Goal: Information Seeking & Learning: Learn about a topic

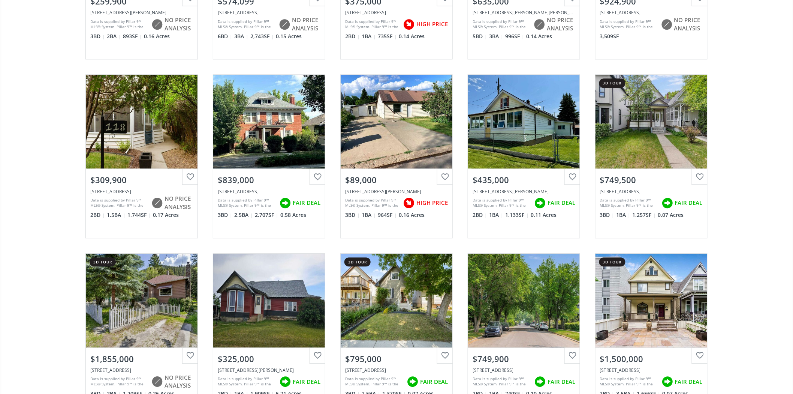
scroll to position [6749, 0]
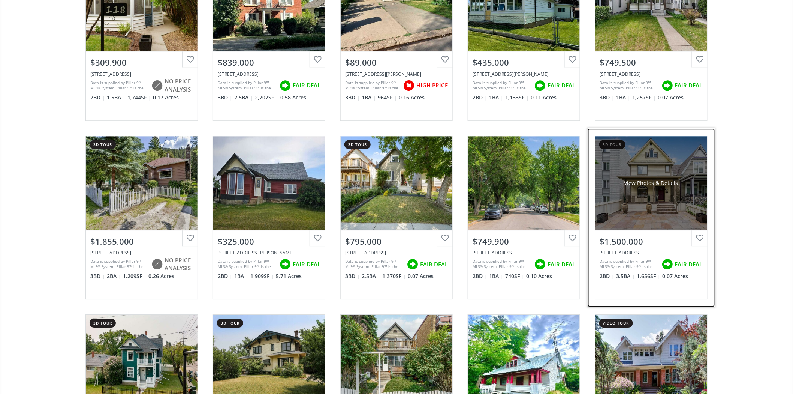
click at [638, 165] on div "View Photos & Details" at bounding box center [652, 183] width 112 height 94
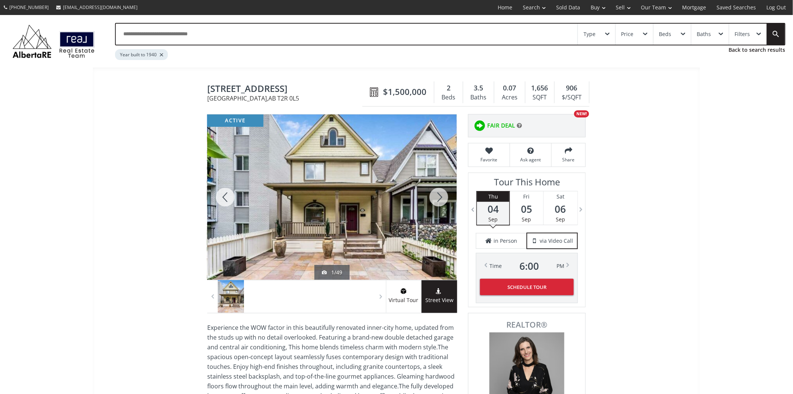
click at [407, 192] on div at bounding box center [332, 196] width 250 height 165
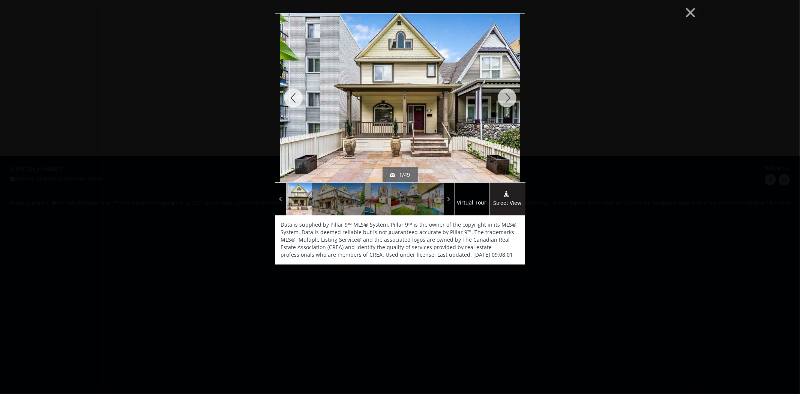
click at [426, 139] on img at bounding box center [400, 98] width 240 height 180
click at [509, 102] on div at bounding box center [507, 97] width 36 height 169
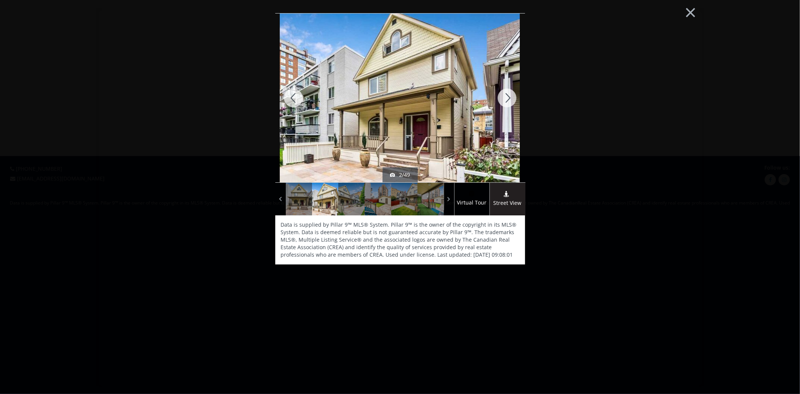
click at [509, 102] on div at bounding box center [507, 97] width 36 height 169
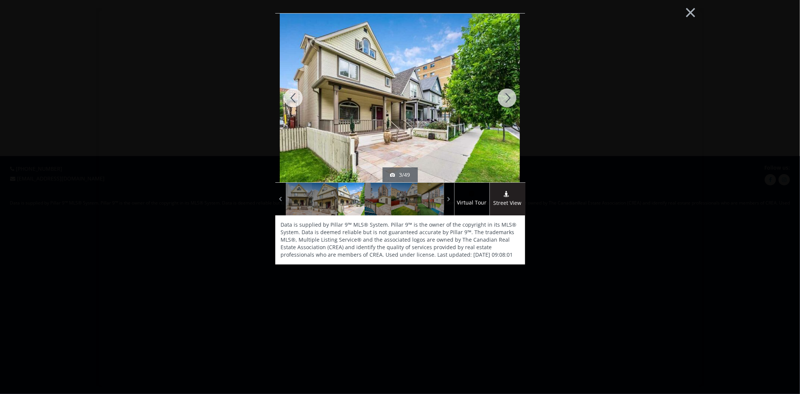
click at [509, 102] on div at bounding box center [507, 97] width 36 height 169
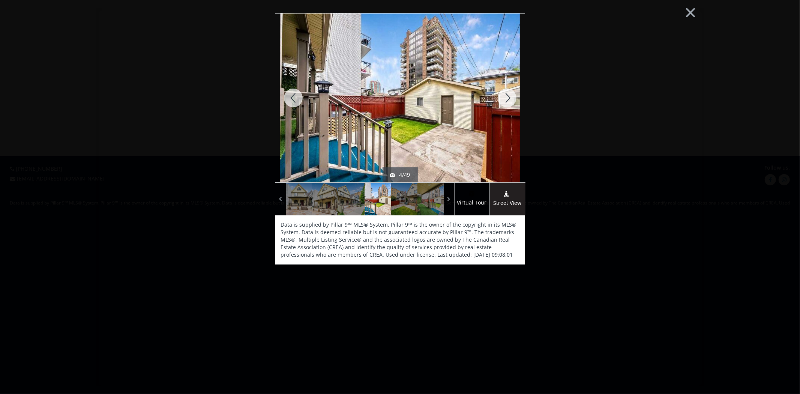
click at [509, 102] on div at bounding box center [507, 97] width 36 height 169
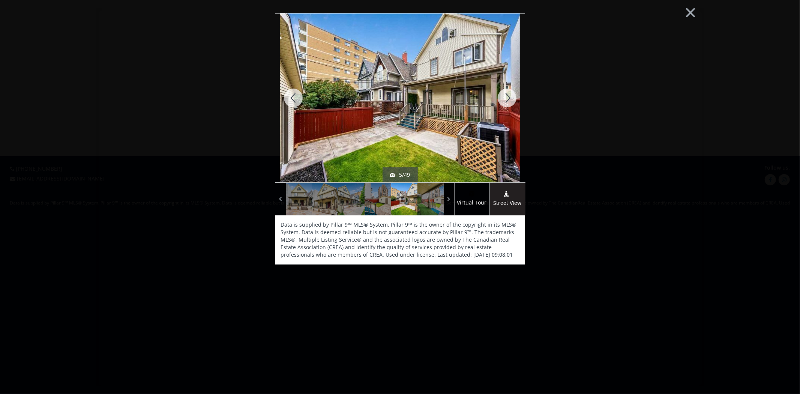
click at [509, 102] on div at bounding box center [507, 97] width 36 height 169
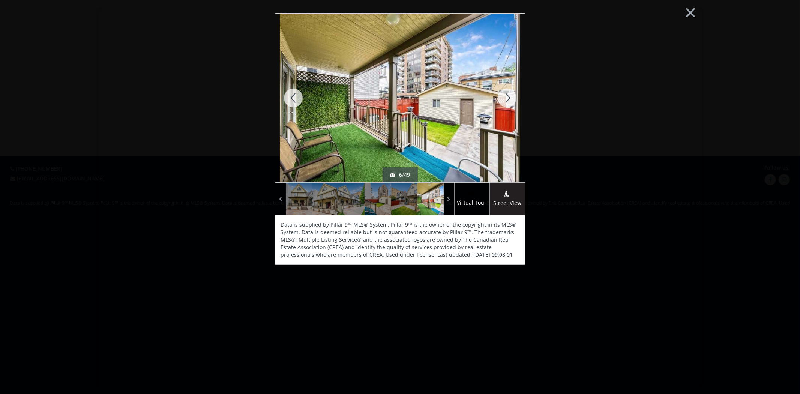
click at [509, 102] on div at bounding box center [507, 97] width 36 height 169
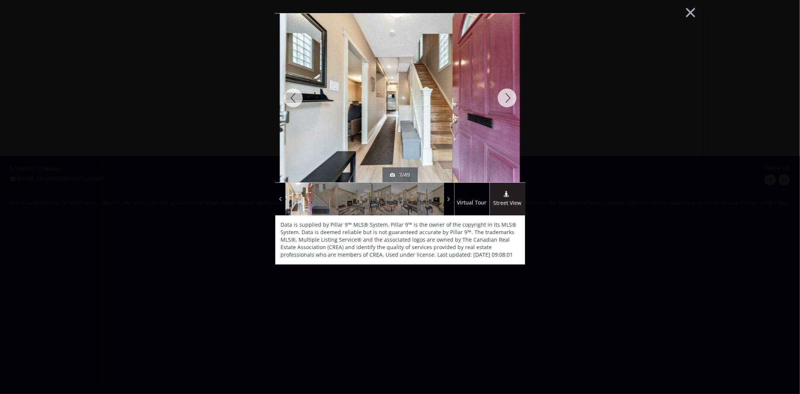
click at [509, 102] on div at bounding box center [507, 97] width 36 height 169
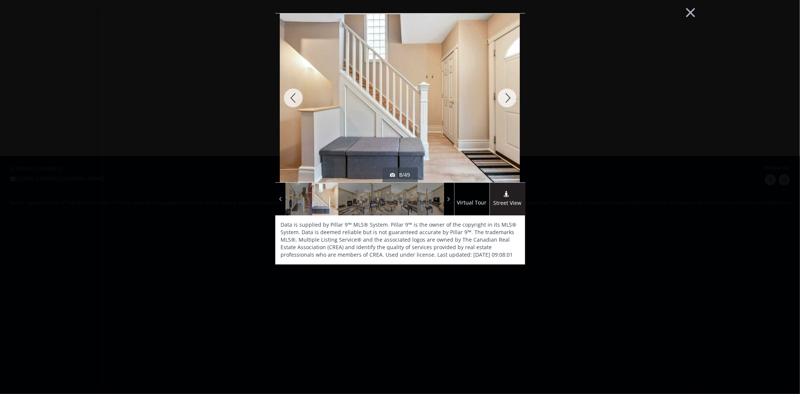
click at [509, 102] on div at bounding box center [507, 97] width 36 height 169
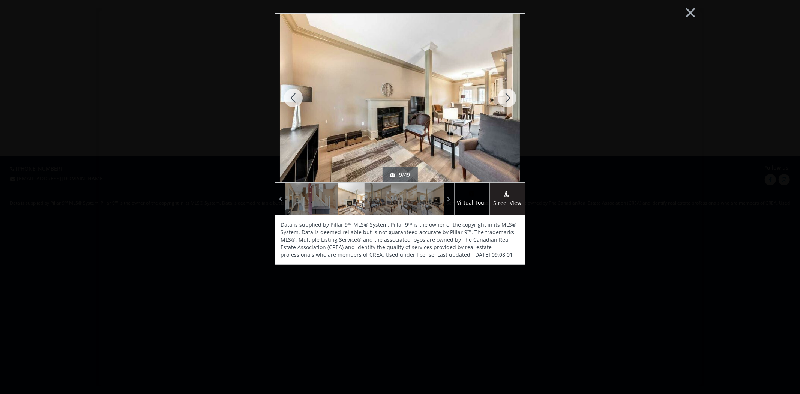
click at [509, 102] on div at bounding box center [507, 97] width 36 height 169
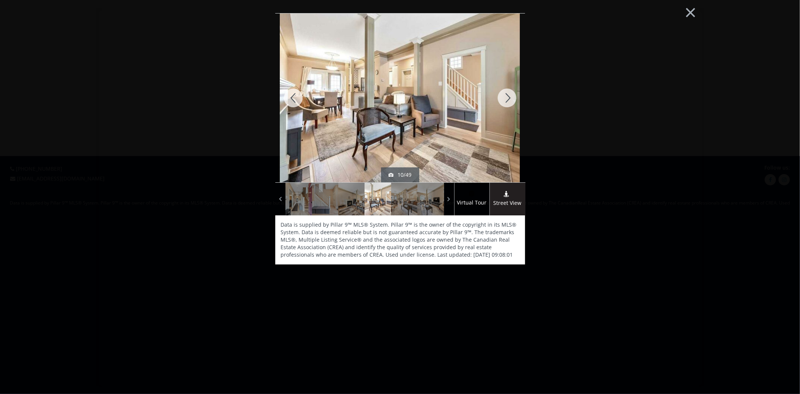
click at [509, 102] on div at bounding box center [507, 97] width 36 height 169
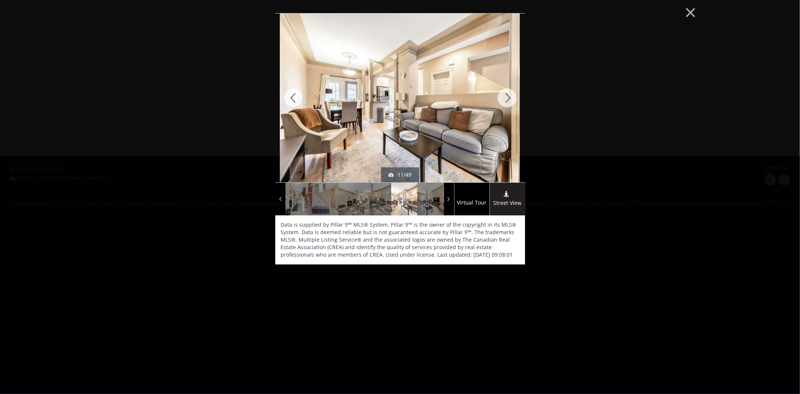
click at [509, 102] on div at bounding box center [507, 97] width 36 height 169
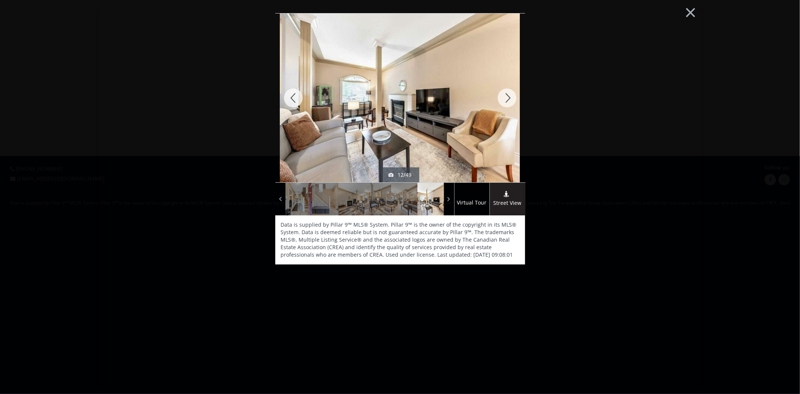
click at [509, 102] on div at bounding box center [507, 97] width 36 height 169
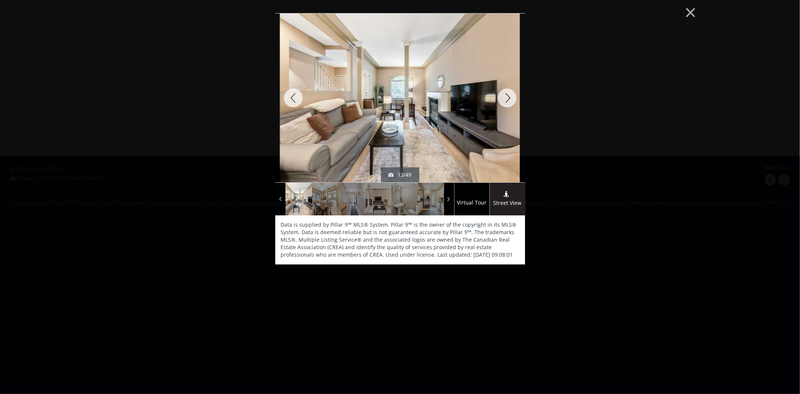
click at [509, 102] on div at bounding box center [507, 97] width 36 height 169
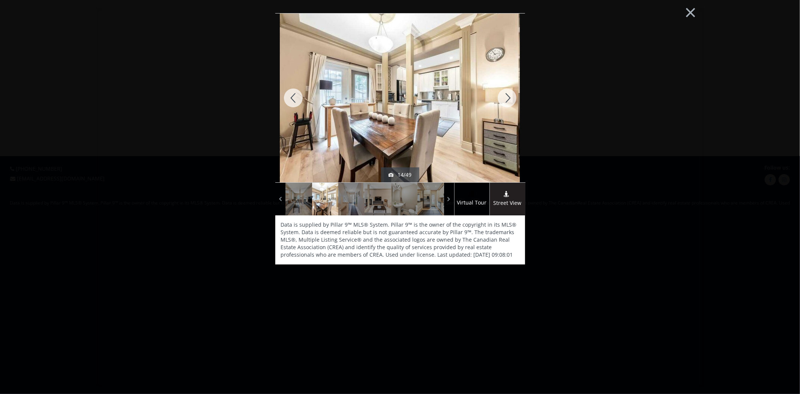
click at [509, 102] on div at bounding box center [507, 97] width 36 height 169
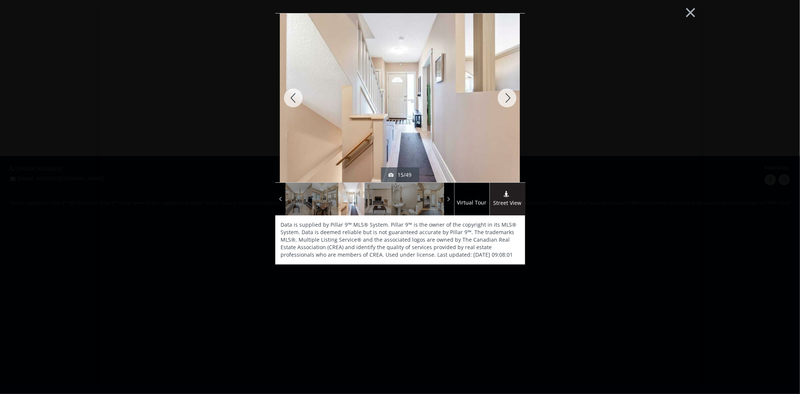
click at [509, 102] on div at bounding box center [507, 97] width 36 height 169
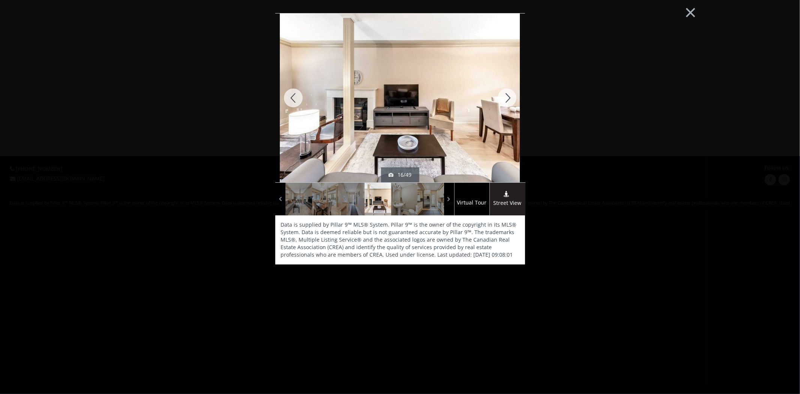
click at [509, 102] on div at bounding box center [507, 97] width 36 height 169
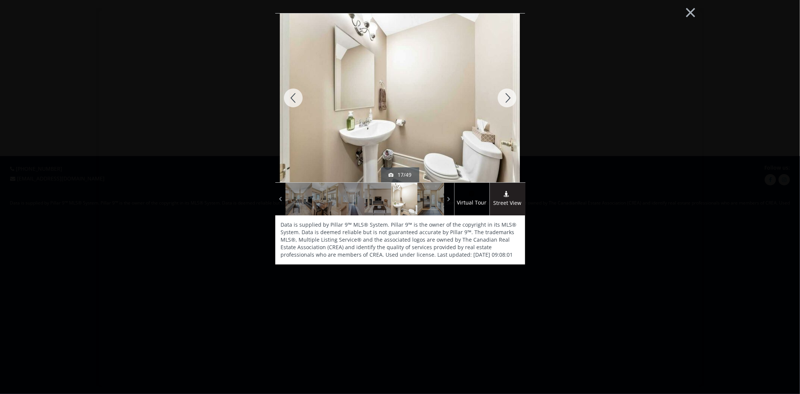
click at [509, 102] on div at bounding box center [507, 97] width 36 height 169
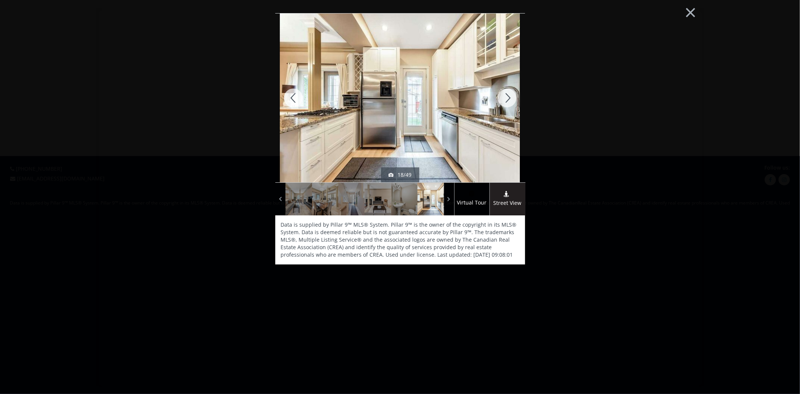
click at [509, 102] on div at bounding box center [507, 97] width 36 height 169
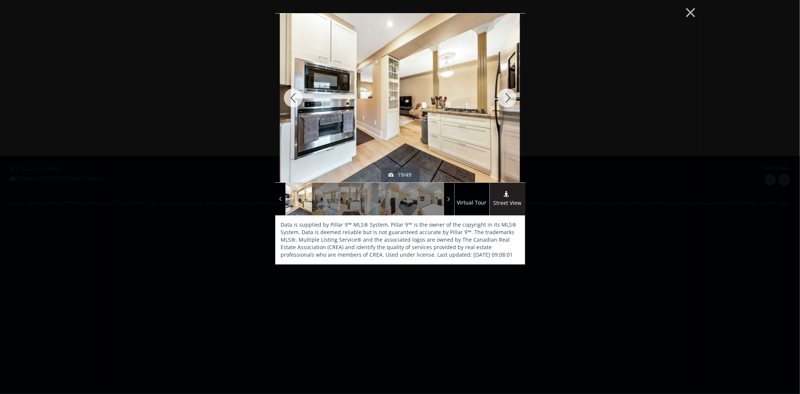
click at [509, 102] on div at bounding box center [507, 97] width 36 height 169
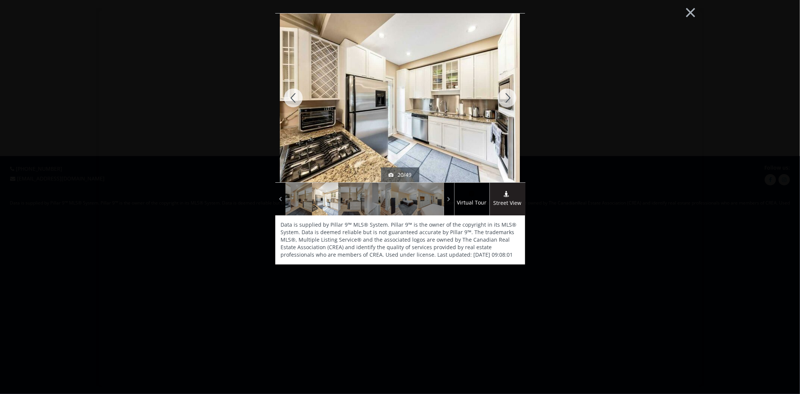
click at [509, 102] on div at bounding box center [507, 97] width 36 height 169
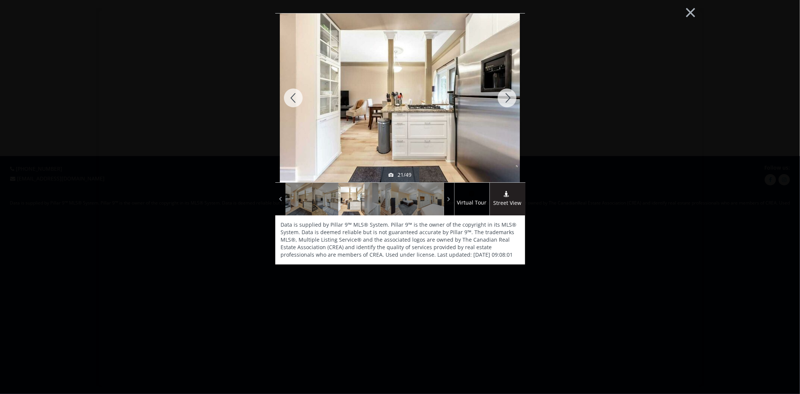
click at [509, 102] on div at bounding box center [507, 97] width 36 height 169
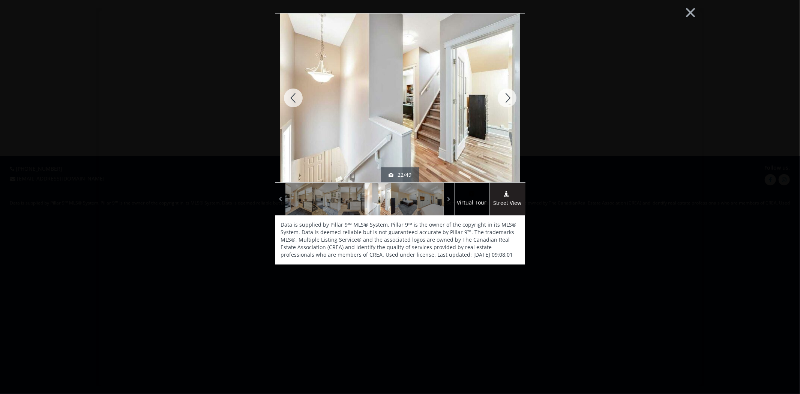
click at [509, 102] on div at bounding box center [507, 97] width 36 height 169
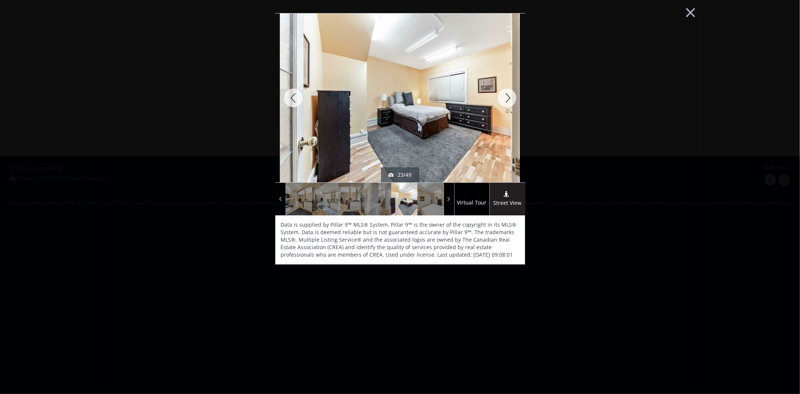
click at [300, 104] on div at bounding box center [293, 97] width 36 height 169
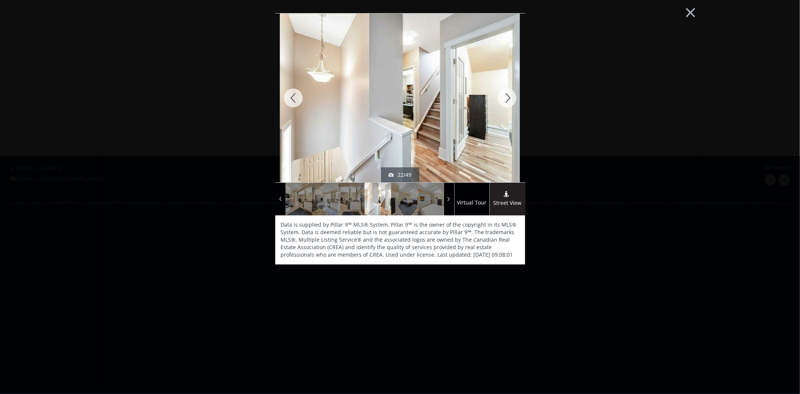
click at [300, 104] on div at bounding box center [293, 97] width 36 height 169
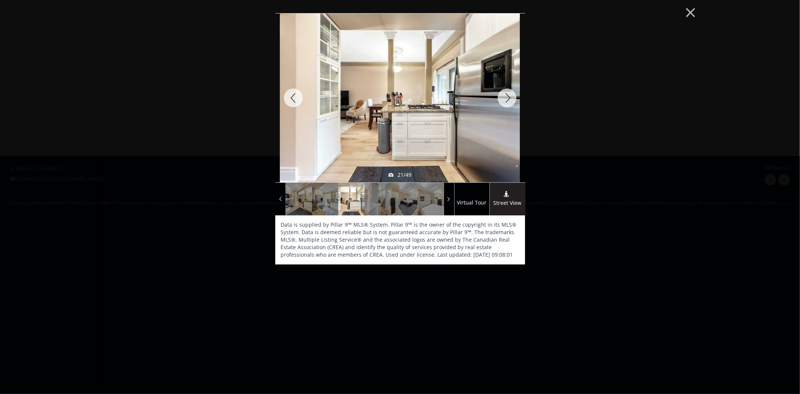
click at [514, 102] on div at bounding box center [507, 97] width 36 height 169
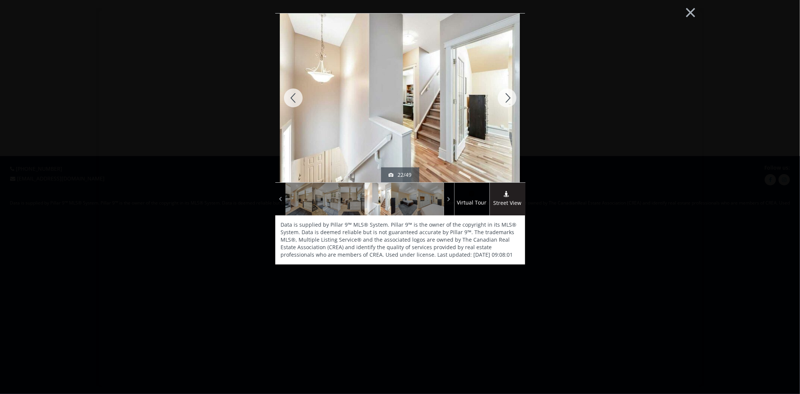
click at [514, 102] on div at bounding box center [507, 97] width 36 height 169
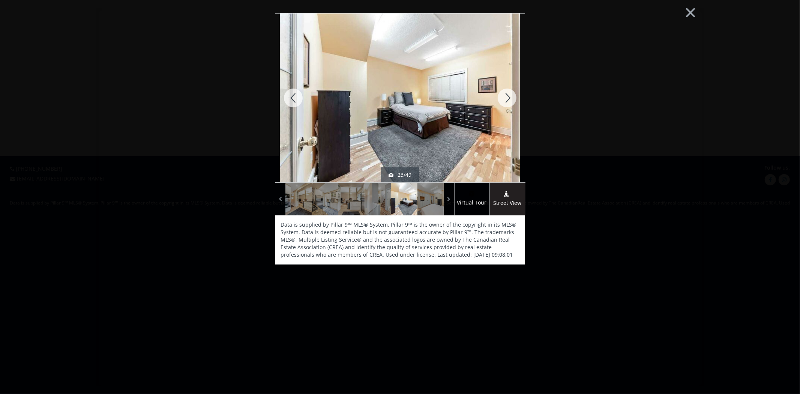
click at [514, 102] on div at bounding box center [507, 97] width 36 height 169
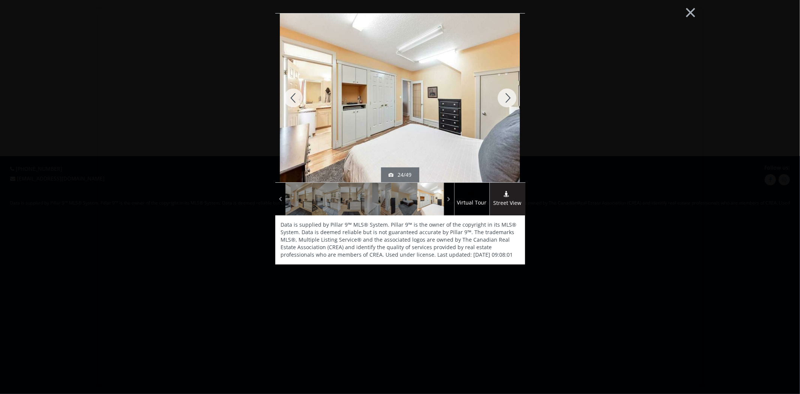
click at [514, 102] on div at bounding box center [507, 97] width 36 height 169
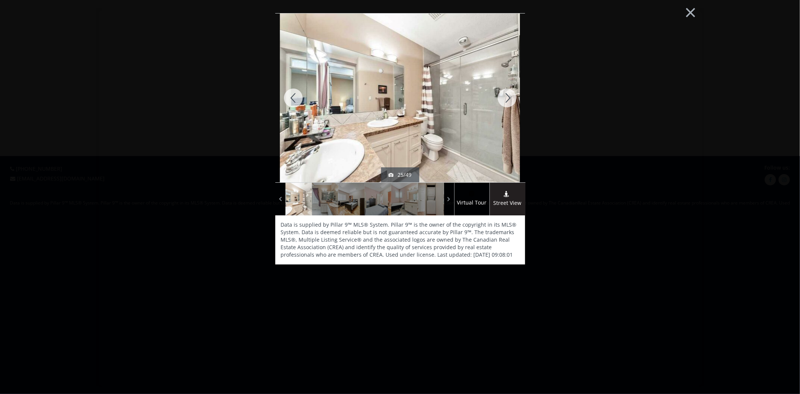
click at [514, 102] on div at bounding box center [507, 97] width 36 height 169
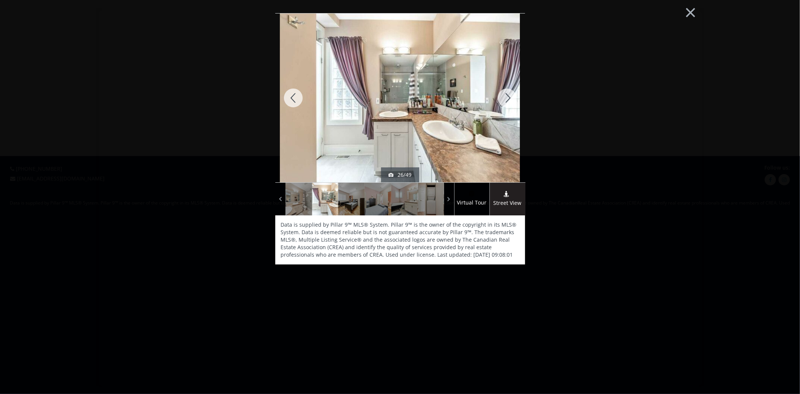
click at [514, 102] on div at bounding box center [507, 97] width 36 height 169
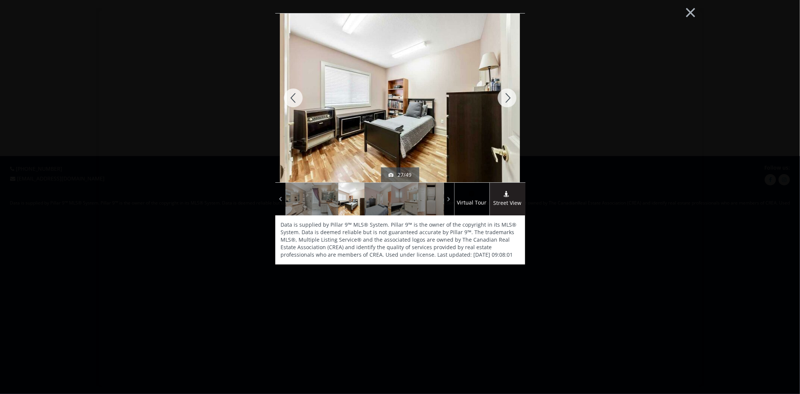
click at [514, 102] on div at bounding box center [507, 97] width 36 height 169
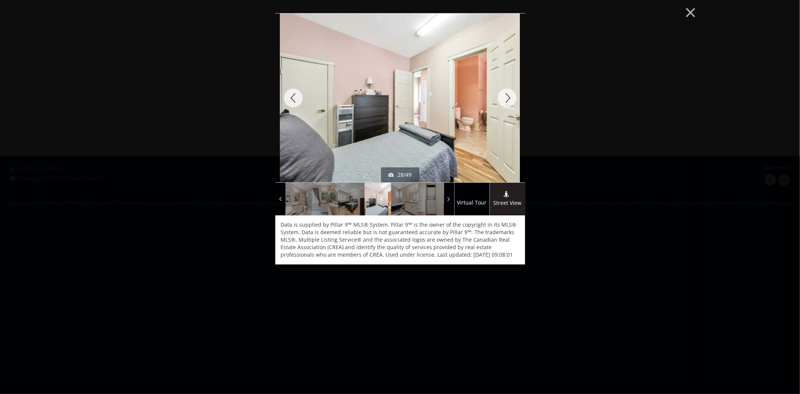
click at [514, 102] on div at bounding box center [507, 97] width 36 height 169
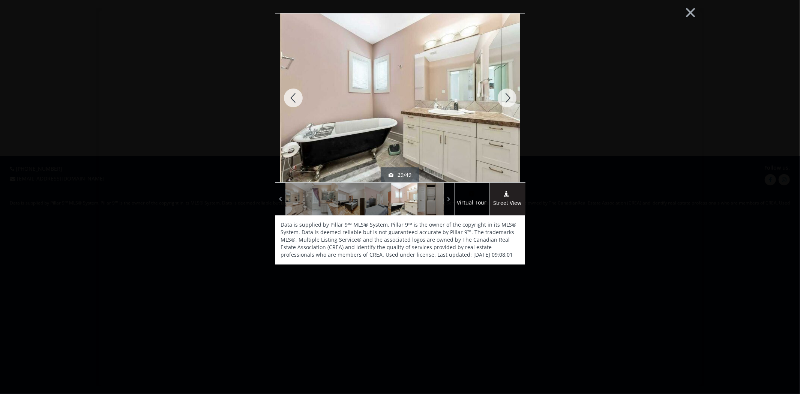
click at [514, 102] on div at bounding box center [507, 97] width 36 height 169
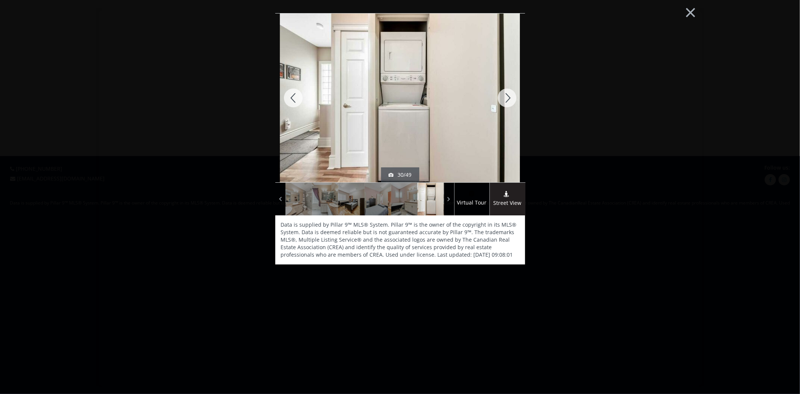
click at [514, 102] on div at bounding box center [507, 97] width 36 height 169
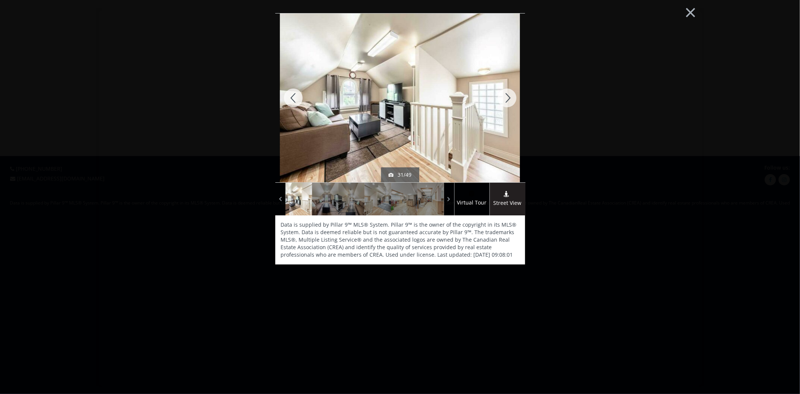
click at [514, 102] on div at bounding box center [507, 97] width 36 height 169
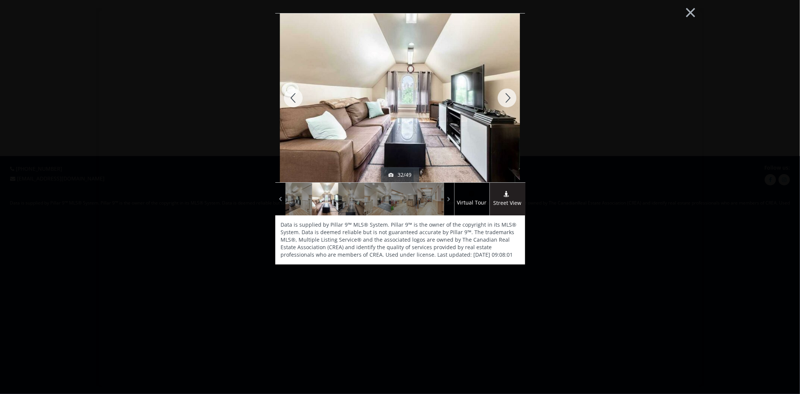
click at [514, 102] on div at bounding box center [507, 97] width 36 height 169
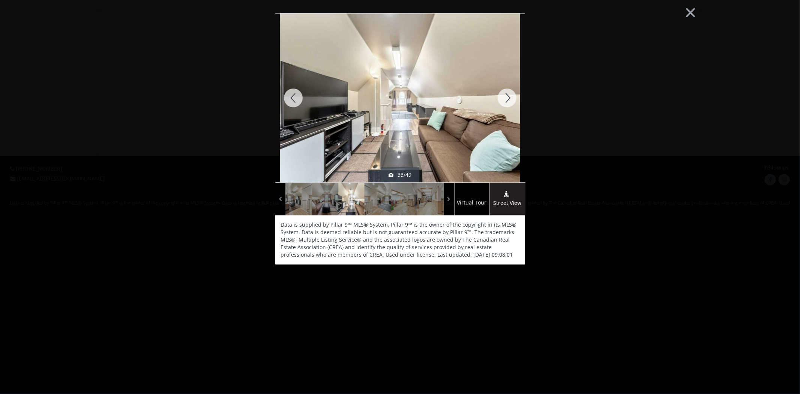
click at [514, 102] on div at bounding box center [507, 97] width 36 height 169
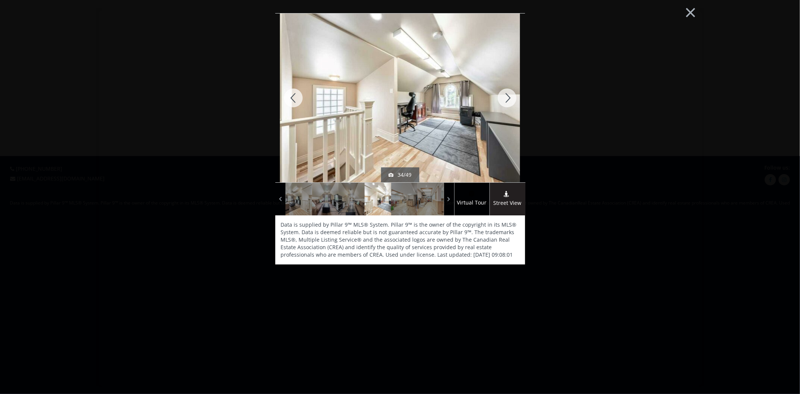
click at [514, 102] on div at bounding box center [507, 97] width 36 height 169
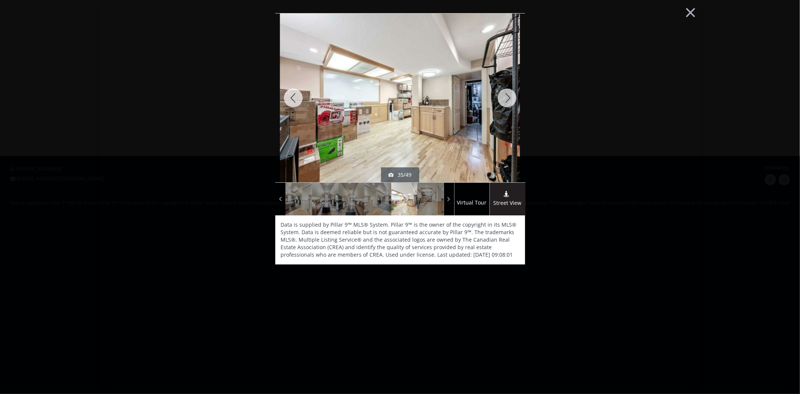
click at [514, 102] on div at bounding box center [507, 97] width 36 height 169
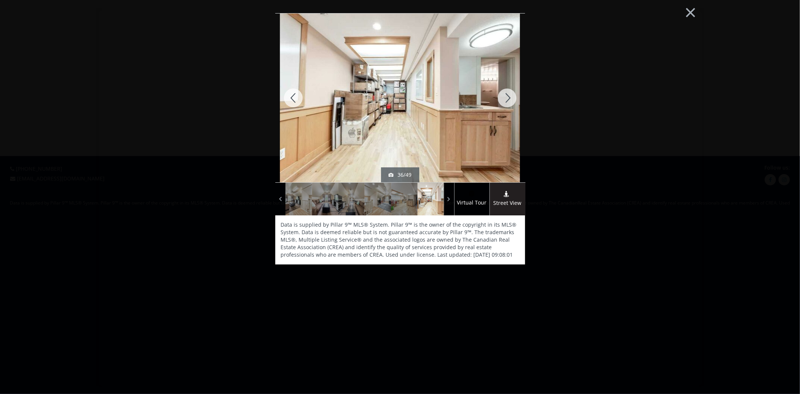
click at [514, 102] on div at bounding box center [507, 97] width 36 height 169
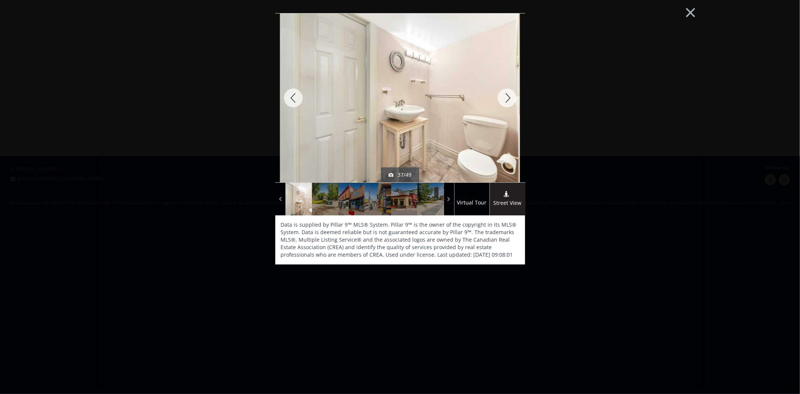
click at [514, 102] on div at bounding box center [507, 97] width 36 height 169
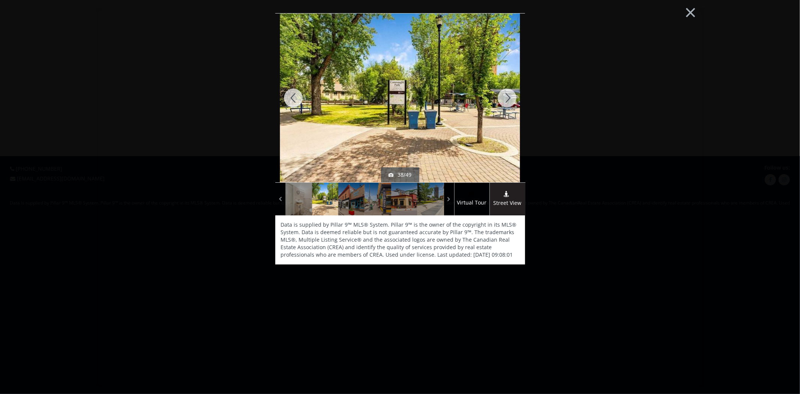
click at [514, 102] on div at bounding box center [507, 97] width 36 height 169
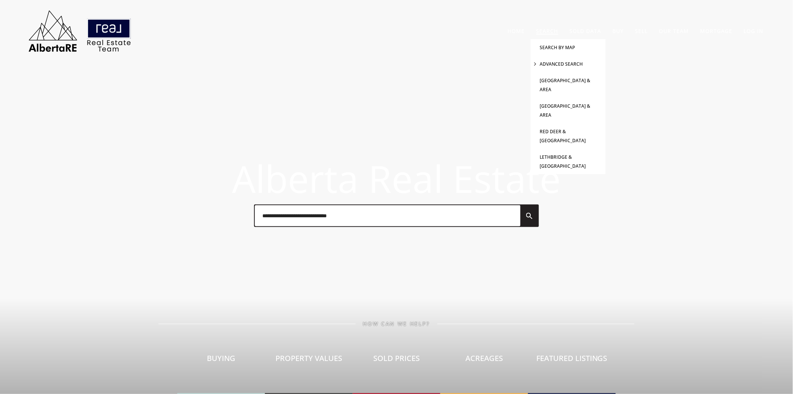
click at [548, 61] on link "Advanced Search" at bounding box center [561, 64] width 43 height 6
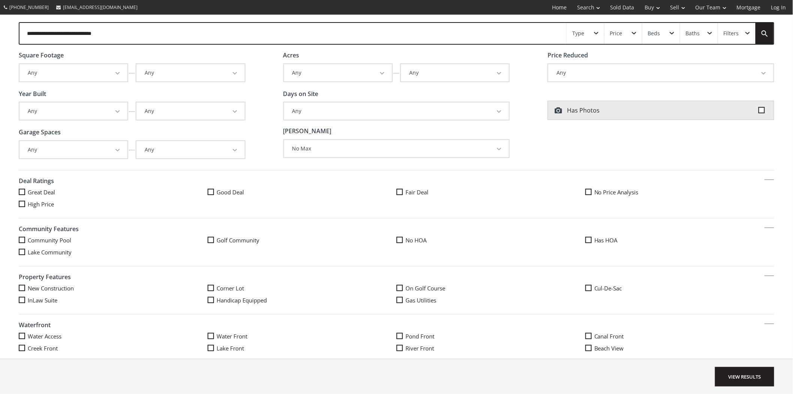
click at [240, 117] on button "Any" at bounding box center [190, 110] width 108 height 17
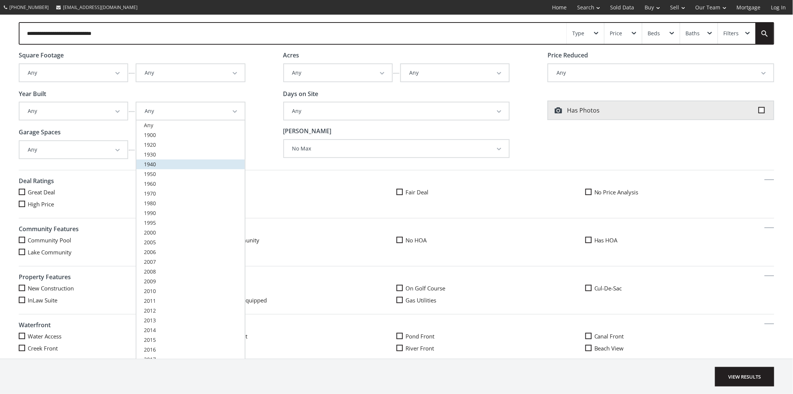
click at [164, 165] on link "1940" at bounding box center [190, 164] width 108 height 10
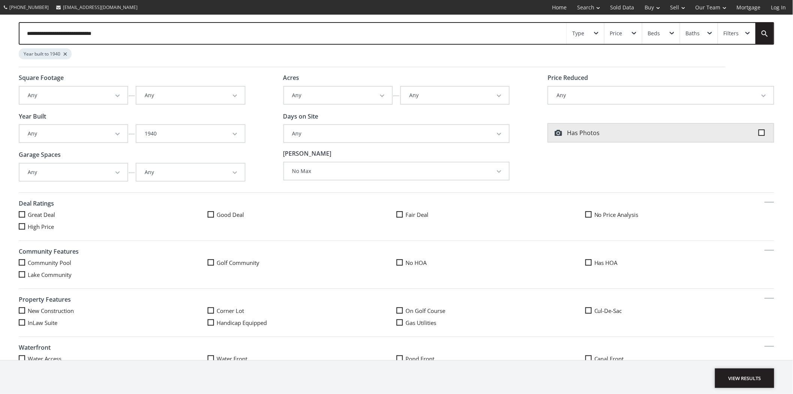
click at [754, 376] on span "View Results" at bounding box center [744, 377] width 59 height 19
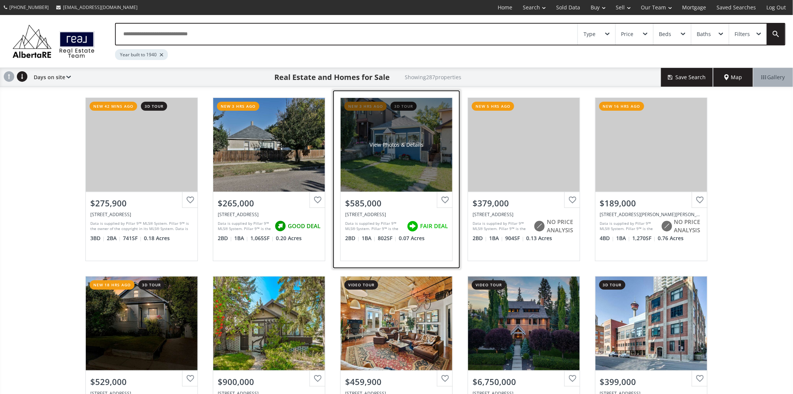
click at [369, 156] on div "View Photos & Details" at bounding box center [397, 145] width 112 height 94
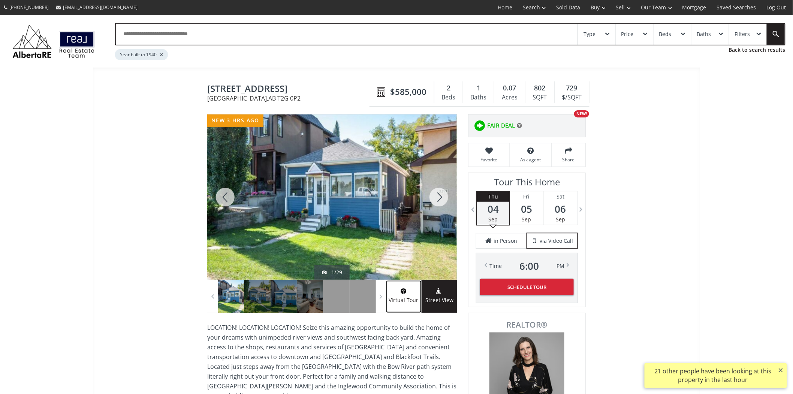
click at [404, 296] on span "Virtual Tour" at bounding box center [403, 300] width 35 height 9
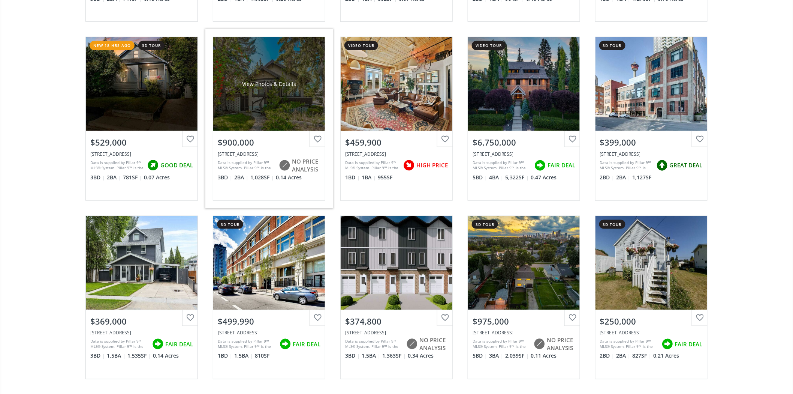
scroll to position [250, 0]
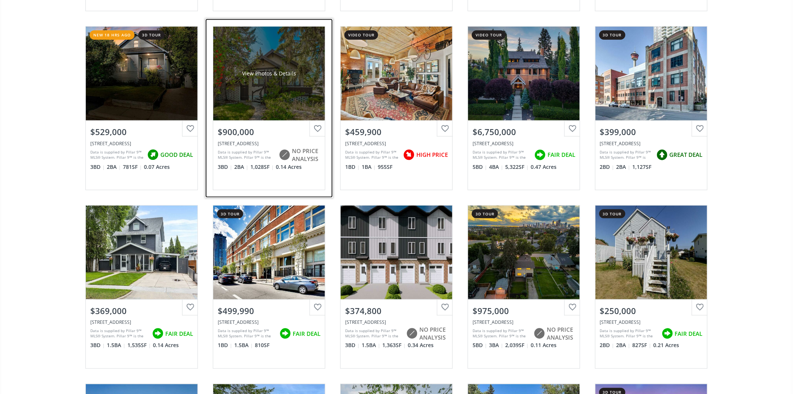
click at [294, 64] on div "View Photos & Details" at bounding box center [269, 74] width 112 height 94
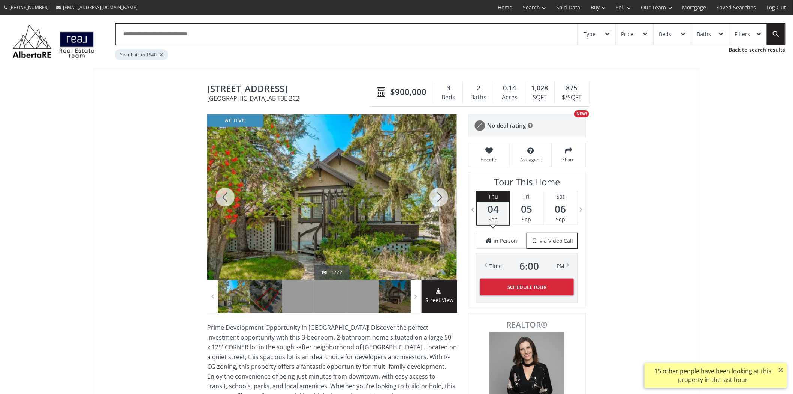
click at [432, 196] on div at bounding box center [439, 196] width 36 height 165
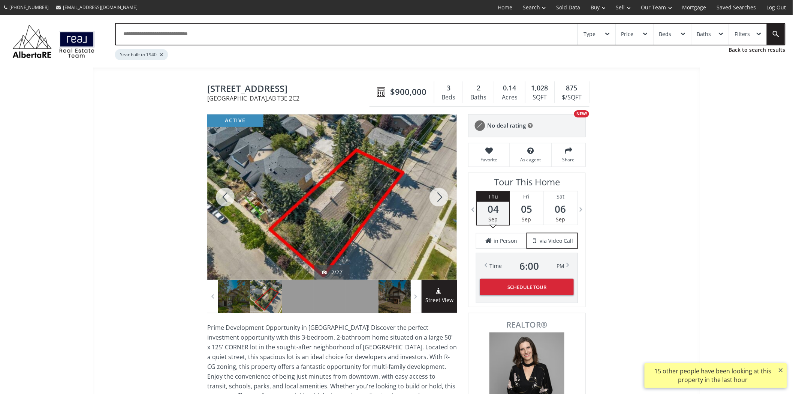
click at [432, 196] on div at bounding box center [439, 196] width 36 height 165
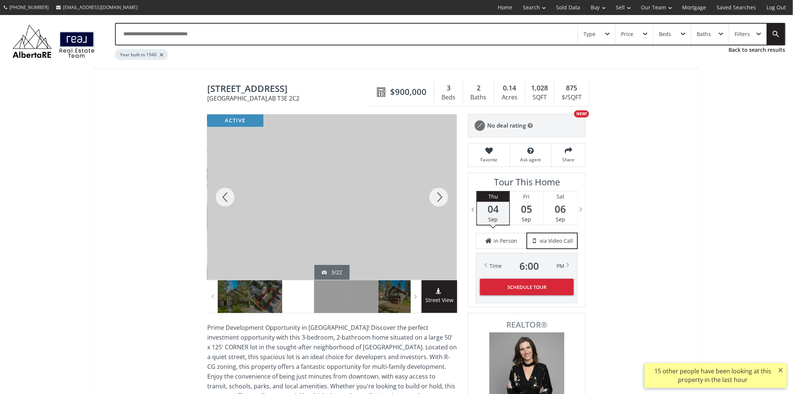
click at [432, 196] on div at bounding box center [439, 196] width 36 height 165
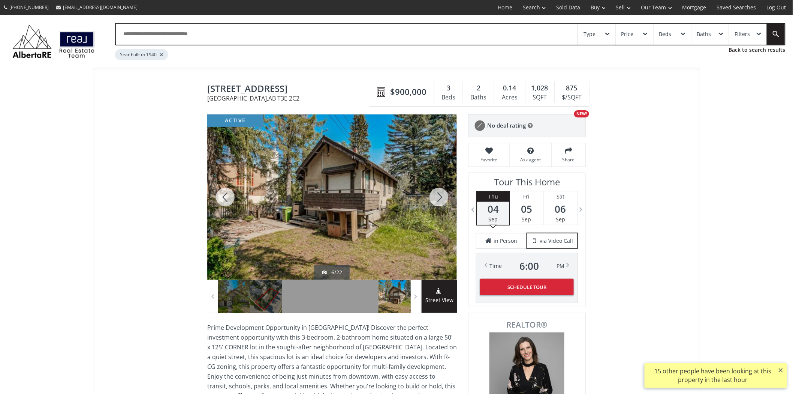
click at [432, 196] on div at bounding box center [439, 196] width 36 height 165
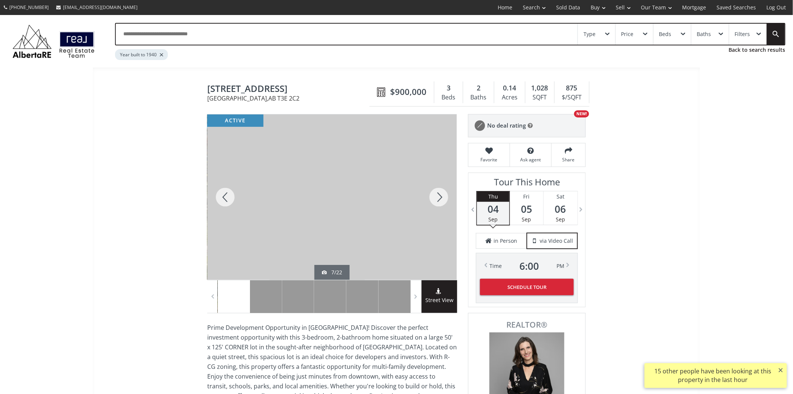
click at [432, 196] on div at bounding box center [439, 196] width 36 height 165
click at [430, 196] on div at bounding box center [439, 196] width 36 height 165
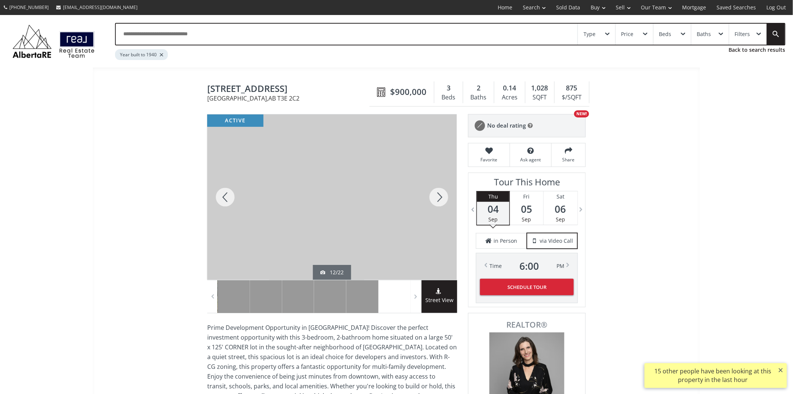
click at [430, 196] on div at bounding box center [439, 196] width 36 height 165
click at [429, 196] on div at bounding box center [439, 196] width 36 height 165
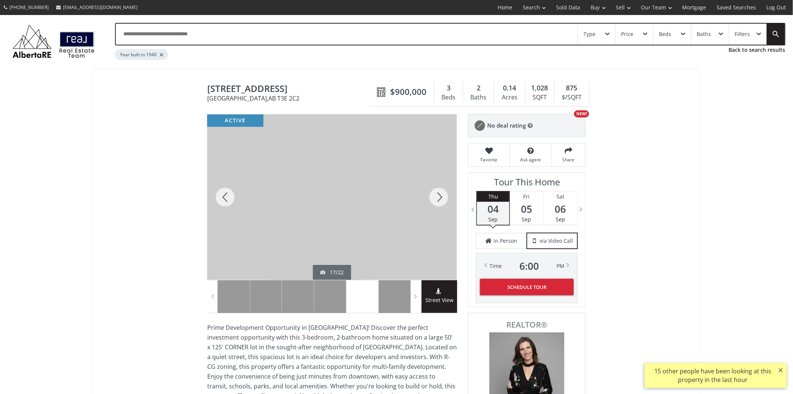
click at [429, 196] on div at bounding box center [439, 196] width 36 height 165
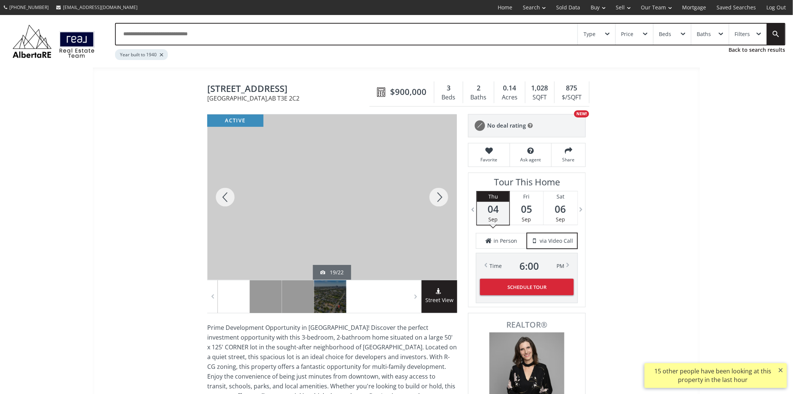
click at [429, 196] on div at bounding box center [439, 196] width 36 height 165
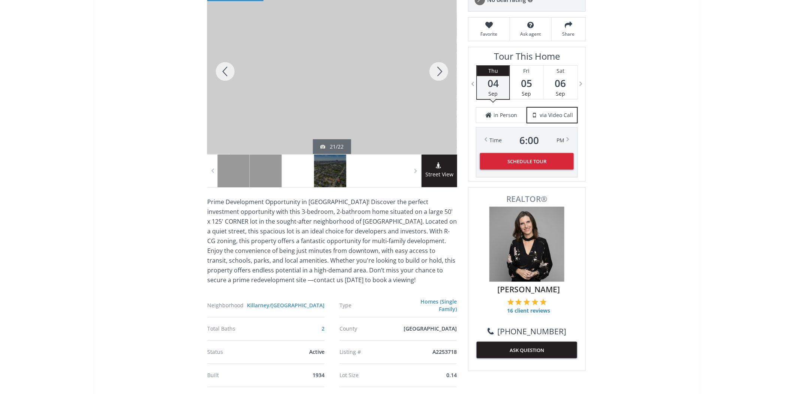
scroll to position [125, 0]
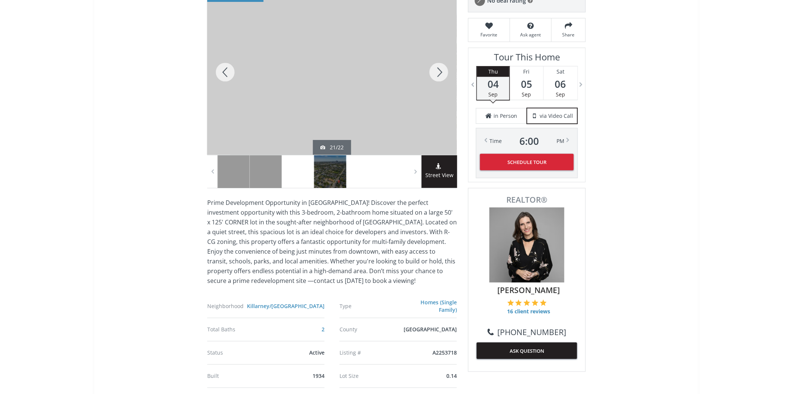
click at [438, 66] on div at bounding box center [439, 72] width 36 height 165
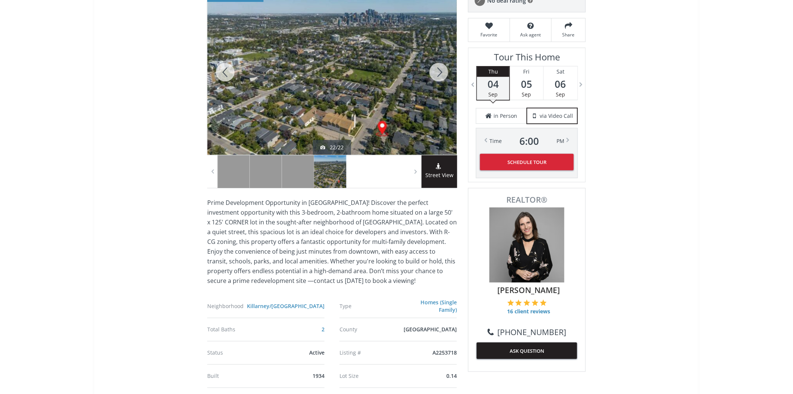
click at [435, 66] on div at bounding box center [439, 72] width 36 height 165
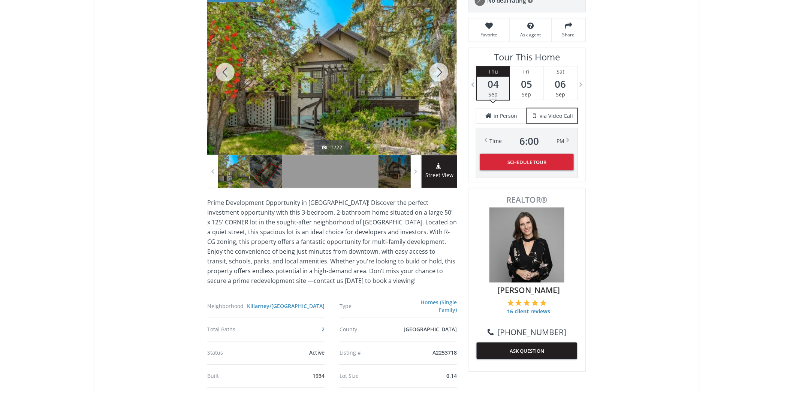
click at [432, 66] on div at bounding box center [439, 72] width 36 height 165
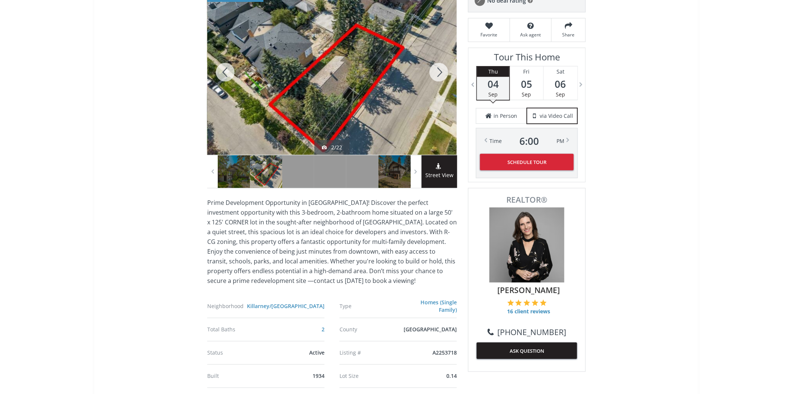
click at [431, 68] on div at bounding box center [439, 72] width 36 height 165
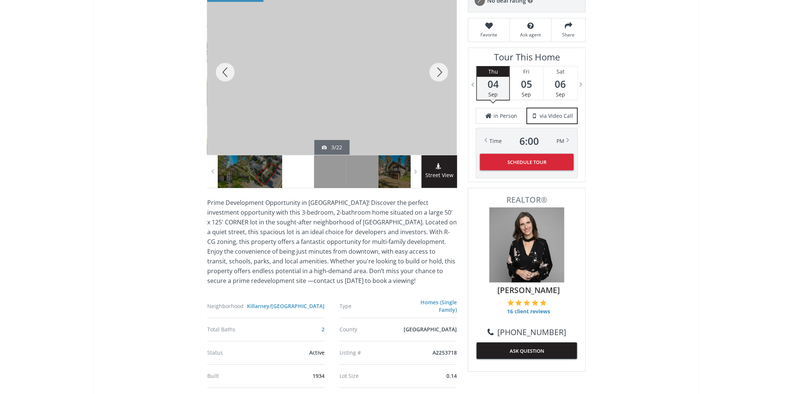
click at [431, 68] on div at bounding box center [439, 72] width 36 height 165
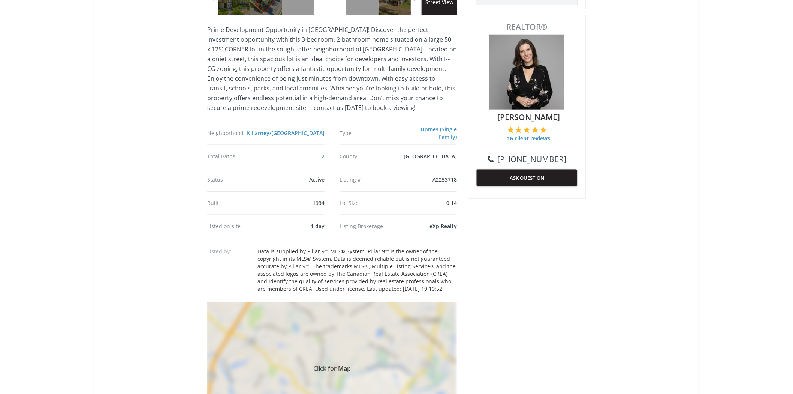
scroll to position [417, 0]
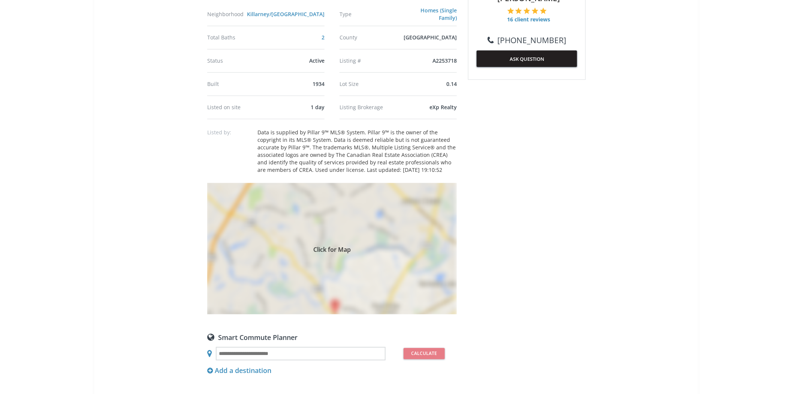
click at [339, 216] on div "Click for Map" at bounding box center [332, 248] width 250 height 131
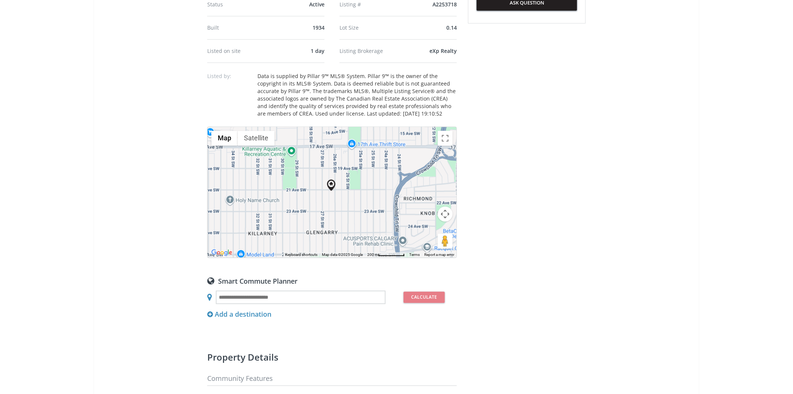
scroll to position [458, 0]
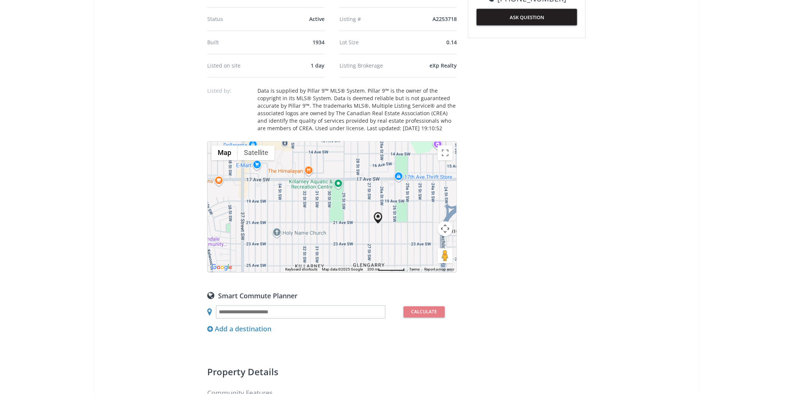
drag, startPoint x: 319, startPoint y: 172, endPoint x: 365, endPoint y: 192, distance: 50.6
click at [365, 192] on div at bounding box center [332, 207] width 249 height 130
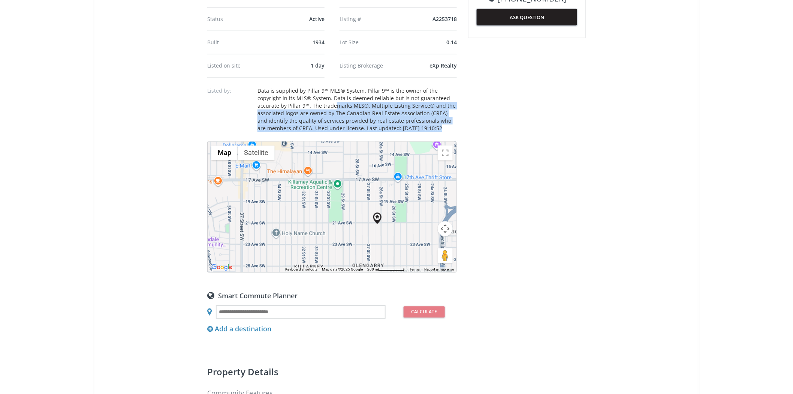
drag, startPoint x: 307, startPoint y: 102, endPoint x: 478, endPoint y: 255, distance: 229.7
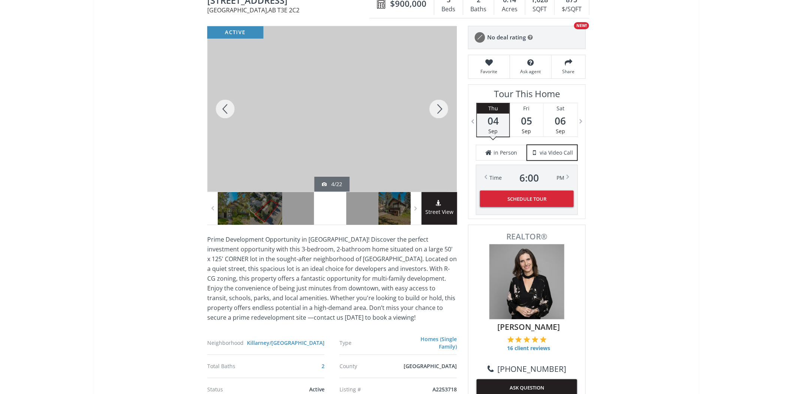
scroll to position [42, 0]
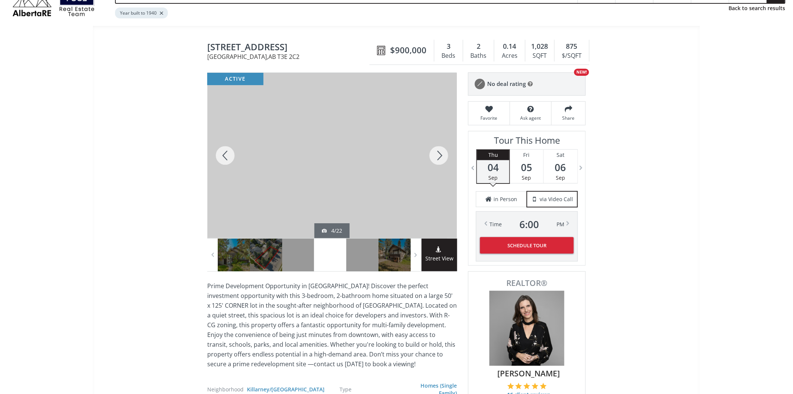
click at [439, 158] on div at bounding box center [439, 155] width 36 height 165
click at [438, 157] on div at bounding box center [439, 155] width 36 height 165
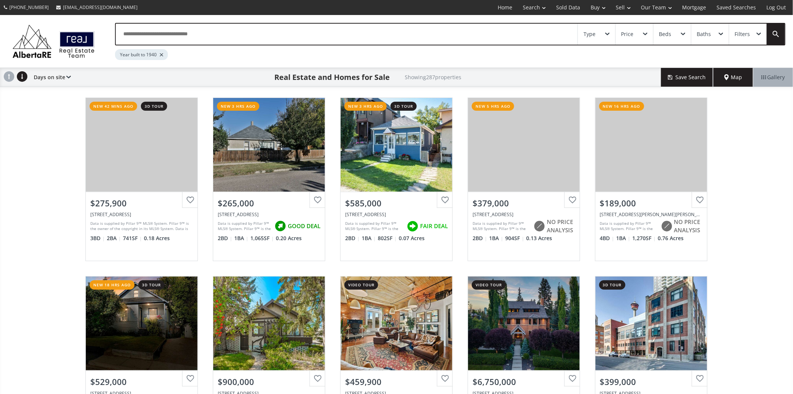
click at [604, 33] on div "Type" at bounding box center [596, 34] width 37 height 21
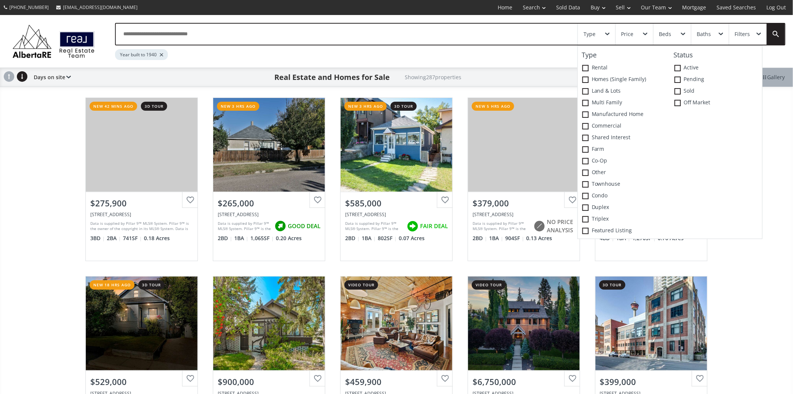
click at [604, 33] on div "Type" at bounding box center [596, 34] width 37 height 21
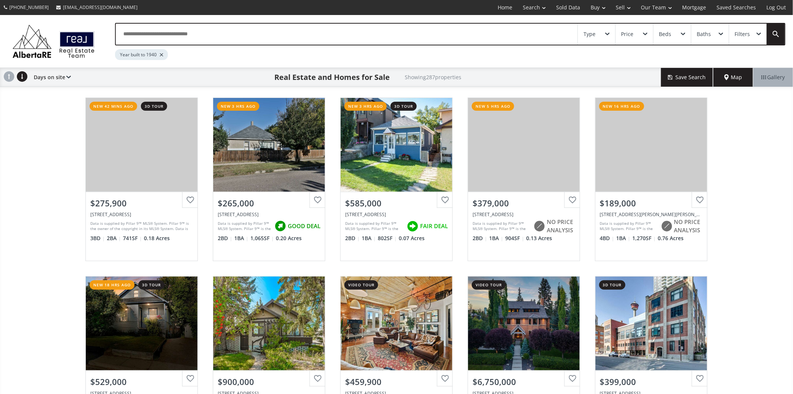
click at [749, 32] on div "Filters" at bounding box center [742, 33] width 15 height 5
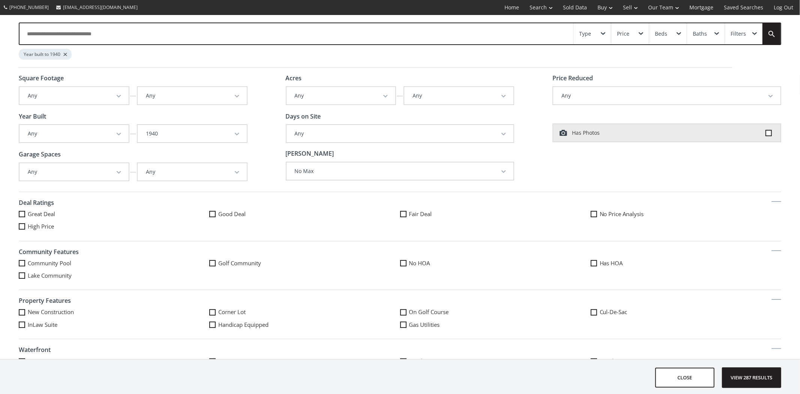
click at [228, 127] on button "1940" at bounding box center [192, 133] width 109 height 17
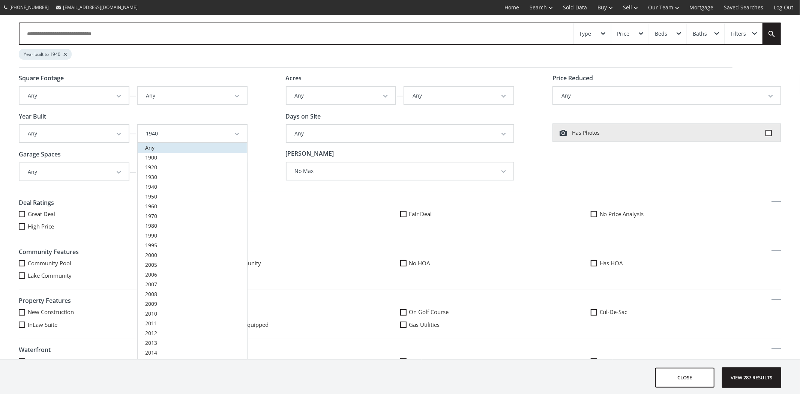
click at [160, 148] on link "Any" at bounding box center [192, 148] width 109 height 10
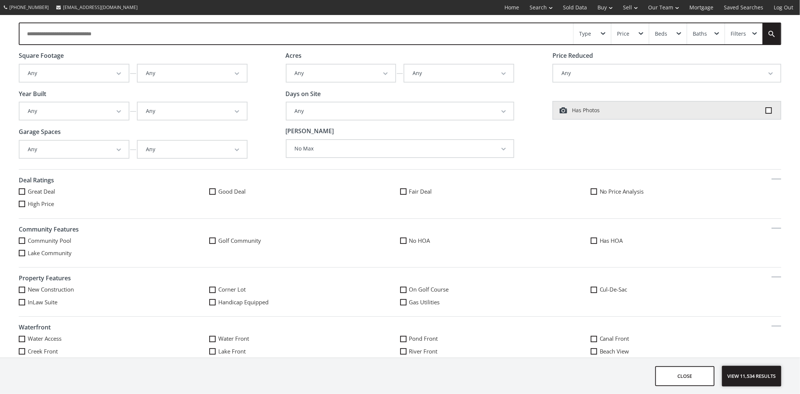
click at [744, 369] on span "View 11,534 results" at bounding box center [751, 376] width 55 height 20
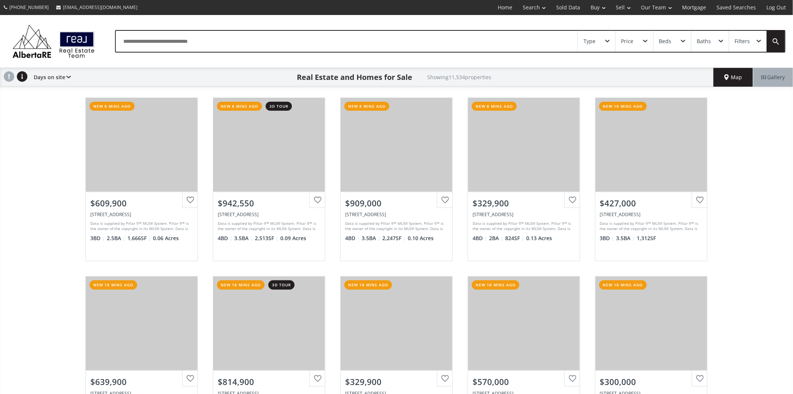
click at [729, 73] on span "Map" at bounding box center [734, 76] width 18 height 7
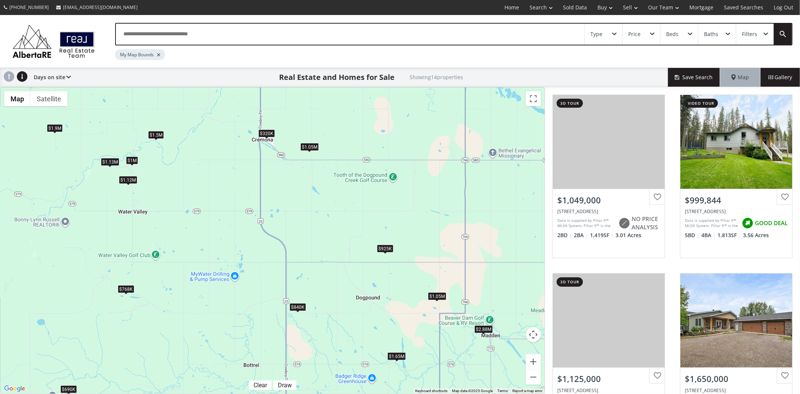
click at [309, 144] on div "$1.05M" at bounding box center [309, 147] width 18 height 8
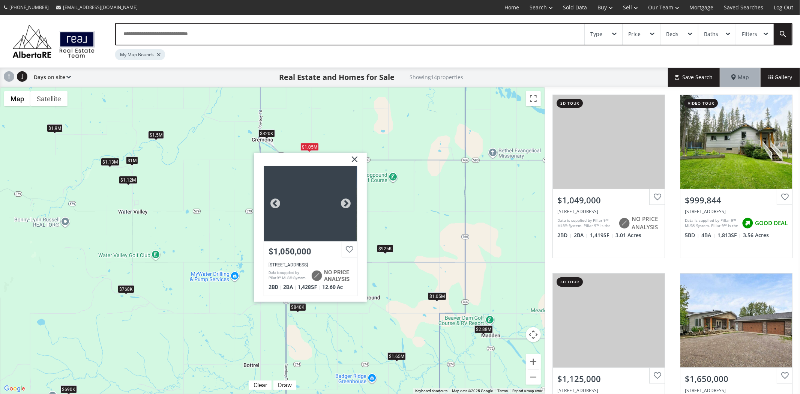
click at [326, 199] on div at bounding box center [310, 203] width 93 height 75
click at [426, 192] on div "$1.05M $1M $1.13M $1.65M $320K $1.9M $1.05M $925K $1.5M $690K $840K $2.88M $768…" at bounding box center [272, 240] width 544 height 306
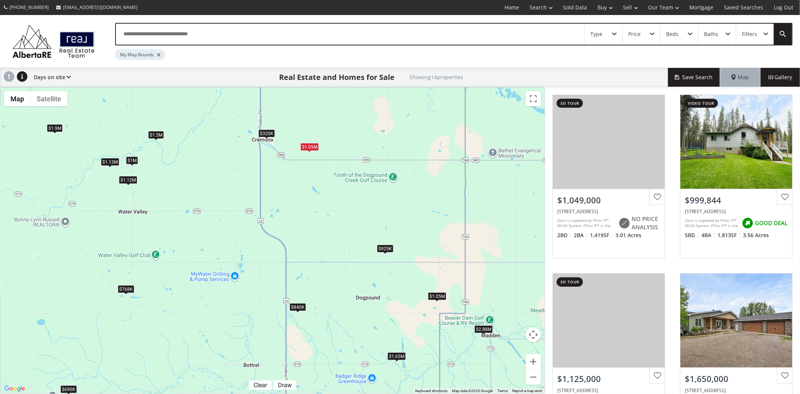
click at [132, 290] on div "$768K" at bounding box center [126, 289] width 16 height 8
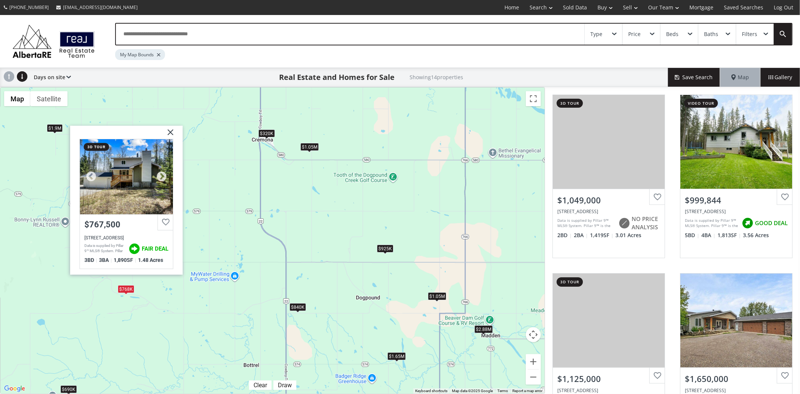
click at [141, 190] on div at bounding box center [126, 176] width 93 height 75
click at [384, 246] on div "$925K" at bounding box center [384, 248] width 16 height 8
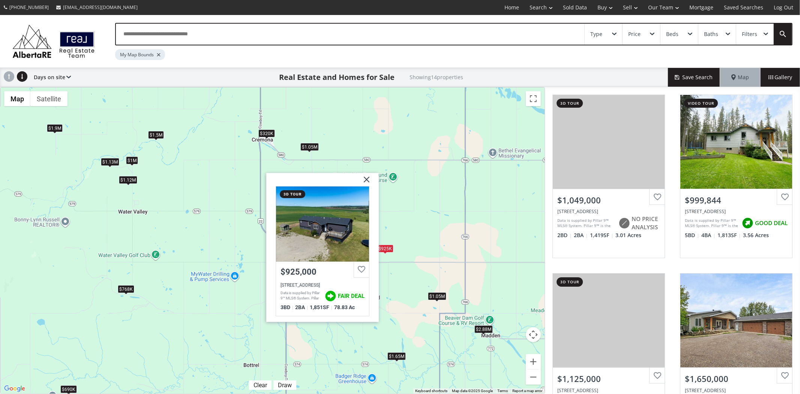
click at [362, 181] on img at bounding box center [363, 182] width 19 height 19
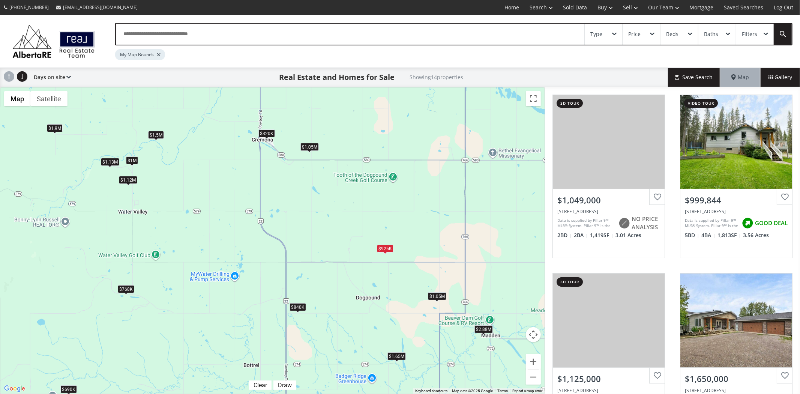
click at [114, 163] on div "$1.13M" at bounding box center [109, 162] width 18 height 8
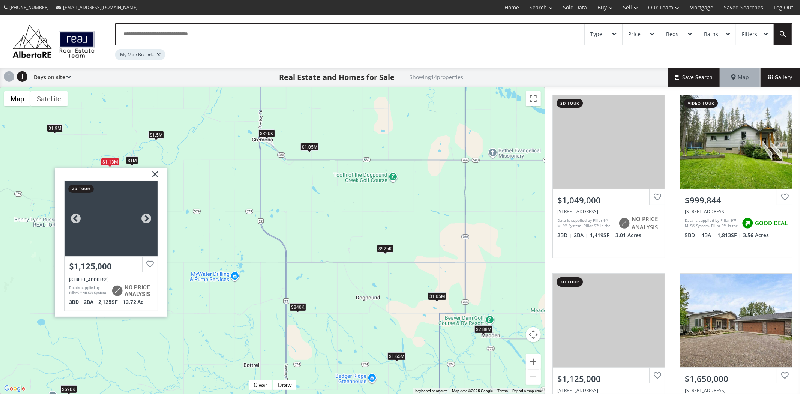
click at [113, 218] on div at bounding box center [110, 218] width 93 height 75
click at [296, 205] on div "$1.05M $1M $1.13M $1.65M $320K $1.9M $1.05M $925K $1.5M $690K $840K $2.88M $768…" at bounding box center [272, 240] width 544 height 306
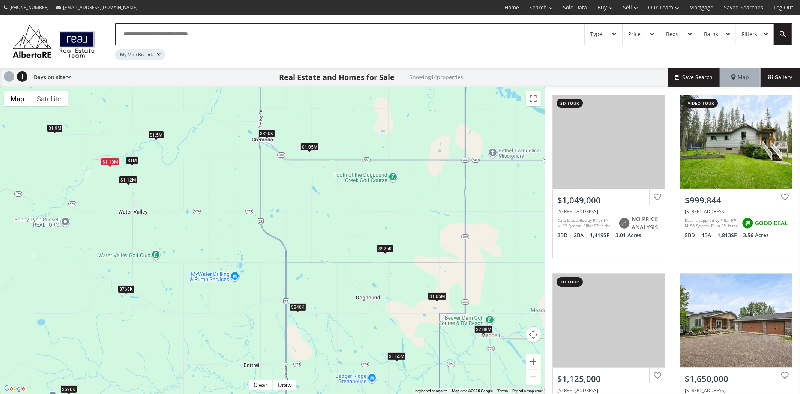
click at [137, 162] on div "$1M" at bounding box center [132, 160] width 12 height 8
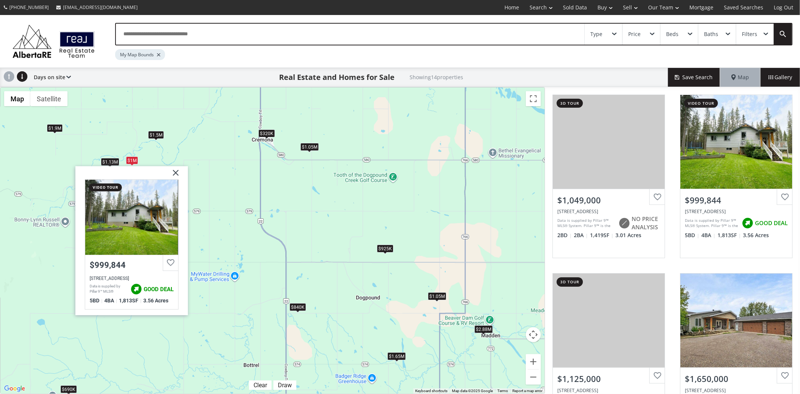
click at [209, 193] on div "$1.05M $1M $1.13M $1.65M $320K $1.9M $1.05M $925K $1.5M $690K $840K $2.88M $768…" at bounding box center [272, 240] width 544 height 306
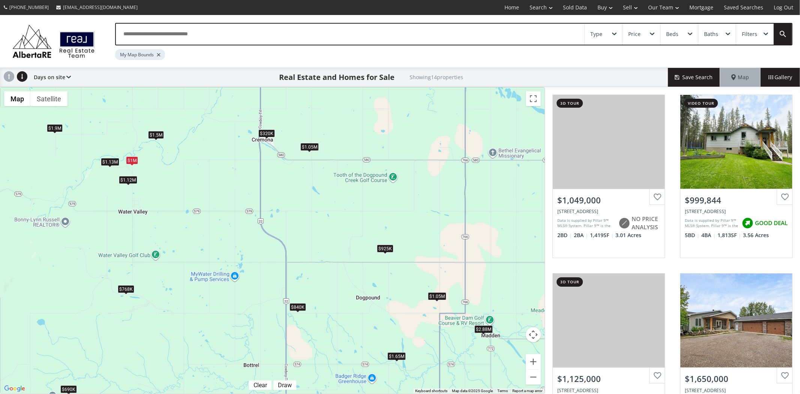
click at [131, 182] on div "$1.12M" at bounding box center [128, 180] width 18 height 8
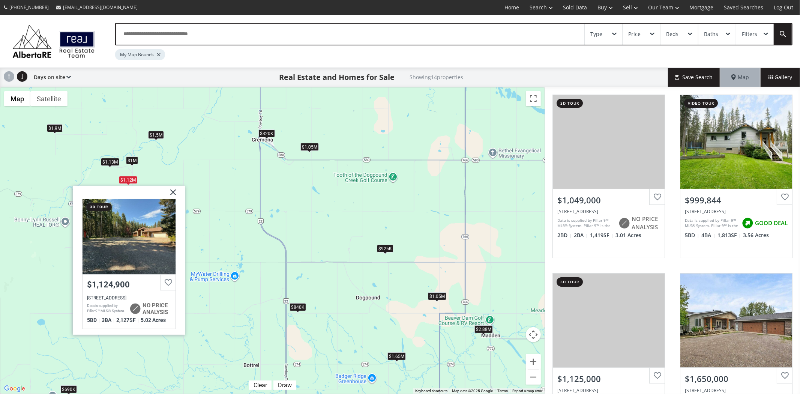
click at [159, 135] on div "$1.5M" at bounding box center [156, 135] width 16 height 8
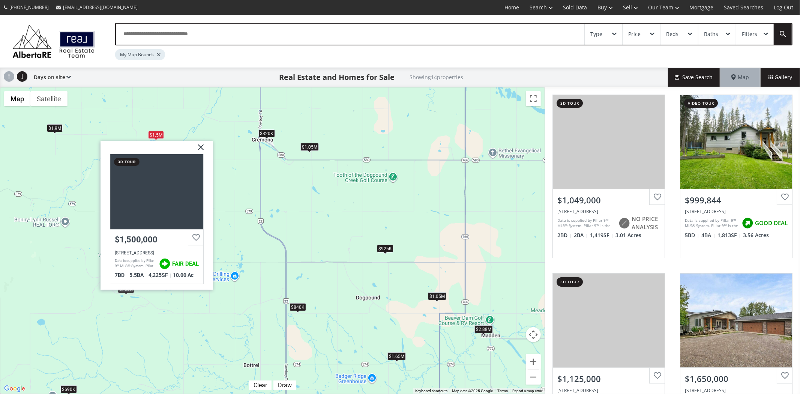
click at [55, 129] on div "$1.9M" at bounding box center [54, 128] width 16 height 8
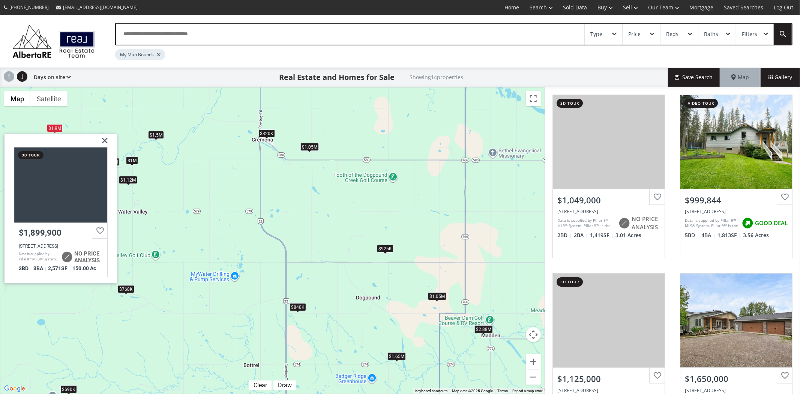
click at [232, 254] on div "$1.05M $1M $1.13M $1.65M $320K $1.9M $1.05M $925K $1.5M $690K $840K $2.88M $768…" at bounding box center [272, 240] width 544 height 306
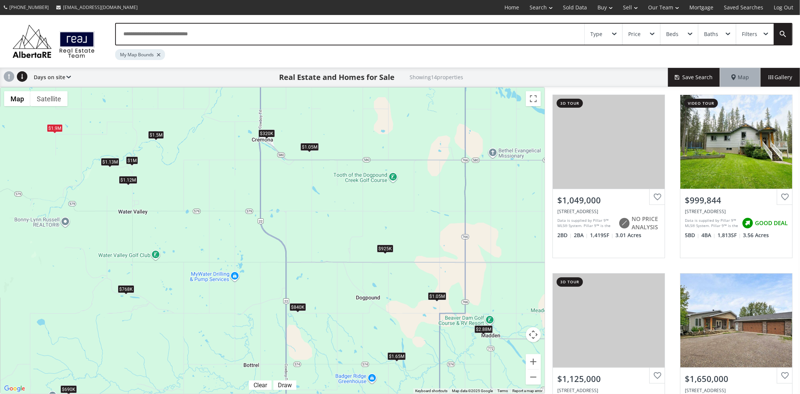
click at [298, 308] on div "$840K" at bounding box center [297, 307] width 16 height 8
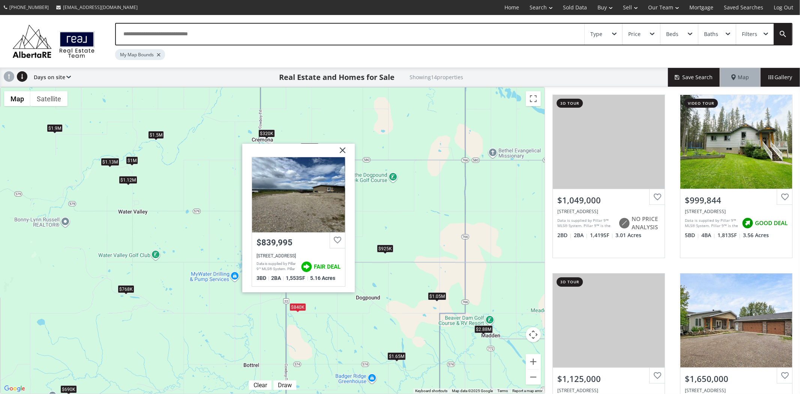
click at [381, 286] on div "$1.05M $1M $1.13M $1.65M $320K $1.9M $1.05M $925K $1.5M $690K $840K $2.88M $768…" at bounding box center [272, 240] width 544 height 306
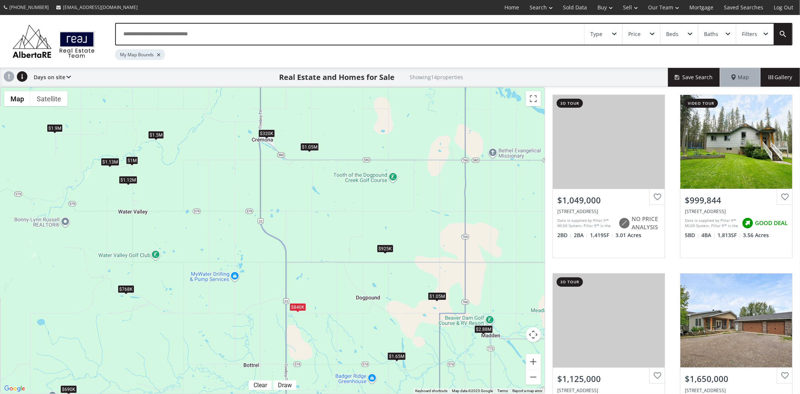
click at [441, 296] on div "$1.05M" at bounding box center [436, 296] width 18 height 8
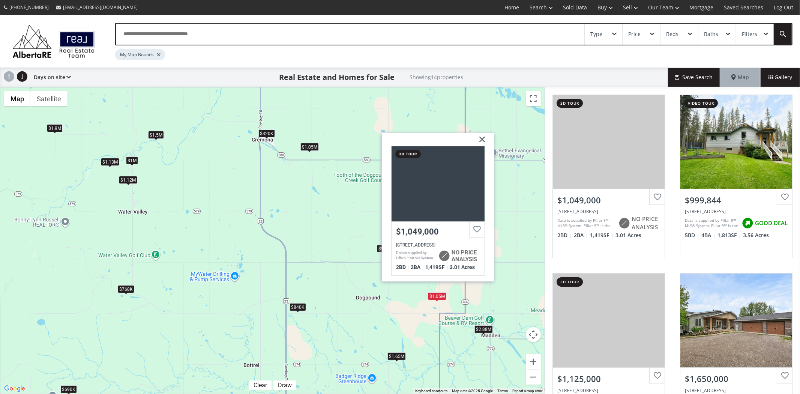
click at [399, 355] on div "$1.65M" at bounding box center [396, 356] width 18 height 8
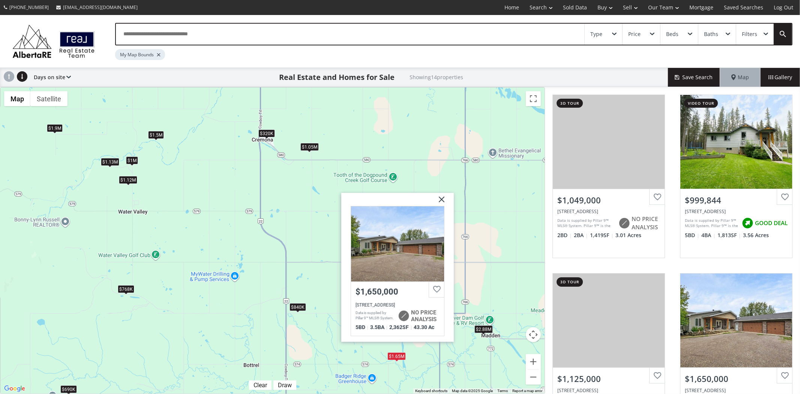
click at [481, 327] on div "$2.88M" at bounding box center [483, 329] width 18 height 8
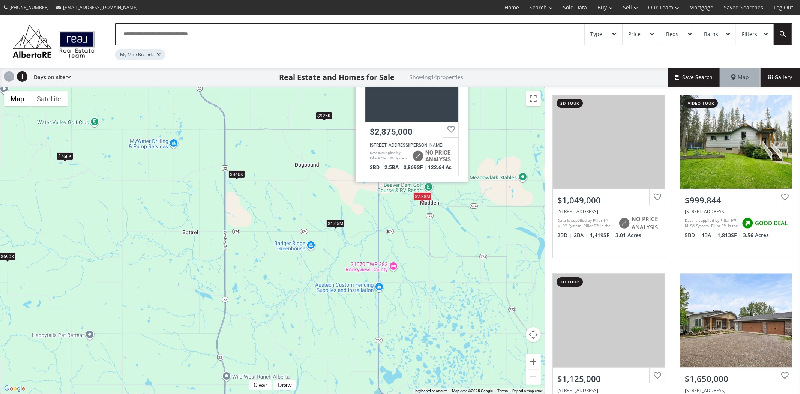
drag, startPoint x: 439, startPoint y: 337, endPoint x: 380, endPoint y: 214, distance: 136.2
click at [380, 214] on div "$1.05M $1M $1.13M $1.65M $320K $1.9M $1.05M $925K $1.5M $690K $840K $2.88M $768…" at bounding box center [272, 240] width 544 height 306
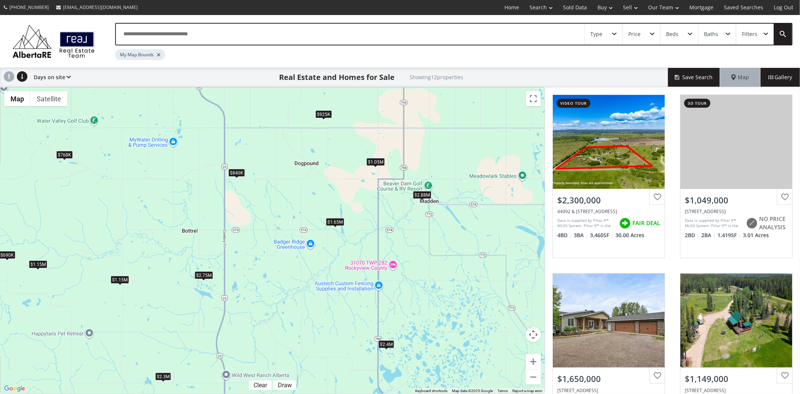
click at [384, 347] on div "$2.4M" at bounding box center [386, 344] width 16 height 8
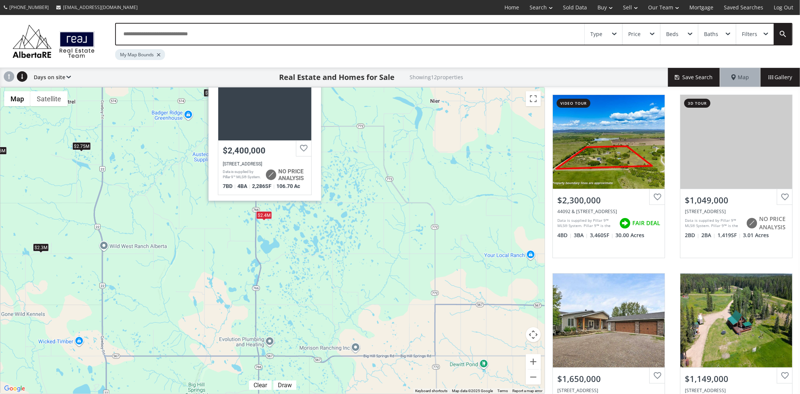
drag, startPoint x: 454, startPoint y: 324, endPoint x: 353, endPoint y: 218, distance: 146.1
click at [353, 218] on div "$2.3M $1.05M $1.65M $1.15M $925K $690K $1.15M $840K $2.75M $2.88M $768K $2.4M L…" at bounding box center [272, 240] width 544 height 306
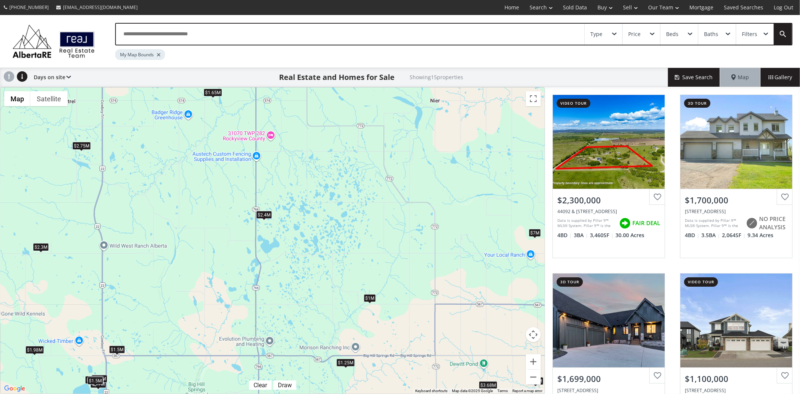
click at [368, 298] on div "$1M" at bounding box center [369, 298] width 12 height 8
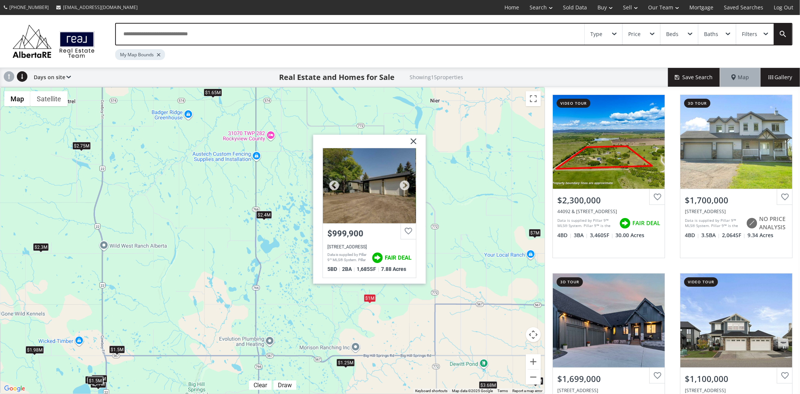
click at [366, 204] on div at bounding box center [368, 185] width 93 height 75
click at [284, 189] on div "$2.3M $1.7M $1.7M $1.1M $1M $1.25M $1.35M $1.98M $1.65M $1.5M $3.68M $2.75M $7M…" at bounding box center [272, 240] width 544 height 306
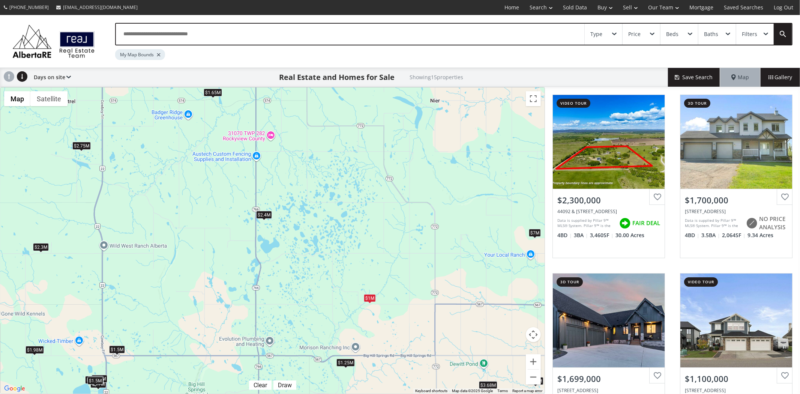
click at [609, 33] on div "Type" at bounding box center [603, 34] width 37 height 21
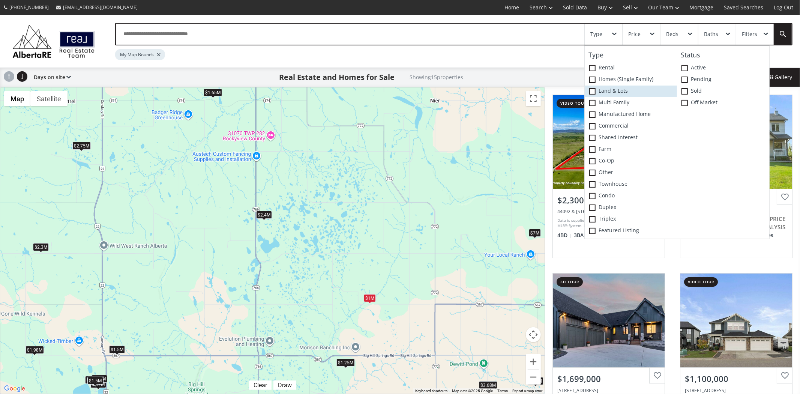
click at [595, 92] on span at bounding box center [592, 91] width 6 height 6
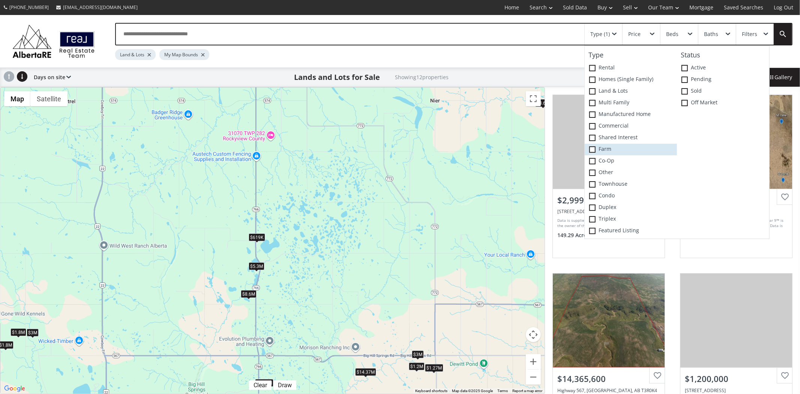
click at [593, 151] on span at bounding box center [592, 149] width 6 height 6
click at [261, 238] on div "$619K" at bounding box center [256, 237] width 16 height 8
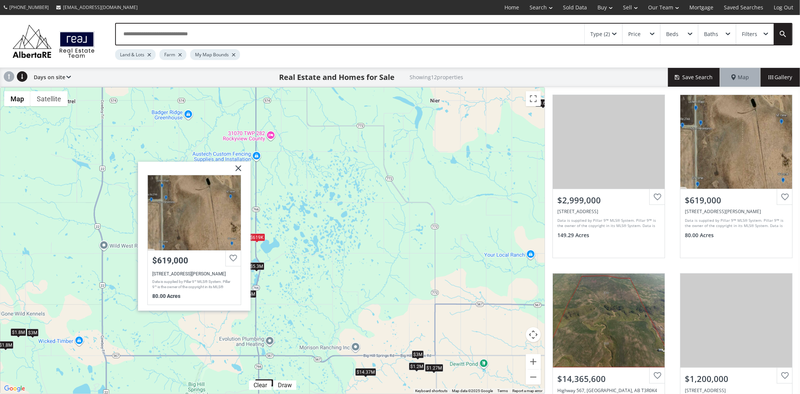
click at [235, 166] on img at bounding box center [235, 171] width 19 height 19
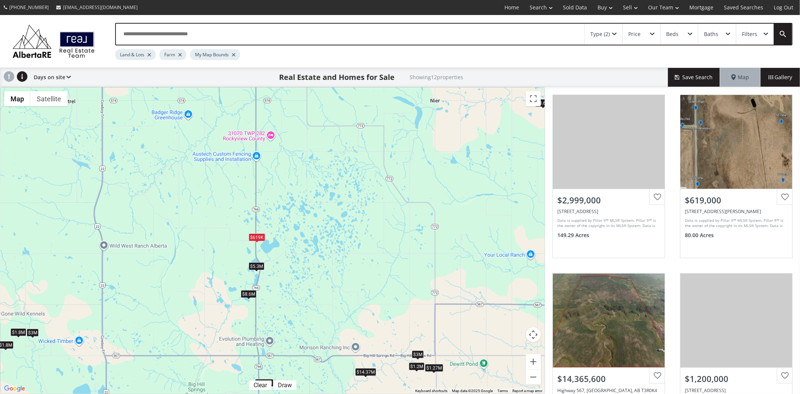
click at [434, 364] on div "$1.27M" at bounding box center [433, 368] width 18 height 8
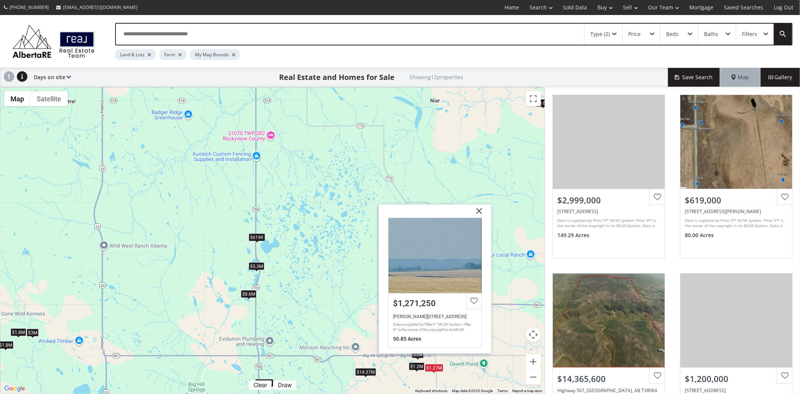
click at [415, 368] on div "$1.2M" at bounding box center [417, 366] width 16 height 8
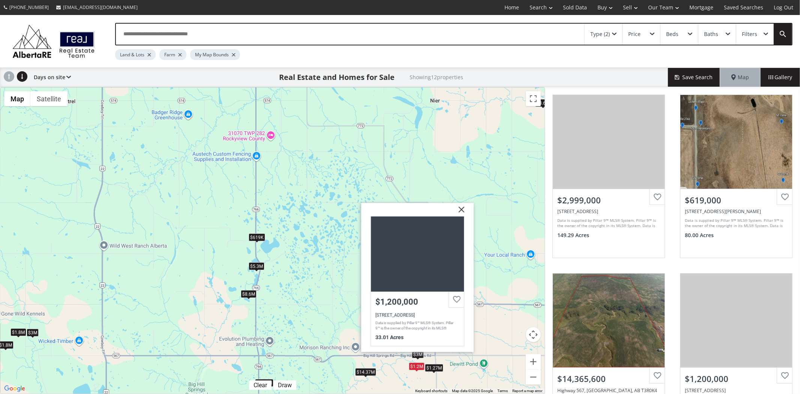
drag, startPoint x: 232, startPoint y: 164, endPoint x: 325, endPoint y: 286, distance: 153.7
click at [325, 287] on div "$3M $619K $14.37M $1.2M $3.6M $3M $1.8M $1.8M $1.27M $1.95M $8.6M $5.3M Symon's…" at bounding box center [272, 240] width 544 height 306
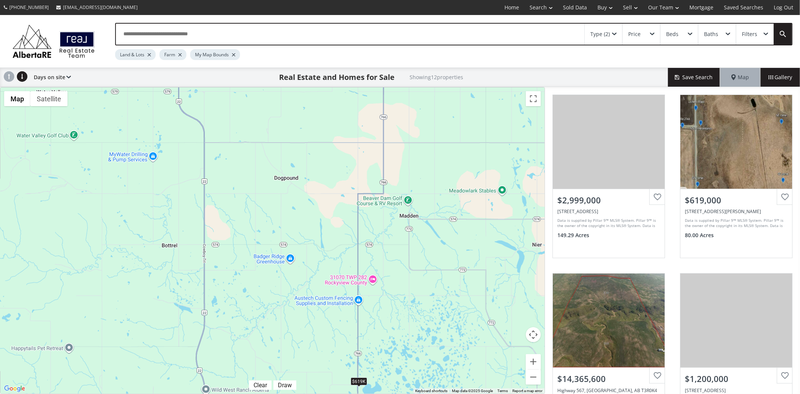
drag, startPoint x: 254, startPoint y: 147, endPoint x: 356, endPoint y: 291, distance: 176.4
click at [356, 291] on div "$3M $619K $14.37M $1.2M $3.6M $3M $1.8M $1.8M $1.27M $1.95M $8.6M $5.3M" at bounding box center [272, 240] width 544 height 306
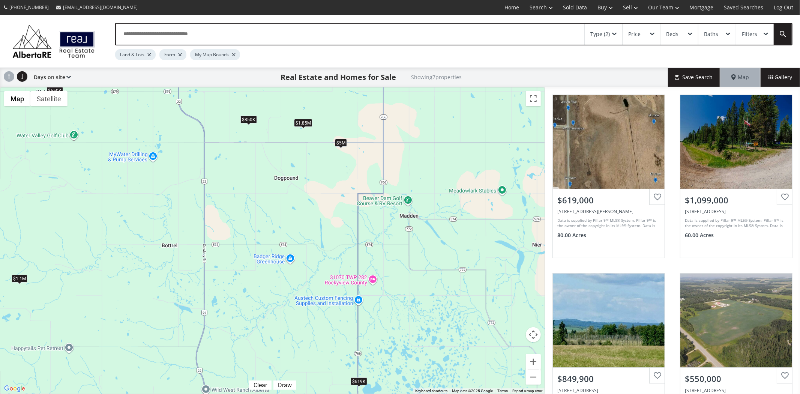
click at [22, 276] on div "$1.1M" at bounding box center [19, 278] width 16 height 8
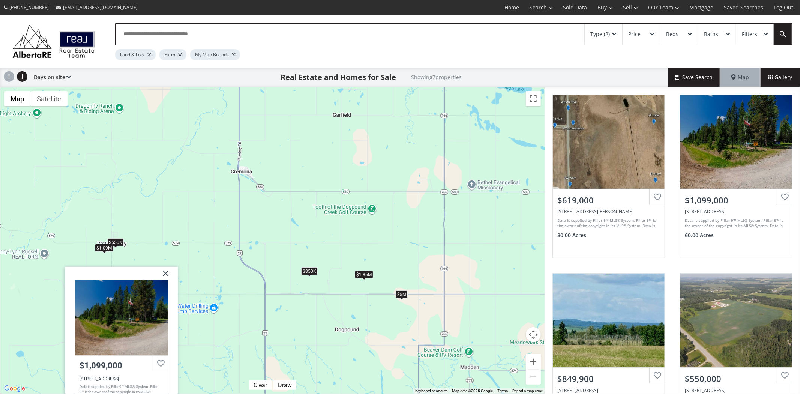
drag, startPoint x: 141, startPoint y: 128, endPoint x: 202, endPoint y: 283, distance: 166.6
click at [202, 283] on div "$619K $1.1M $850K $550K $1.09M $5M $1.85M Range Road 53 Rural Rocky View County…" at bounding box center [272, 240] width 544 height 306
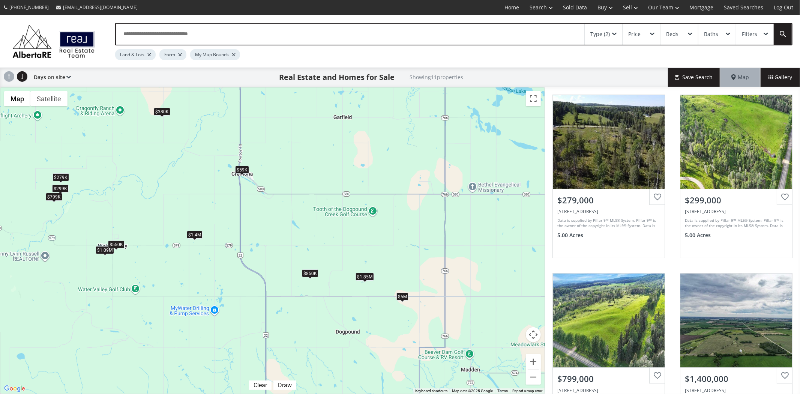
click at [117, 244] on div "$550K" at bounding box center [116, 244] width 16 height 8
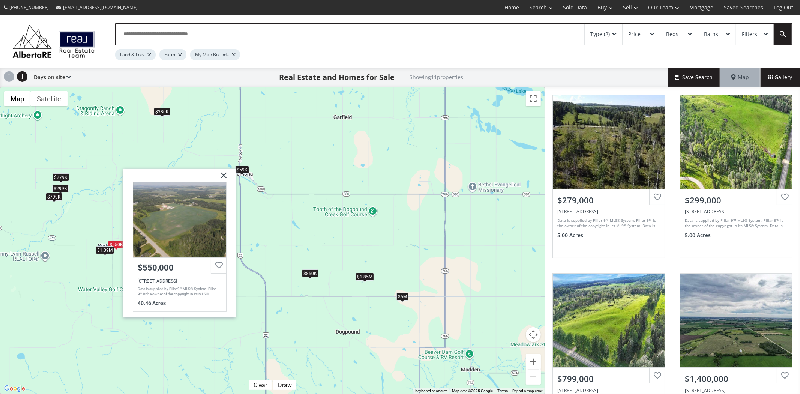
click at [101, 251] on div "$1.09M" at bounding box center [105, 250] width 18 height 8
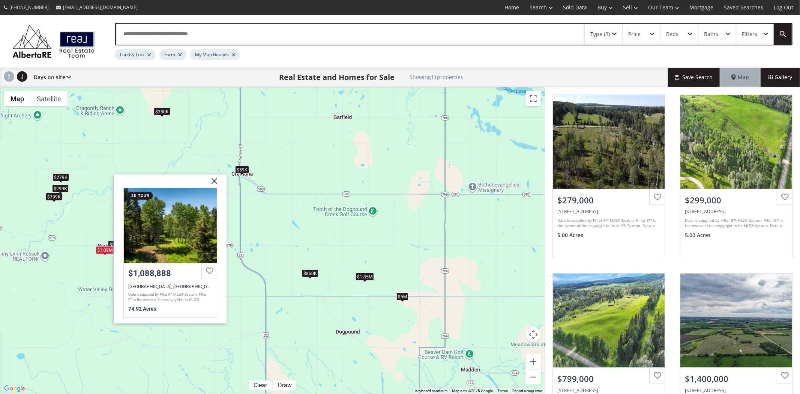
click at [54, 196] on div "$799K" at bounding box center [54, 197] width 16 height 8
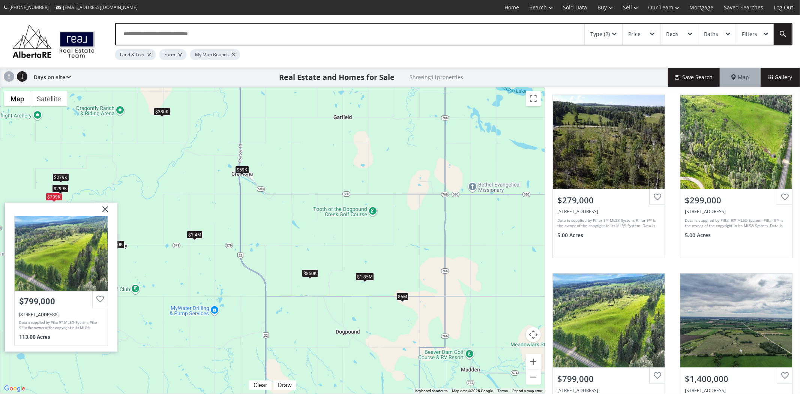
click at [61, 187] on div "$299K" at bounding box center [60, 188] width 16 height 8
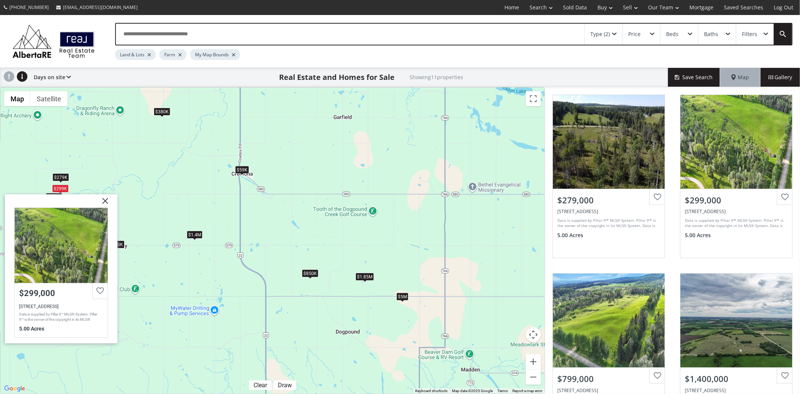
click at [64, 175] on div "$279K" at bounding box center [60, 177] width 16 height 8
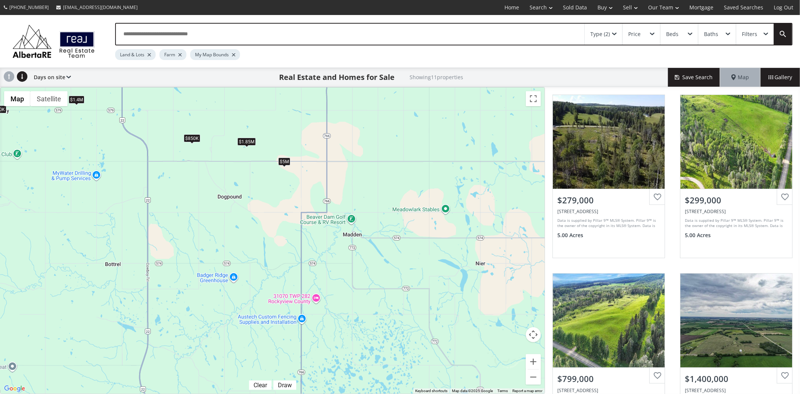
drag, startPoint x: 340, startPoint y: 324, endPoint x: 222, endPoint y: 189, distance: 179.9
click at [222, 189] on div "$279K $299K $799K $1.4M $850K $380K $59K $550K $1.09M $5M $1.85M Range Road 54 …" at bounding box center [272, 240] width 544 height 306
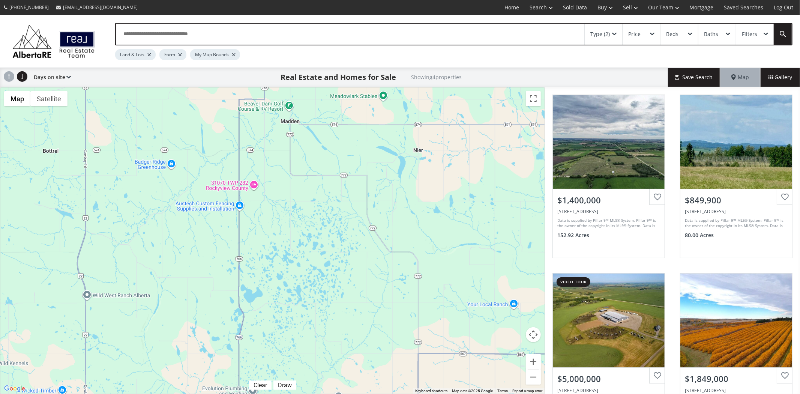
drag, startPoint x: 271, startPoint y: 261, endPoint x: 223, endPoint y: 162, distance: 109.2
click at [223, 163] on div "$1.4M $850K $5M $1.85M" at bounding box center [272, 240] width 544 height 306
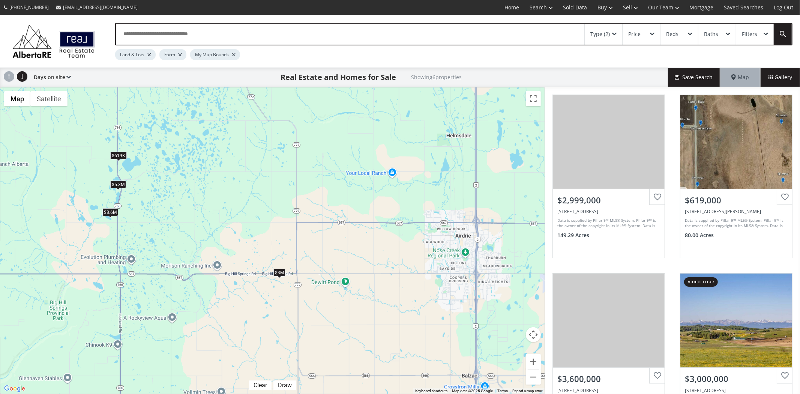
drag, startPoint x: 362, startPoint y: 324, endPoint x: 246, endPoint y: 216, distance: 158.4
click at [246, 216] on div "$3M $619K $3.6M $3M $8.6M $5.3M" at bounding box center [272, 240] width 544 height 306
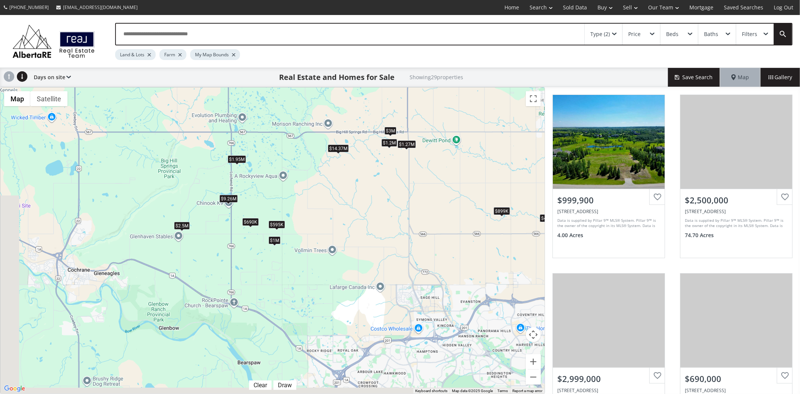
drag, startPoint x: 295, startPoint y: 336, endPoint x: 418, endPoint y: 184, distance: 195.4
click at [418, 184] on div "$1M $2.5M $3M $690K $5M $619K $14.37M $595K $899K $1 $1.2M $4M $1.9M $2.3M $4.2…" at bounding box center [272, 240] width 544 height 306
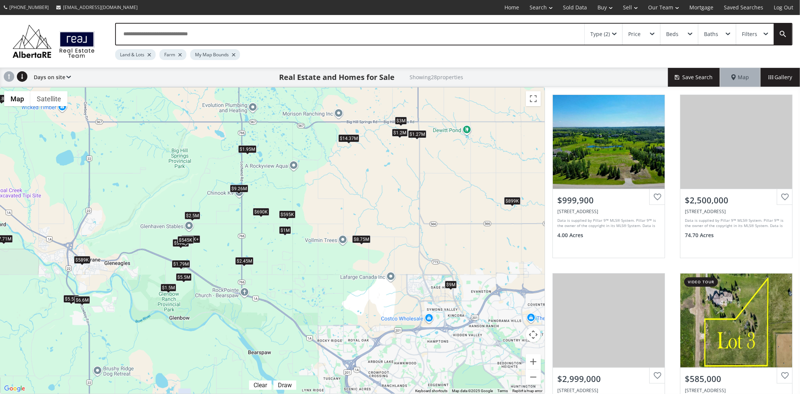
click at [284, 232] on div "$1M" at bounding box center [285, 230] width 12 height 8
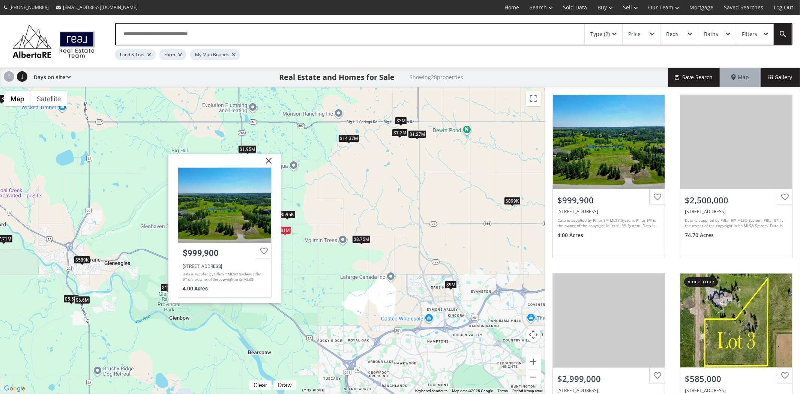
click at [288, 215] on div "$595K" at bounding box center [287, 214] width 16 height 8
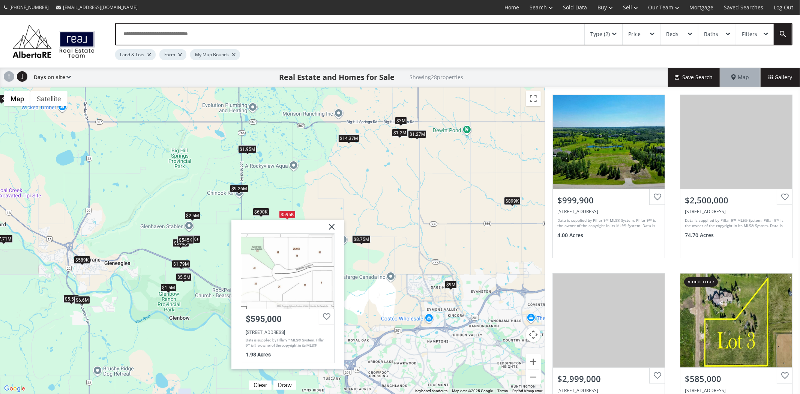
click at [261, 212] on div "$690K" at bounding box center [260, 211] width 16 height 8
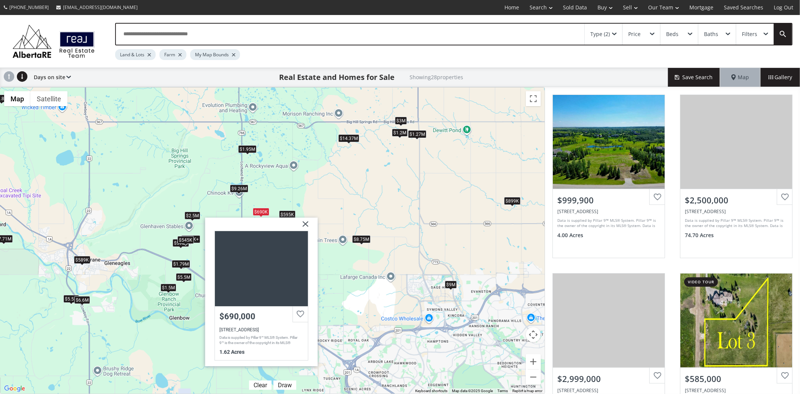
click at [336, 289] on div "$1M $2.5M $3M $585K+ $690K $585K+ $585K+ $9M $595K $14.37M $595K $899K $1.2M $5…" at bounding box center [272, 240] width 544 height 306
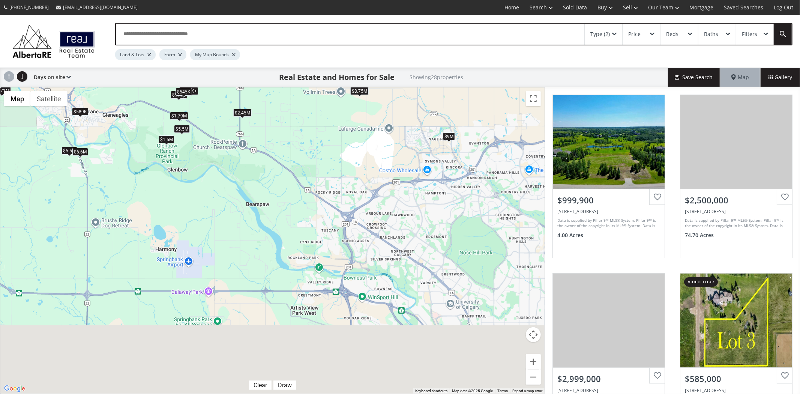
drag, startPoint x: 272, startPoint y: 313, endPoint x: 288, endPoint y: 125, distance: 188.5
click at [288, 125] on div "$1M $2.5M $3M $585K+ $690K $585K+ $585K+ $9M $595K $14.37M $595K $899K $1.2M $5…" at bounding box center [272, 240] width 544 height 306
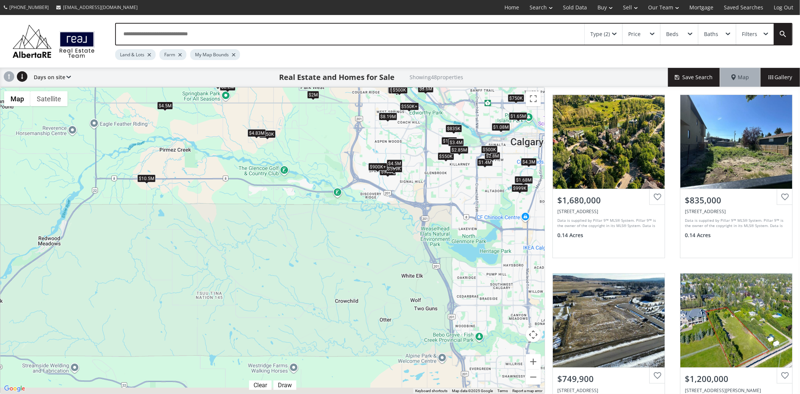
drag, startPoint x: 333, startPoint y: 315, endPoint x: 306, endPoint y: 136, distance: 181.6
click at [306, 136] on div "$1.68M $835K $750K $1.2M $750K $650K $988K $3.95M $1.6M $599K $650K $2.45M $4.3…" at bounding box center [272, 240] width 544 height 306
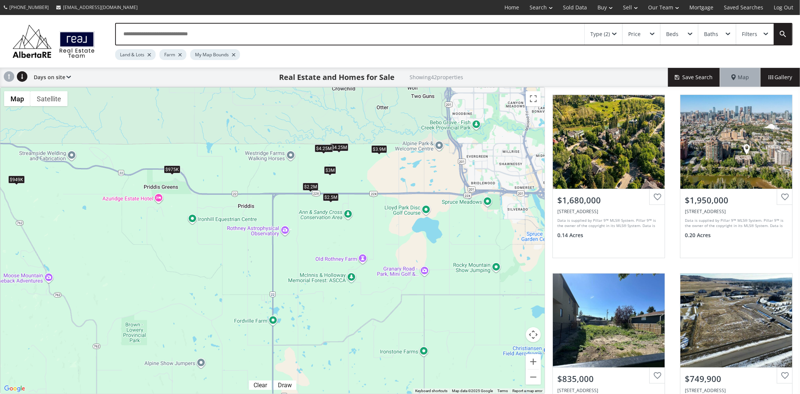
drag, startPoint x: 322, startPoint y: 334, endPoint x: 332, endPoint y: 151, distance: 183.2
click at [332, 151] on div "$1.68M $1.95M $835K $750K $949K $2.2M $988K $1.6M $2.5M $599K $4.3M $550K $4.83…" at bounding box center [272, 240] width 544 height 306
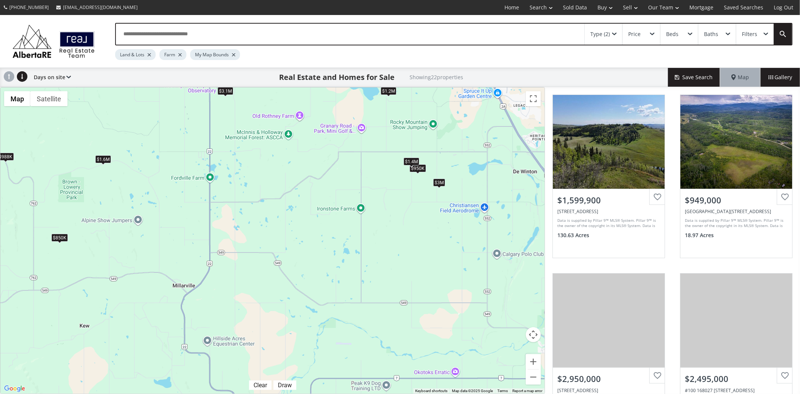
drag, startPoint x: 392, startPoint y: 308, endPoint x: 339, endPoint y: 196, distance: 124.4
click at [339, 196] on div "$1.6M $949K $2.95M $2.5M $988K $739K $11.5M $1.39M $560K $2.2M $950K $1.4M $3.9…" at bounding box center [272, 240] width 544 height 306
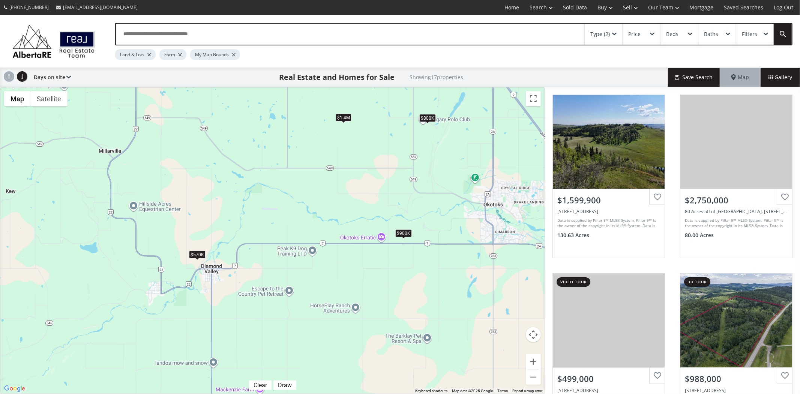
drag, startPoint x: 428, startPoint y: 293, endPoint x: 360, endPoint y: 165, distance: 144.9
click at [360, 165] on div "$1.6M $2.75M $499K $988K $570K $800K $590K $900K $1.4M $899K $950K $1.4M $3M $1…" at bounding box center [272, 240] width 544 height 306
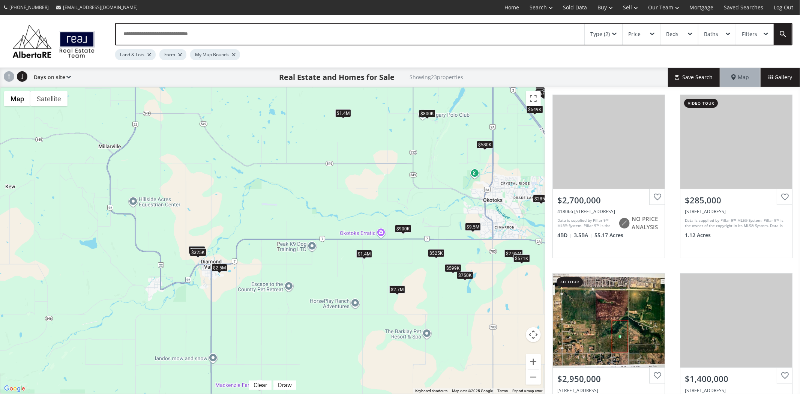
click at [405, 233] on div "$2.7M $285K $2.95M $1.4M $549K $571K $9.5M $525K $570K $800K $750K $900K $325K …" at bounding box center [272, 240] width 544 height 306
click at [400, 228] on div "$900K" at bounding box center [402, 229] width 16 height 8
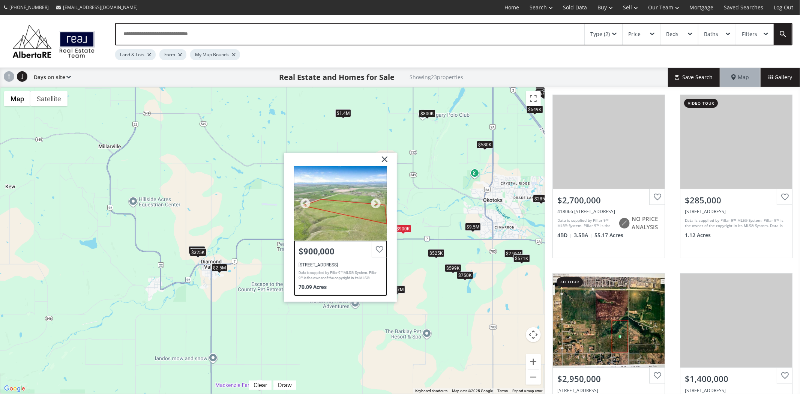
click at [318, 250] on div "$900,000" at bounding box center [340, 251] width 84 height 9
click at [440, 291] on div "$2.7M $285K $2.95M $1.4M $549K $571K $9.5M $525K $570K $800K $750K $900K $325K …" at bounding box center [272, 240] width 544 height 306
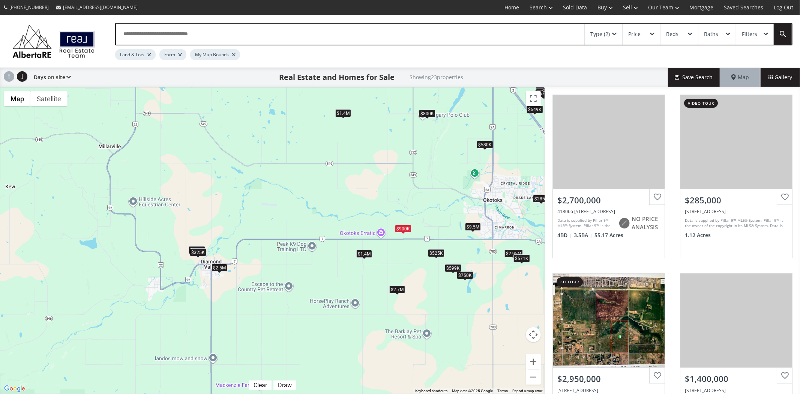
click at [433, 256] on div "$525K" at bounding box center [436, 253] width 16 height 8
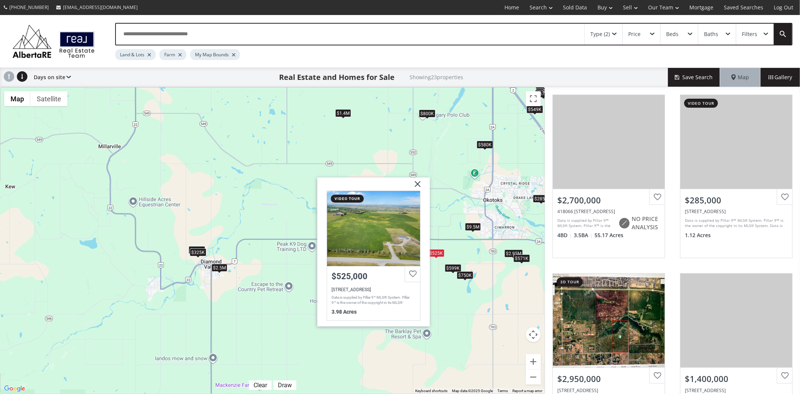
click at [448, 269] on div "$599K" at bounding box center [452, 268] width 16 height 8
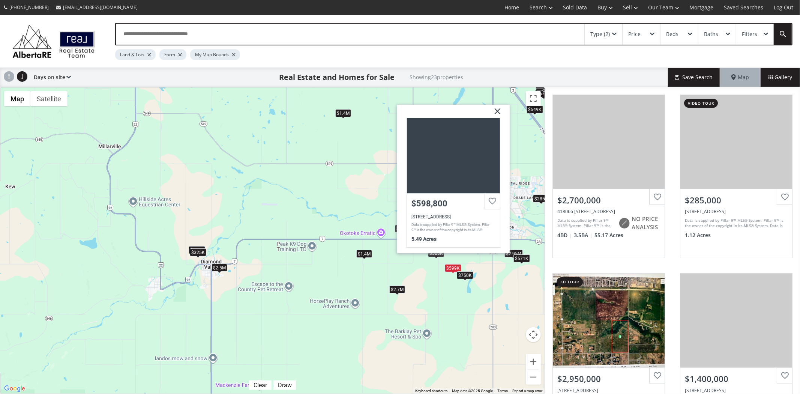
click at [465, 274] on div "$750K" at bounding box center [465, 275] width 16 height 8
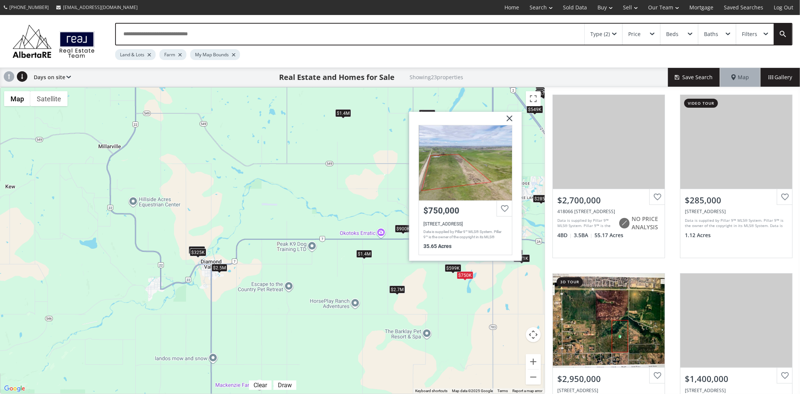
click at [506, 275] on div "$2.7M $285K $2.95M $1.4M $549K $571K $9.5M $525K $570K $800K $750K $900K $325K …" at bounding box center [272, 240] width 544 height 306
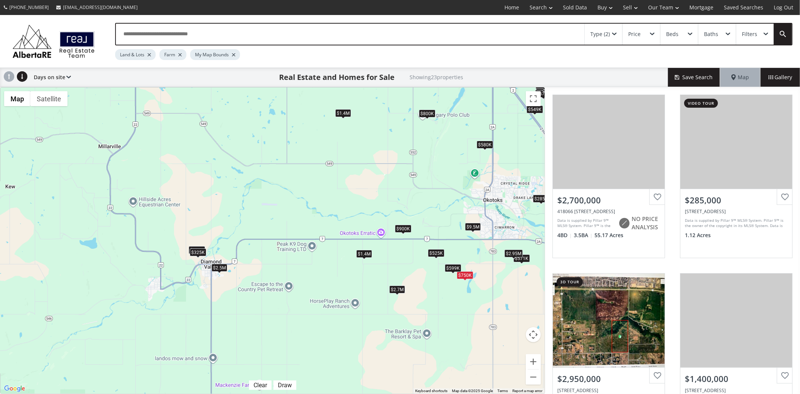
click at [509, 251] on div "$2.95M" at bounding box center [513, 253] width 18 height 8
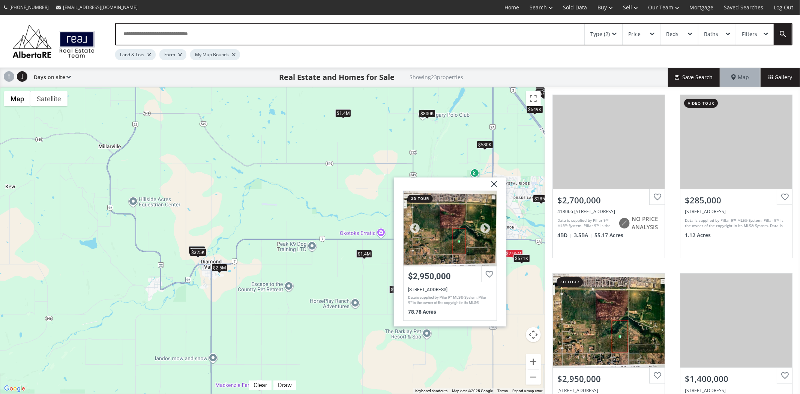
click at [459, 250] on div at bounding box center [449, 228] width 93 height 75
click at [349, 195] on div "$2.7M $285K $2.95M $1.4M $549K $571K $9.5M $525K $570K $800K $750K $900K $325K …" at bounding box center [272, 240] width 544 height 306
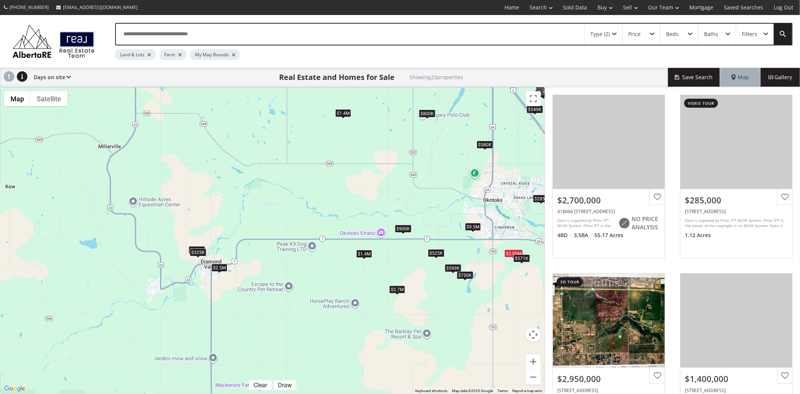
click at [522, 261] on div "$571K" at bounding box center [521, 258] width 16 height 8
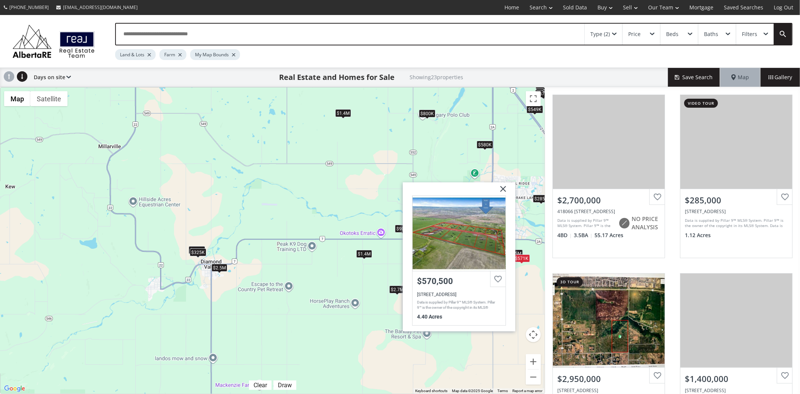
click at [331, 249] on div "$2.7M $285K $2.95M $1.4M $549K $571K $9.5M $525K $570K $800K $750K $900K $325K …" at bounding box center [272, 240] width 544 height 306
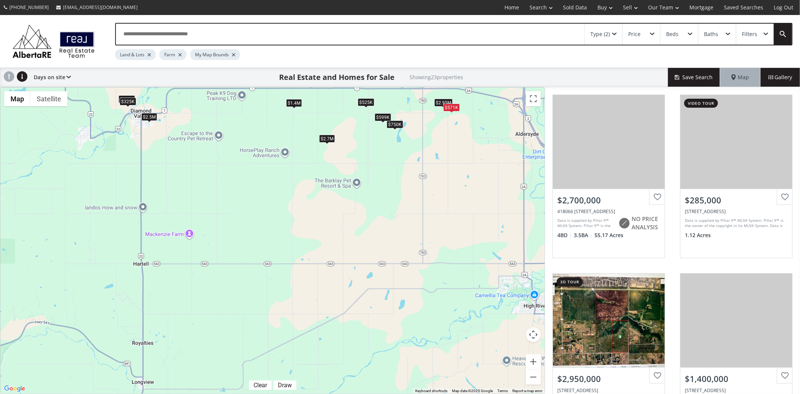
drag, startPoint x: 345, startPoint y: 267, endPoint x: 289, endPoint y: 125, distance: 152.0
click at [289, 125] on div "$2.7M $285K $2.95M $1.4M $549K $571K $9.5M $525K $570K $800K $750K $900K $325K …" at bounding box center [272, 240] width 544 height 306
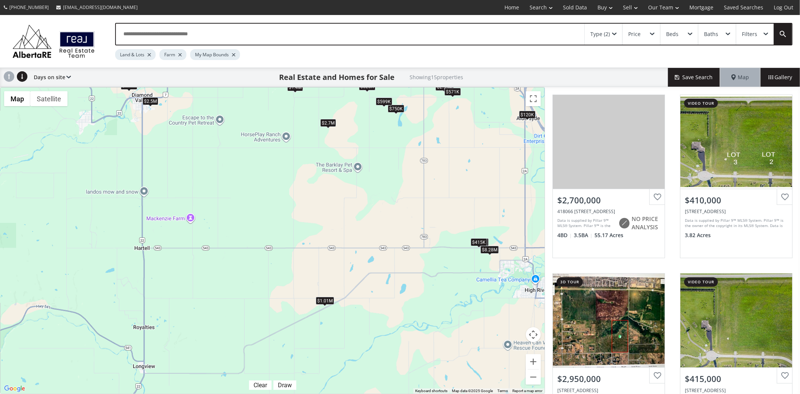
click at [475, 242] on div "$415K" at bounding box center [479, 242] width 16 height 8
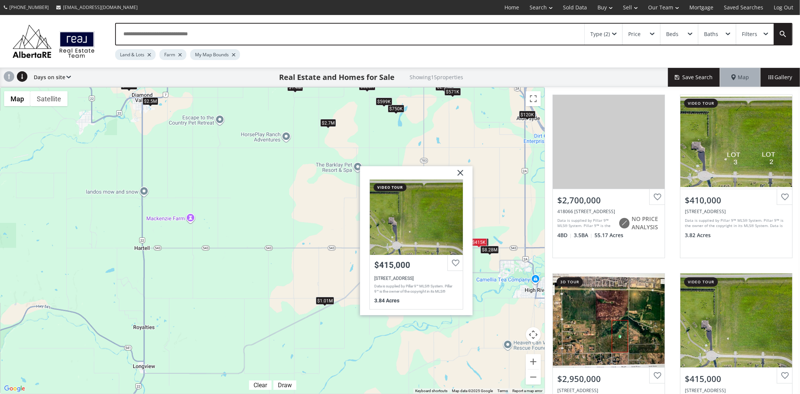
click at [327, 298] on div "$1.01M" at bounding box center [324, 300] width 18 height 8
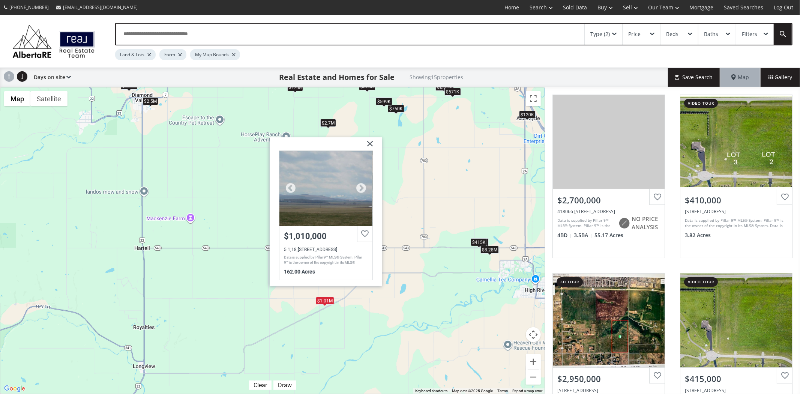
click at [334, 209] on div at bounding box center [325, 187] width 93 height 75
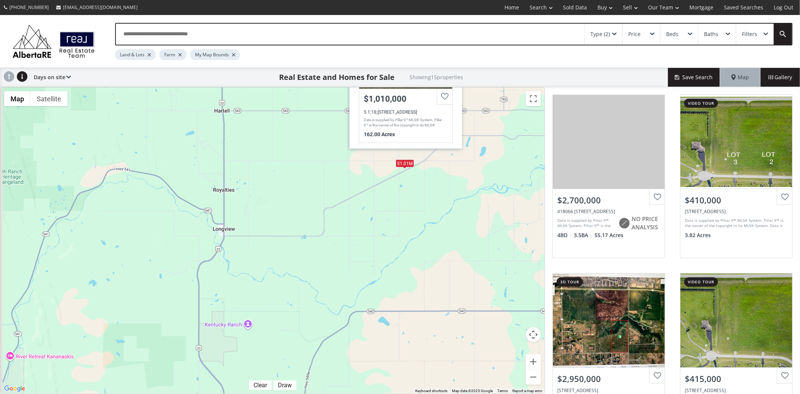
drag, startPoint x: 204, startPoint y: 249, endPoint x: 284, endPoint y: 111, distance: 159.5
click at [284, 111] on div "$2.7M $410K $2.95M $415K $1.4M $120K $571K $1.01M $525K $570K $750K $325K $599K…" at bounding box center [272, 240] width 544 height 306
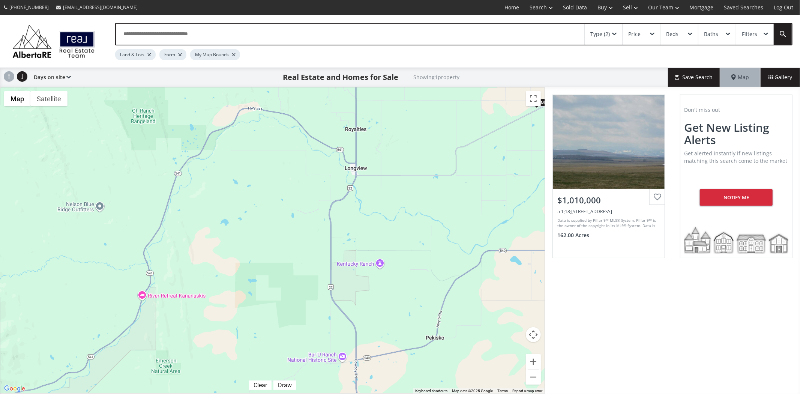
drag, startPoint x: 200, startPoint y: 282, endPoint x: 331, endPoint y: 222, distance: 144.6
click at [331, 222] on div "$1.01M" at bounding box center [272, 240] width 544 height 306
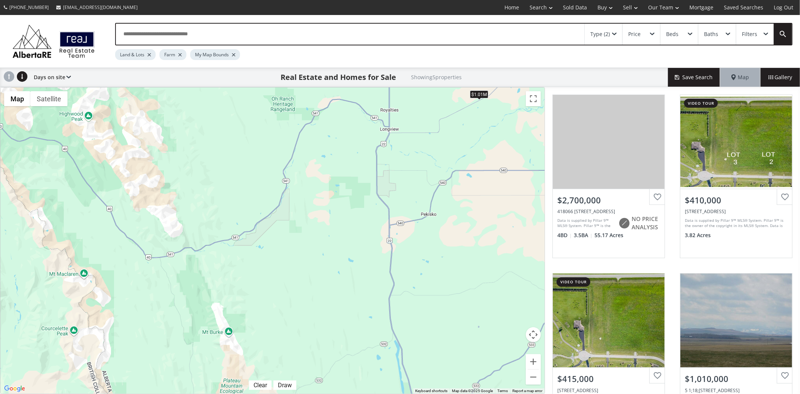
drag, startPoint x: 321, startPoint y: 287, endPoint x: 358, endPoint y: 205, distance: 90.1
click at [358, 205] on div "$2.7M $410K $415K $1.01M $8.28M" at bounding box center [272, 240] width 544 height 306
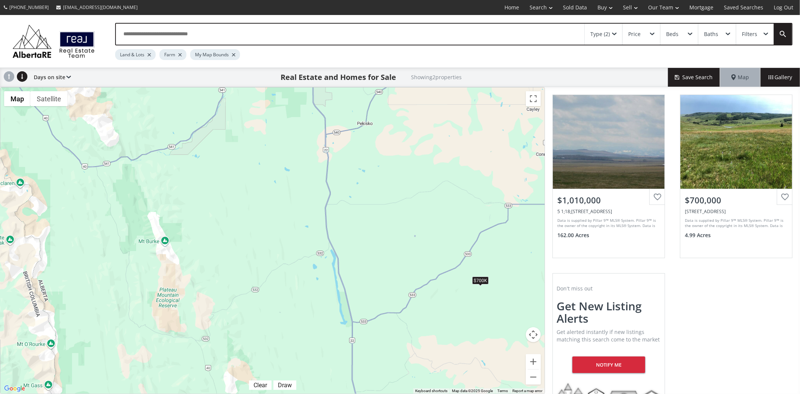
drag, startPoint x: 411, startPoint y: 289, endPoint x: 343, endPoint y: 184, distance: 125.2
click at [343, 184] on div "$1.01M $700K" at bounding box center [272, 240] width 544 height 306
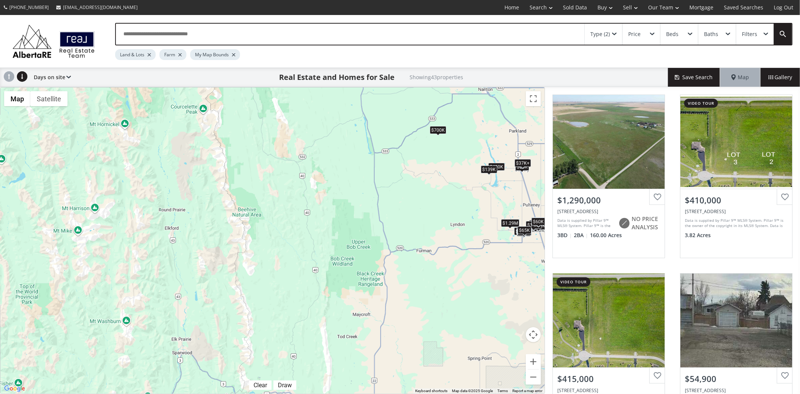
drag, startPoint x: 345, startPoint y: 295, endPoint x: 366, endPoint y: 171, distance: 126.1
click at [366, 171] on div "$1.29M $410K $415K $55K $160K $58K $37K+ $37K+ $91K $37K $37K+ $1.01M $169K $22…" at bounding box center [272, 240] width 544 height 306
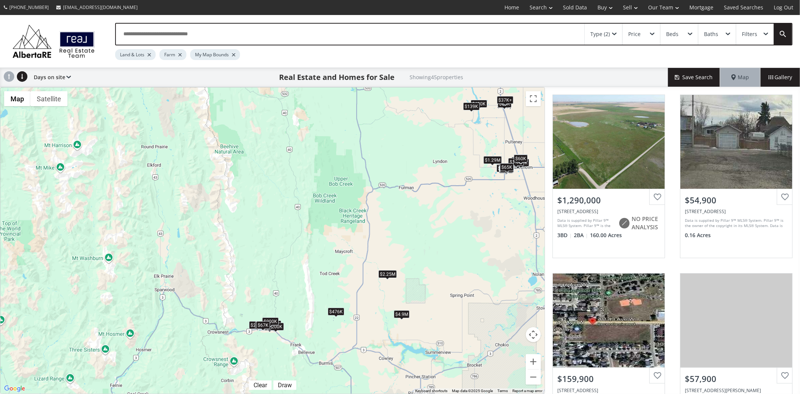
drag, startPoint x: 334, startPoint y: 252, endPoint x: 327, endPoint y: 211, distance: 41.8
click at [327, 211] on div "$1.29M $55K $160K $58K $82K $37K+ $37K+ $91K $295K $37K $37K+ $239K $200K $169K…" at bounding box center [272, 240] width 544 height 306
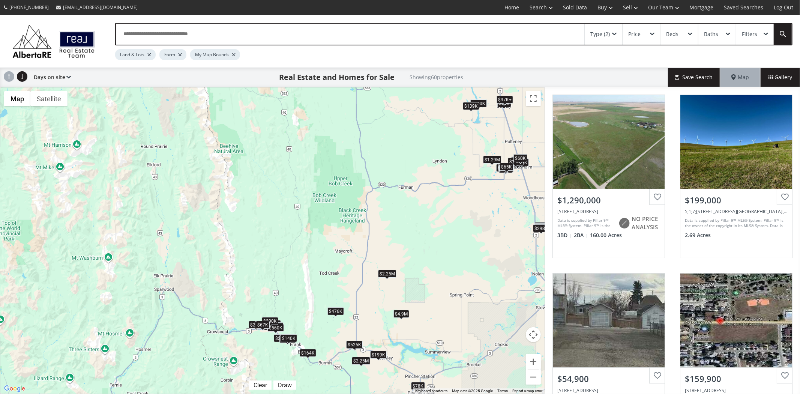
click at [385, 276] on div "$2.25M" at bounding box center [387, 274] width 18 height 8
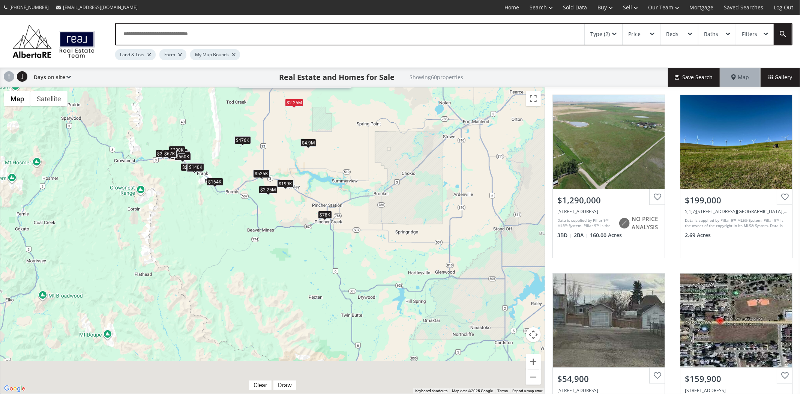
drag, startPoint x: 338, startPoint y: 334, endPoint x: 239, endPoint y: 147, distance: 211.5
click at [239, 147] on div "$1.29M $199K $55K $160K $315K $58K $82K $78K $250K $37K+ $37K+ $91K $295K $37K …" at bounding box center [272, 240] width 544 height 306
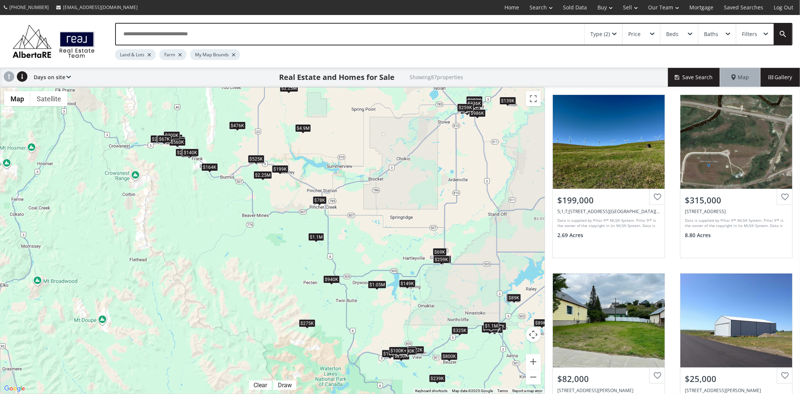
click at [319, 201] on div "$78K" at bounding box center [319, 200] width 14 height 8
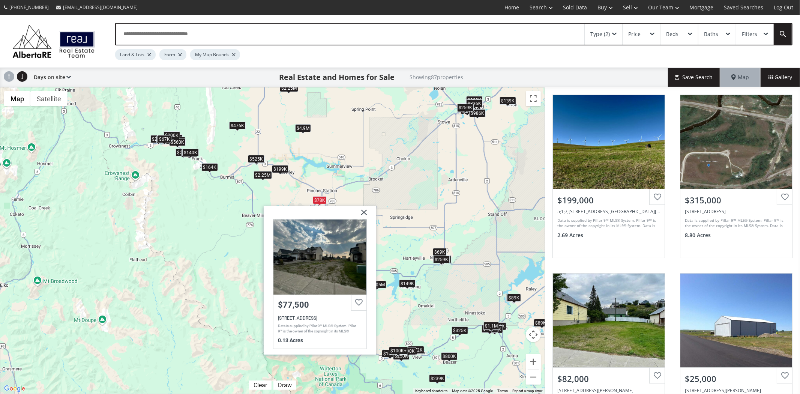
click at [378, 174] on div "$199K $315K $82K $25K $78K $1.1M $165K $89K+ $76K $89K+ $759K $250K $295K $79K …" at bounding box center [272, 240] width 544 height 306
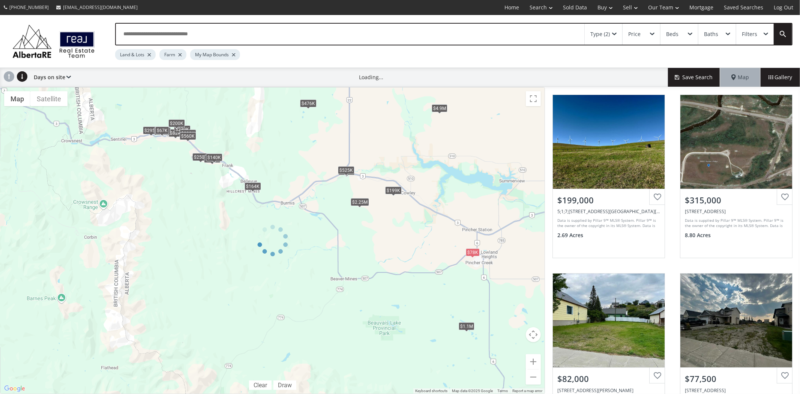
drag, startPoint x: 194, startPoint y: 147, endPoint x: 292, endPoint y: 181, distance: 104.2
click at [291, 181] on div at bounding box center [272, 240] width 545 height 307
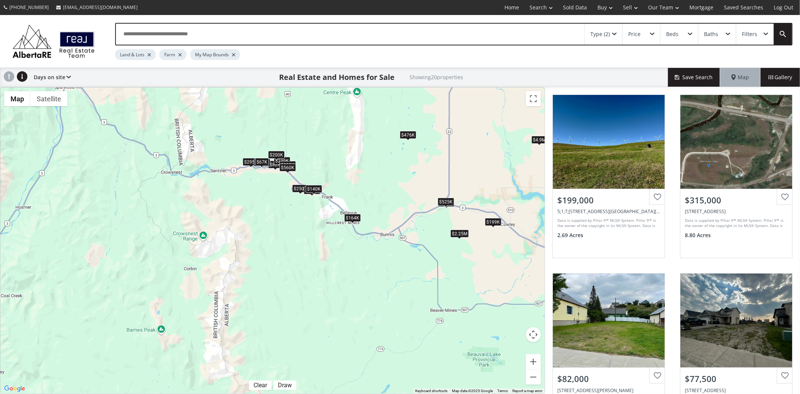
drag, startPoint x: 258, startPoint y: 157, endPoint x: 357, endPoint y: 188, distance: 103.5
click at [357, 188] on div "$199K $315K $82K $78K $1.1M $250K $295K $239K $200K $145K $219K $4.9M $164K $56…" at bounding box center [272, 240] width 544 height 306
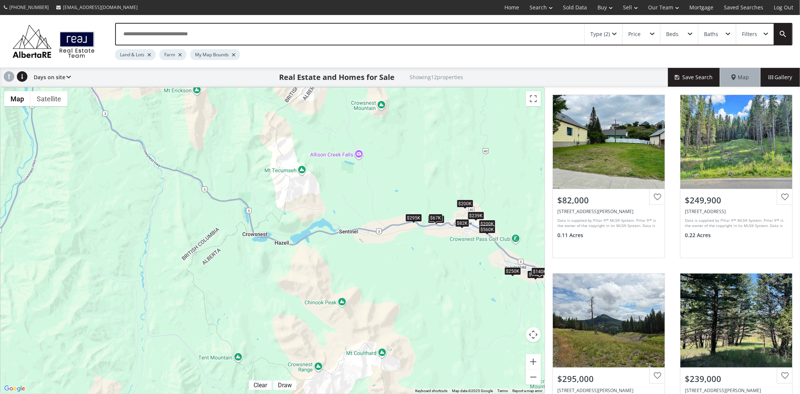
drag, startPoint x: 225, startPoint y: 187, endPoint x: 408, endPoint y: 246, distance: 192.1
click at [408, 246] on div "$82K $250K $295K $239K $200K $145K $219K $164K $560K $140K $200K $67K" at bounding box center [272, 240] width 544 height 306
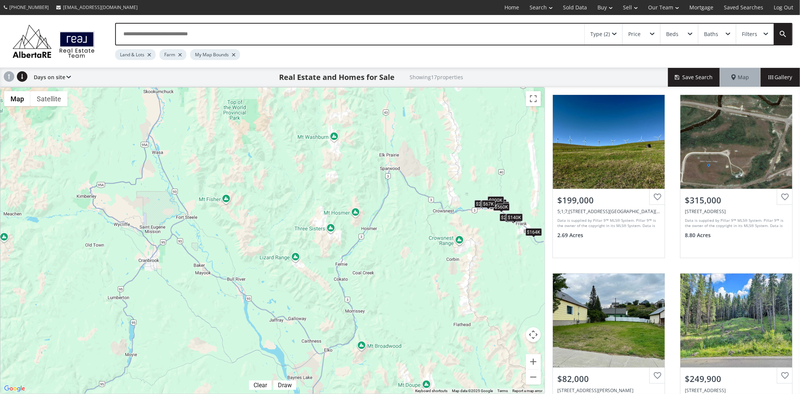
drag, startPoint x: 304, startPoint y: 234, endPoint x: 365, endPoint y: 210, distance: 65.9
click at [365, 210] on div "$199K $315K $82K $250K $295K $239K $200K $145K $219K $164K $560K $525K $140K $4…" at bounding box center [272, 240] width 544 height 306
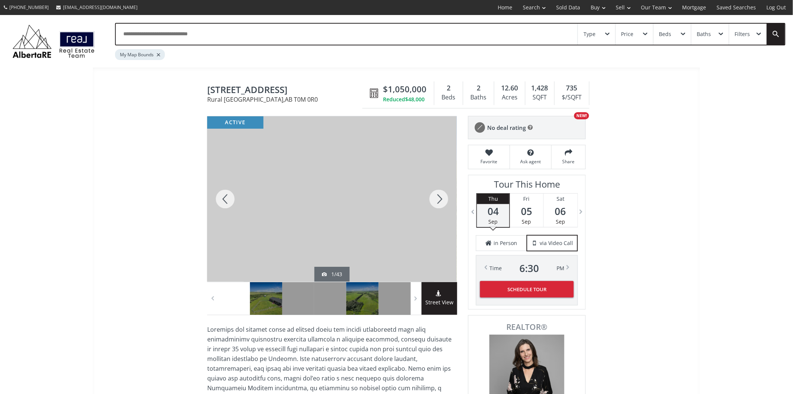
click at [437, 197] on div at bounding box center [439, 198] width 36 height 165
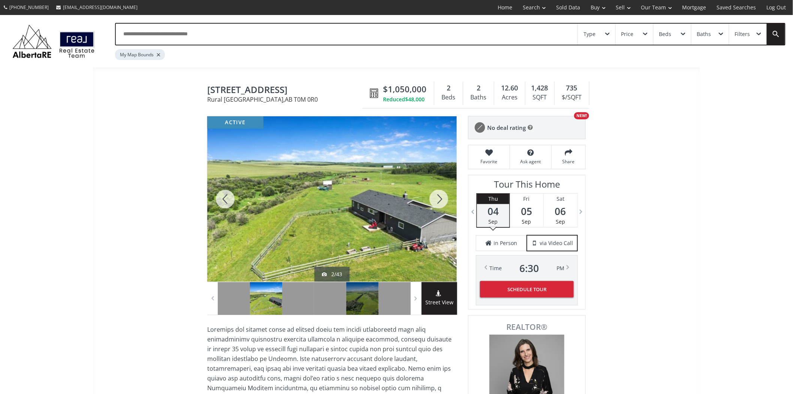
click at [437, 197] on div at bounding box center [439, 198] width 36 height 165
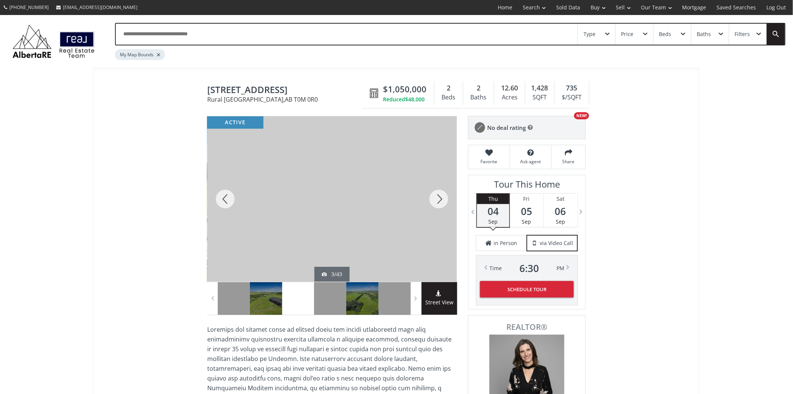
click at [435, 198] on div at bounding box center [439, 198] width 36 height 165
click at [434, 198] on div at bounding box center [439, 198] width 36 height 165
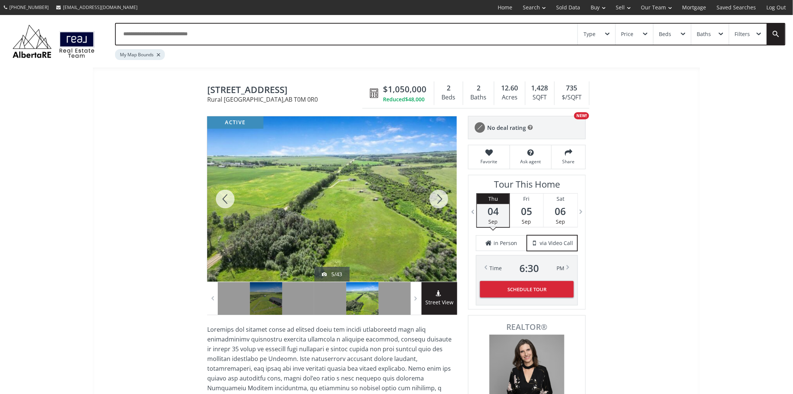
click at [434, 198] on div at bounding box center [439, 198] width 36 height 165
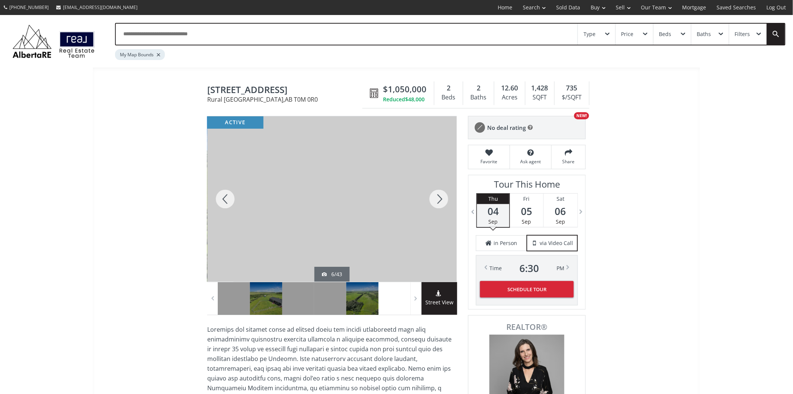
click at [434, 198] on div at bounding box center [439, 198] width 36 height 165
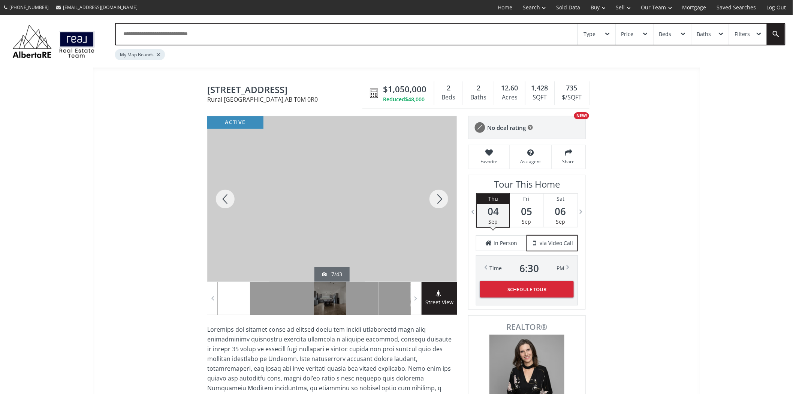
click at [434, 198] on div at bounding box center [439, 198] width 36 height 165
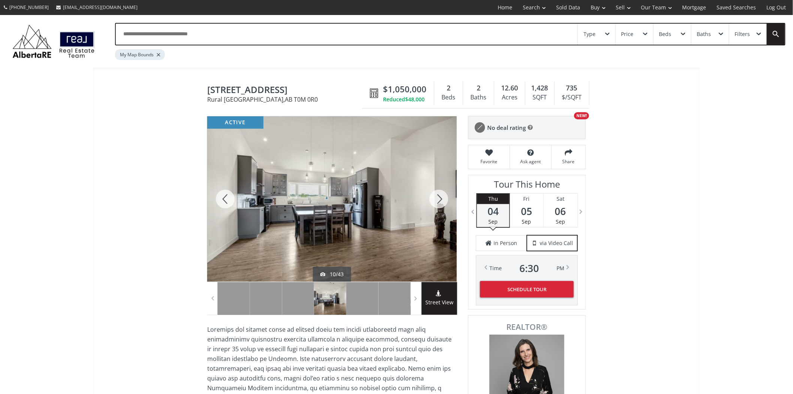
click at [434, 198] on div at bounding box center [439, 198] width 36 height 165
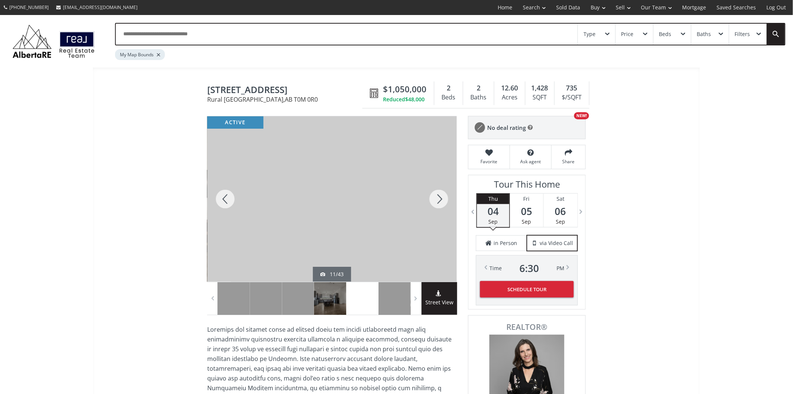
click at [433, 198] on div at bounding box center [439, 198] width 36 height 165
click at [433, 199] on div at bounding box center [439, 198] width 36 height 165
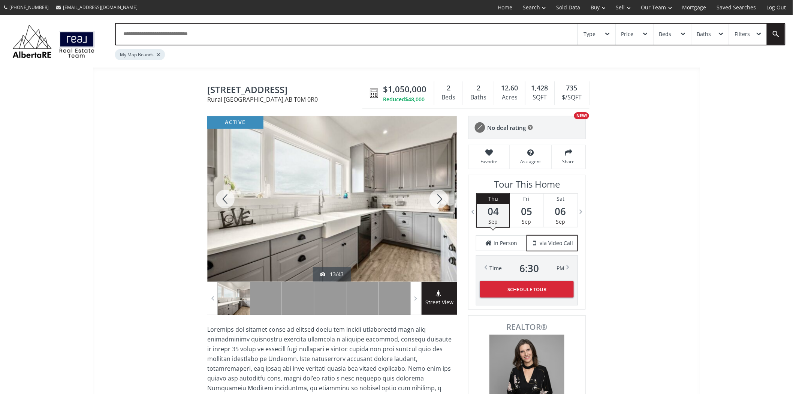
click at [433, 199] on div at bounding box center [439, 198] width 36 height 165
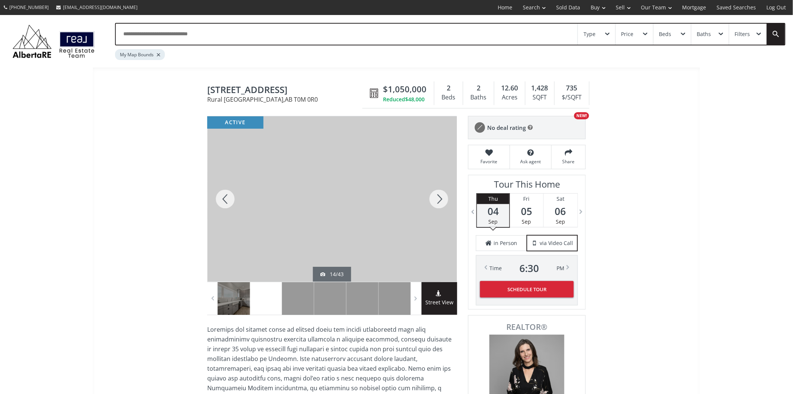
click at [433, 199] on div at bounding box center [439, 198] width 36 height 165
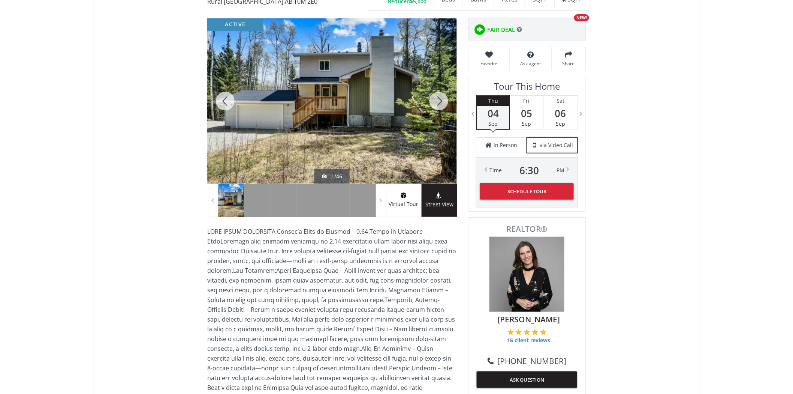
scroll to position [83, 0]
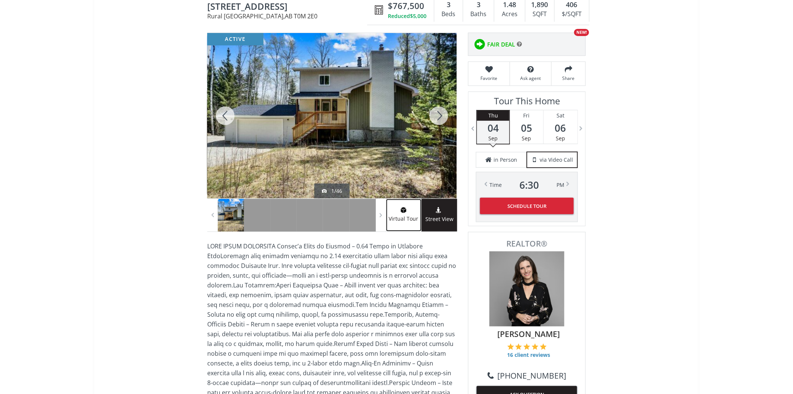
click at [405, 224] on link "Virtual Tour" at bounding box center [404, 215] width 36 height 33
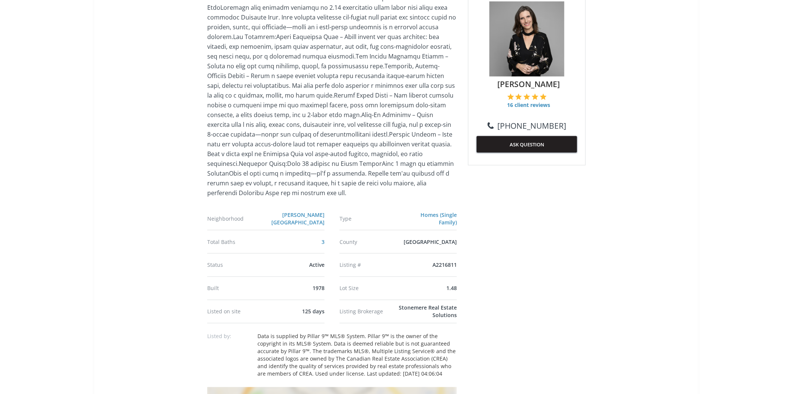
scroll to position [500, 0]
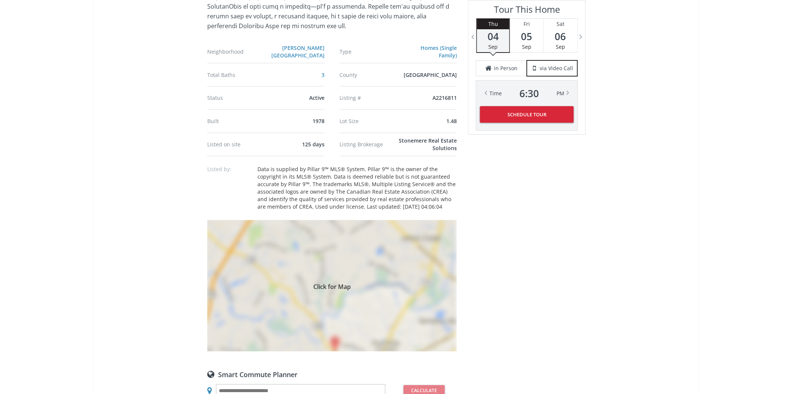
click at [383, 290] on div "Click for Map" at bounding box center [332, 285] width 250 height 131
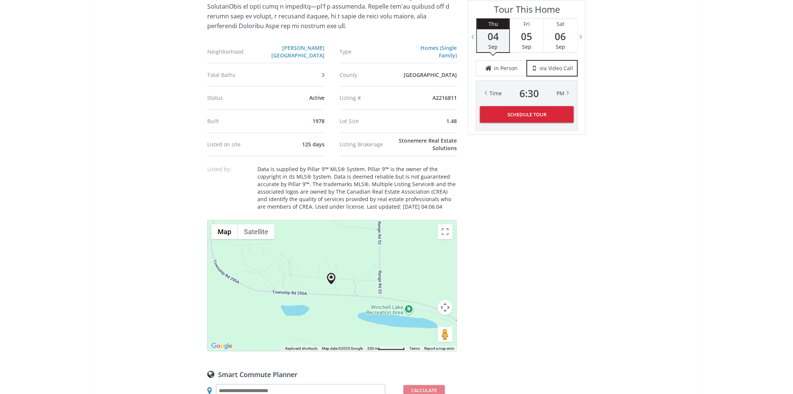
click at [442, 301] on button "Map camera controls" at bounding box center [445, 307] width 15 height 15
click at [424, 319] on button "Zoom out" at bounding box center [426, 326] width 15 height 15
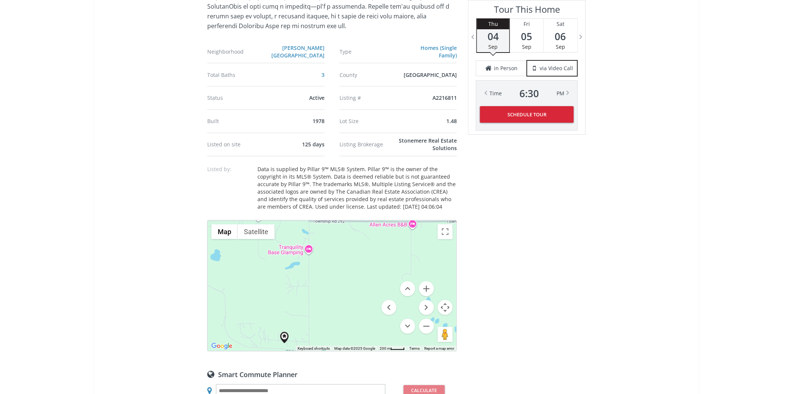
drag, startPoint x: 396, startPoint y: 250, endPoint x: 354, endPoint y: 306, distance: 70.1
click at [352, 308] on div at bounding box center [332, 285] width 249 height 130
click at [426, 319] on button "Zoom out" at bounding box center [426, 326] width 15 height 15
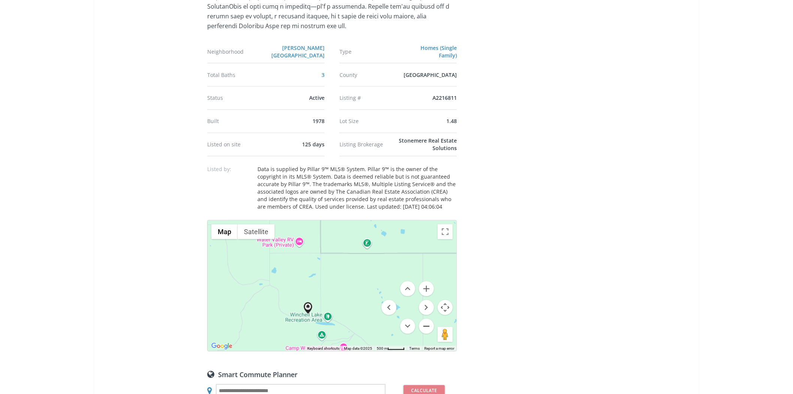
scroll to position [458, 0]
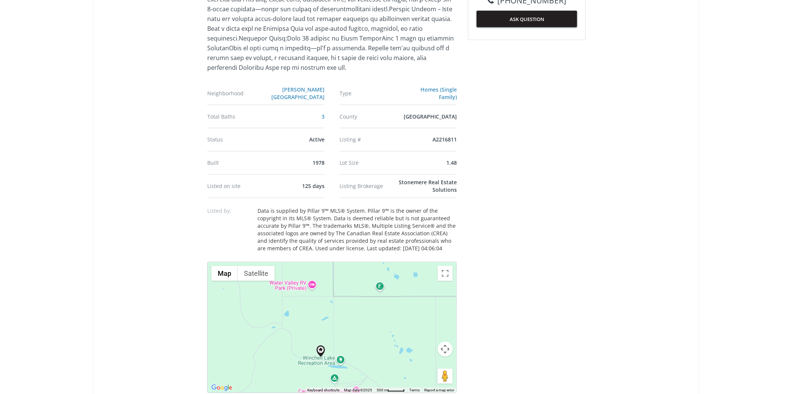
drag, startPoint x: 406, startPoint y: 306, endPoint x: 419, endPoint y: 309, distance: 13.2
click at [419, 309] on div at bounding box center [332, 327] width 249 height 130
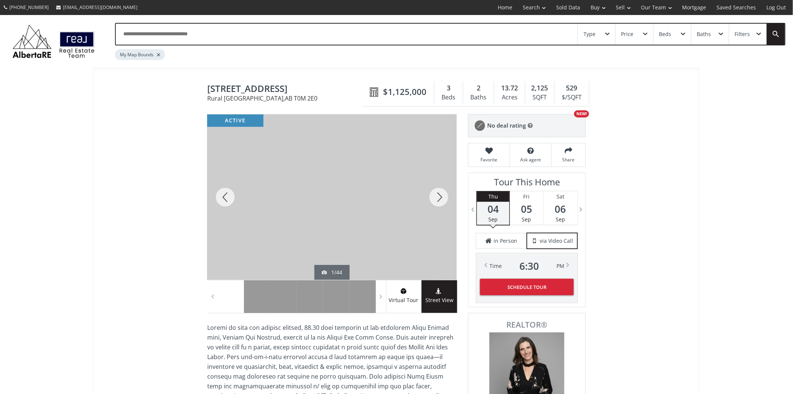
click at [436, 193] on div at bounding box center [439, 196] width 36 height 165
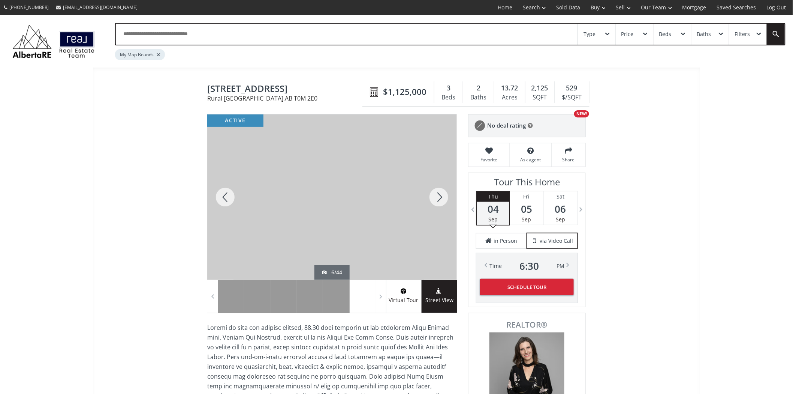
click at [436, 193] on div at bounding box center [439, 196] width 36 height 165
click at [411, 297] on span "Virtual Tour" at bounding box center [403, 300] width 35 height 9
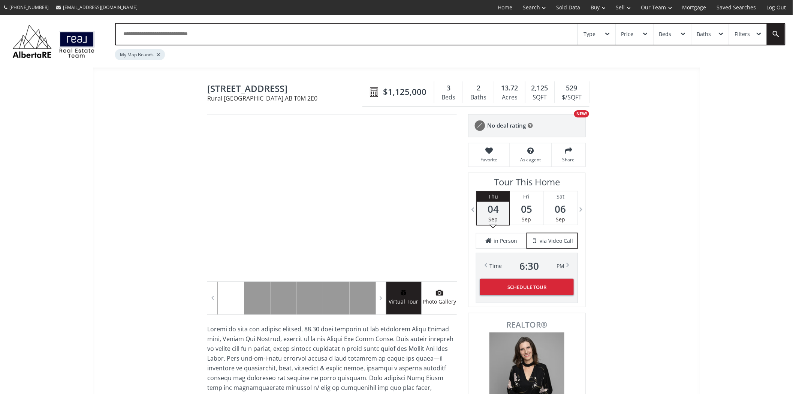
click at [439, 297] on span at bounding box center [440, 293] width 36 height 8
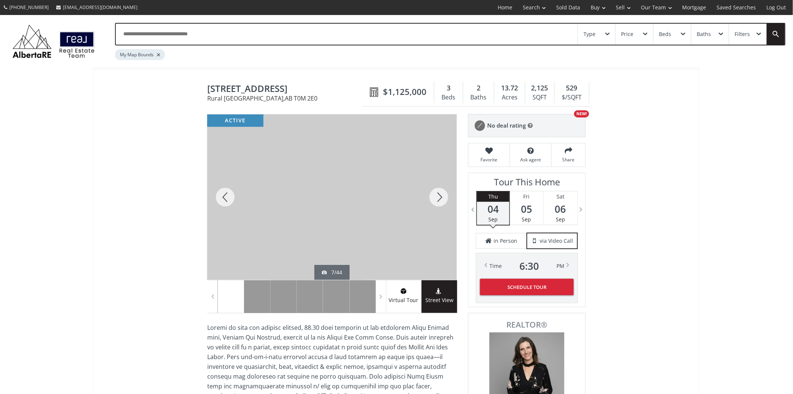
click at [441, 187] on div at bounding box center [439, 196] width 36 height 165
click at [440, 187] on div at bounding box center [439, 196] width 36 height 165
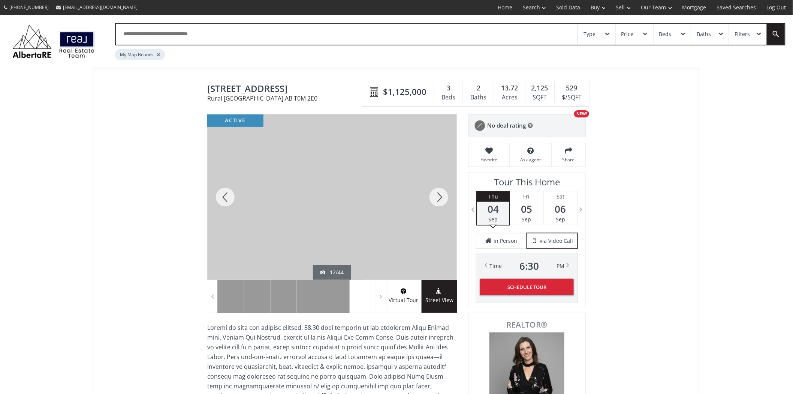
click at [440, 187] on div at bounding box center [439, 196] width 36 height 165
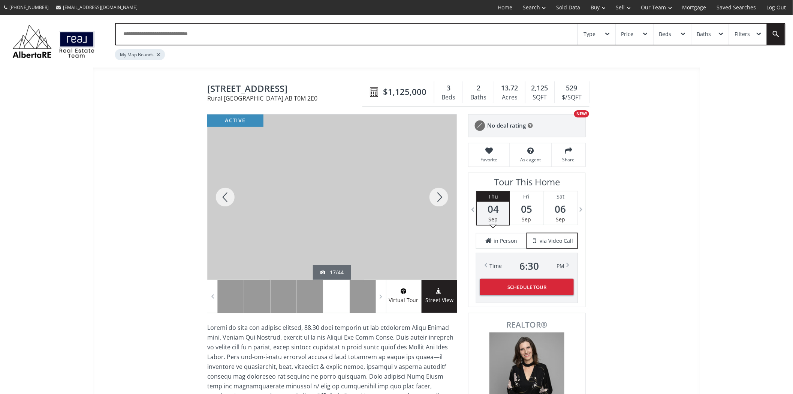
click at [440, 187] on div at bounding box center [439, 196] width 36 height 165
click at [438, 186] on div at bounding box center [439, 196] width 36 height 165
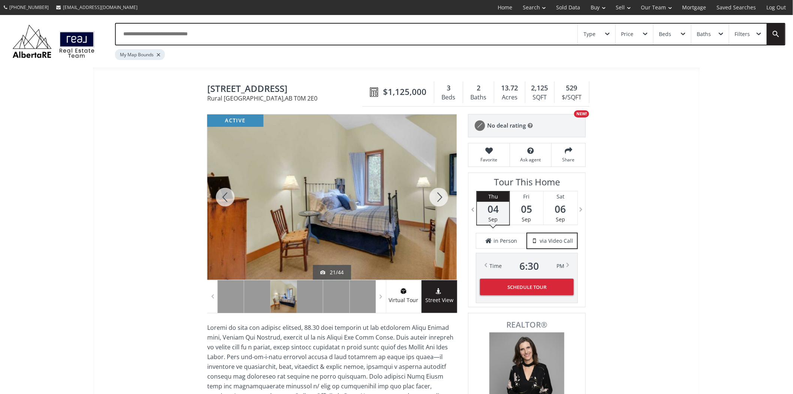
click at [438, 186] on div at bounding box center [439, 196] width 36 height 165
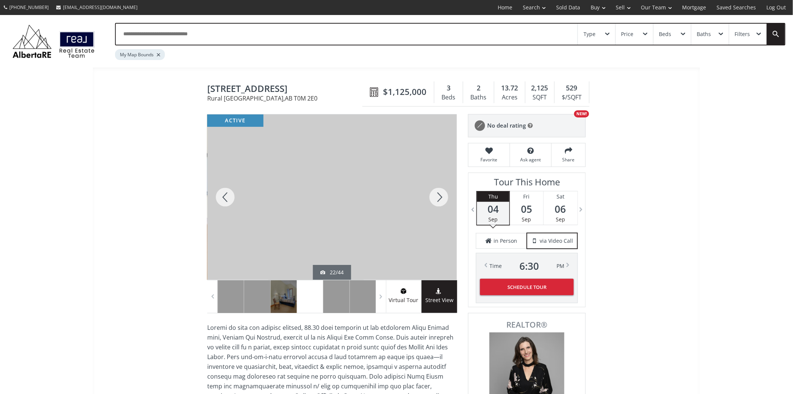
click at [438, 186] on div at bounding box center [439, 196] width 36 height 165
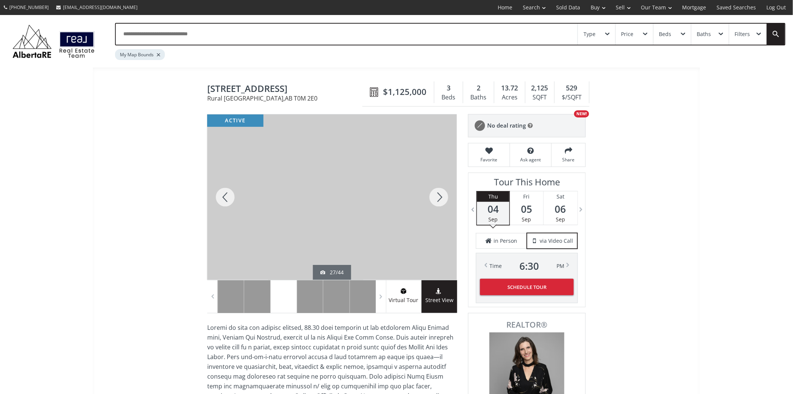
click at [438, 186] on div at bounding box center [439, 196] width 36 height 165
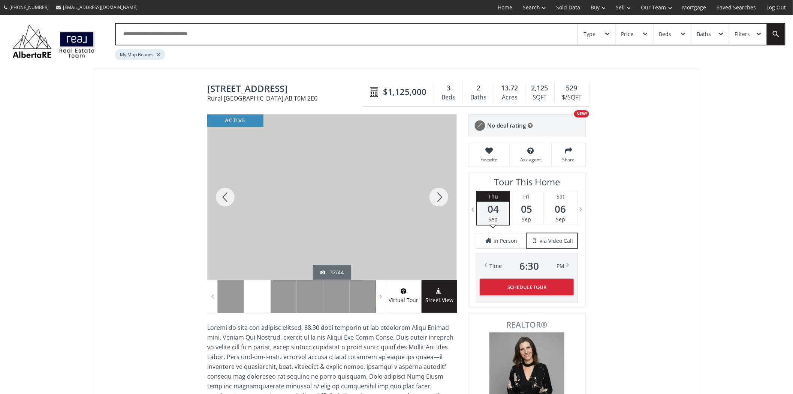
click at [438, 186] on div at bounding box center [439, 196] width 36 height 165
click at [437, 186] on div at bounding box center [439, 196] width 36 height 165
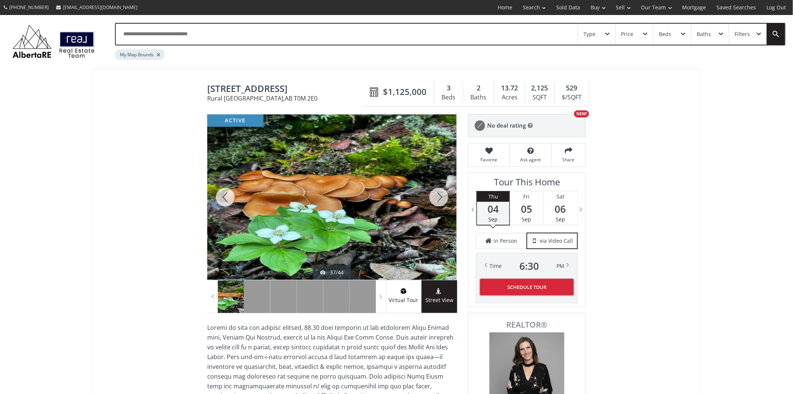
click at [437, 186] on div at bounding box center [439, 196] width 36 height 165
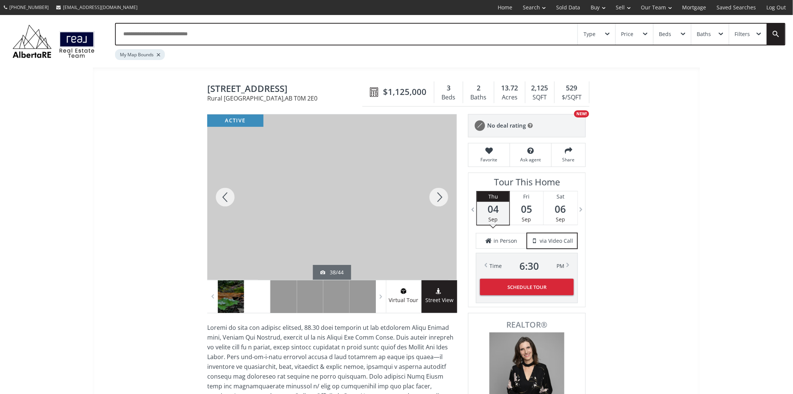
click at [437, 186] on div at bounding box center [439, 196] width 36 height 165
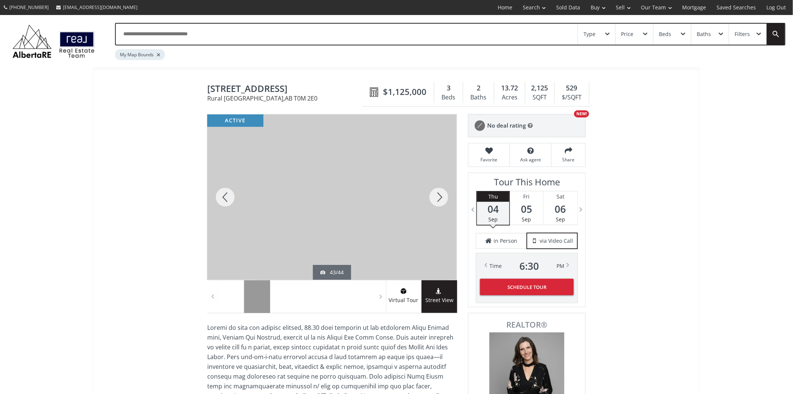
click at [437, 186] on div at bounding box center [439, 196] width 36 height 165
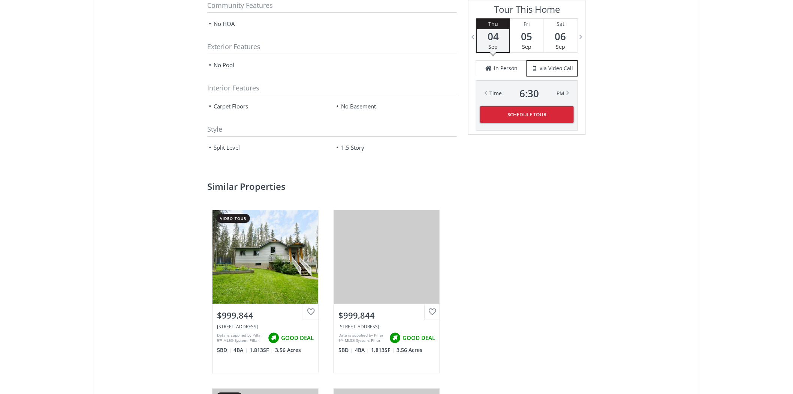
scroll to position [1041, 0]
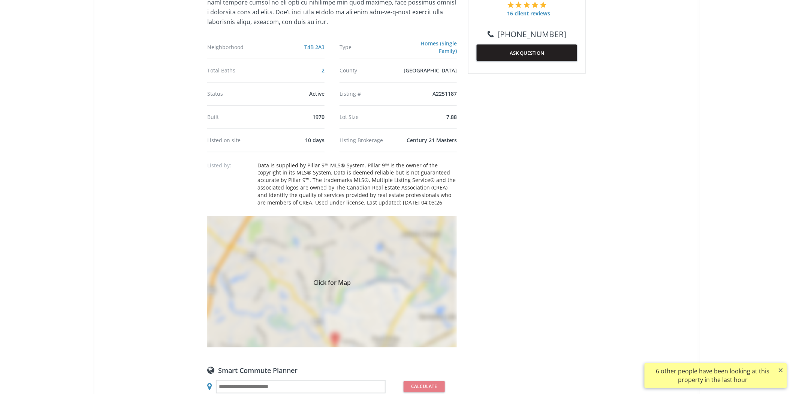
scroll to position [500, 0]
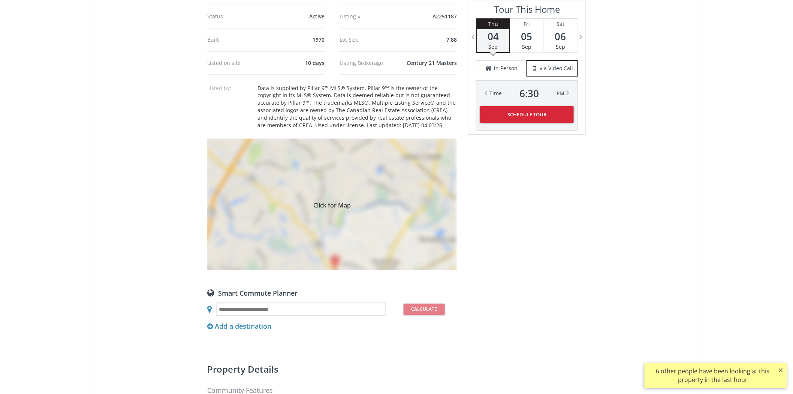
click at [327, 217] on div "Click for Map" at bounding box center [332, 204] width 250 height 131
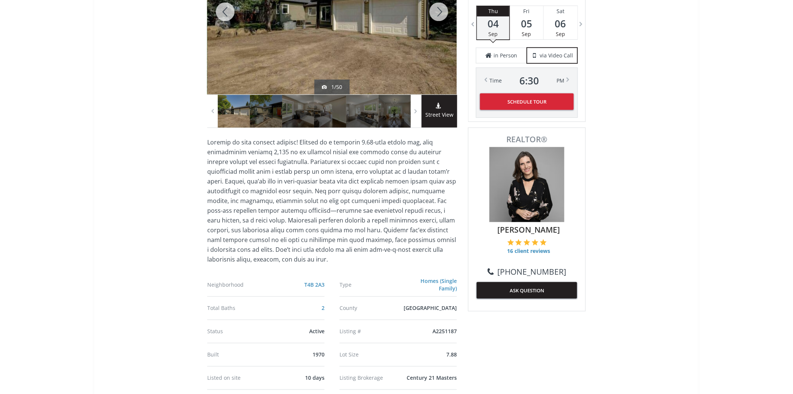
scroll to position [83, 0]
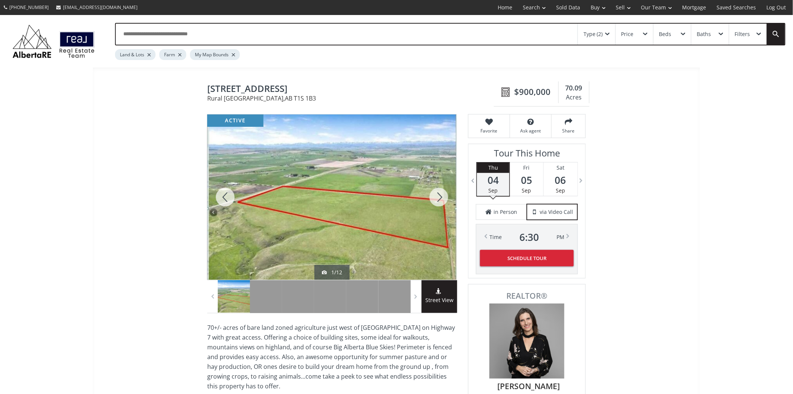
click at [434, 194] on div at bounding box center [439, 196] width 36 height 165
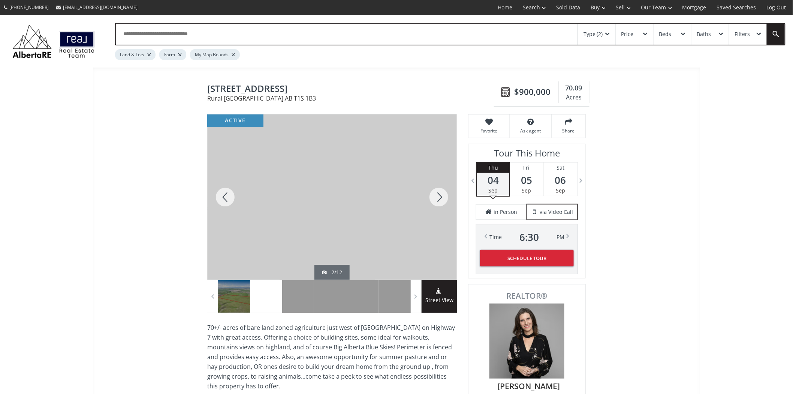
click at [433, 194] on div at bounding box center [439, 196] width 36 height 165
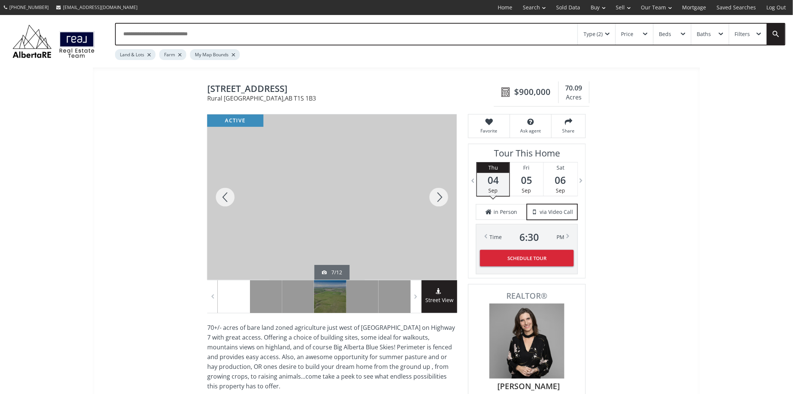
click at [433, 194] on div at bounding box center [439, 196] width 36 height 165
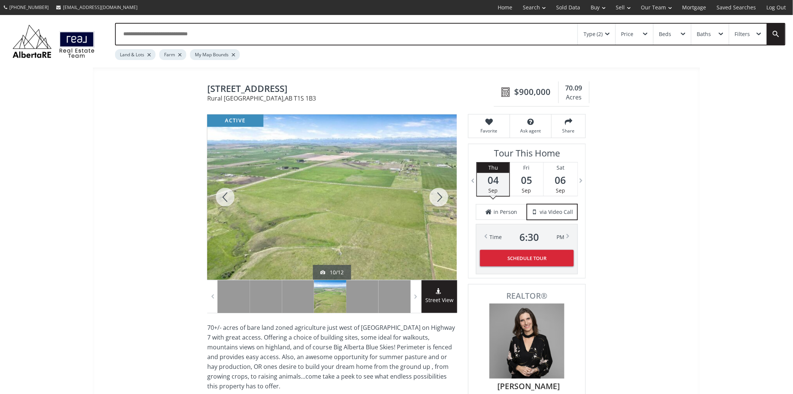
click at [433, 194] on div at bounding box center [439, 196] width 36 height 165
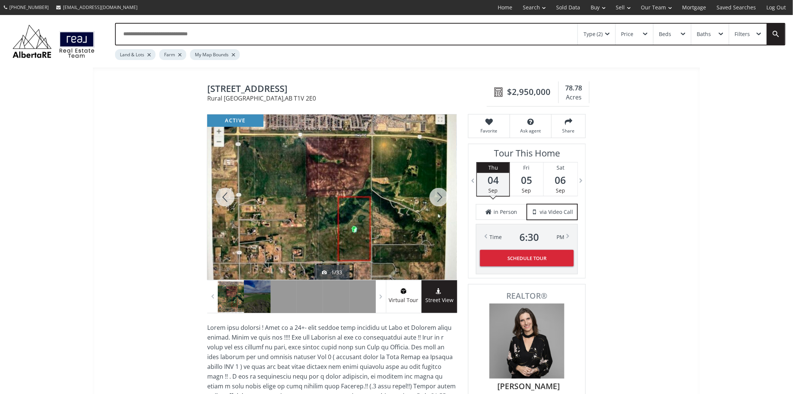
click at [437, 200] on div at bounding box center [439, 196] width 36 height 165
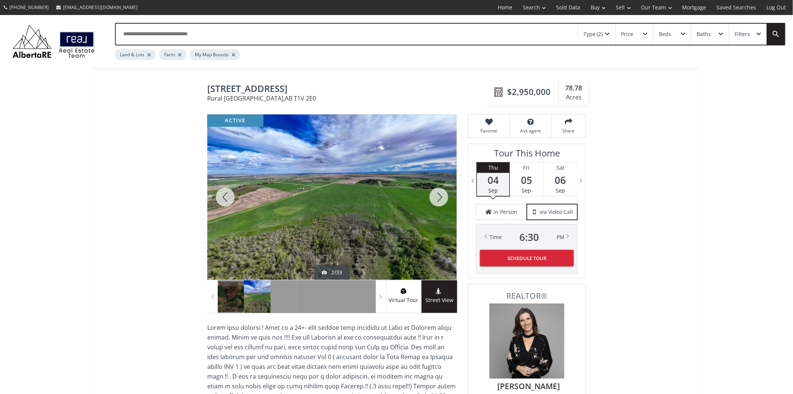
click at [437, 200] on div at bounding box center [439, 196] width 36 height 165
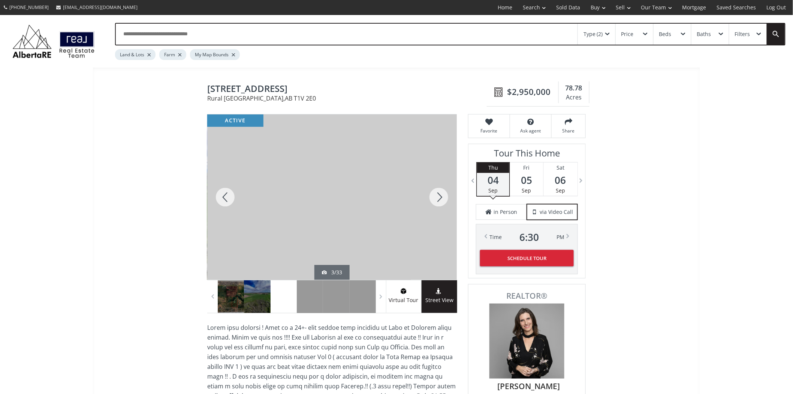
click at [437, 200] on div at bounding box center [439, 196] width 36 height 165
click at [436, 200] on div at bounding box center [439, 196] width 36 height 165
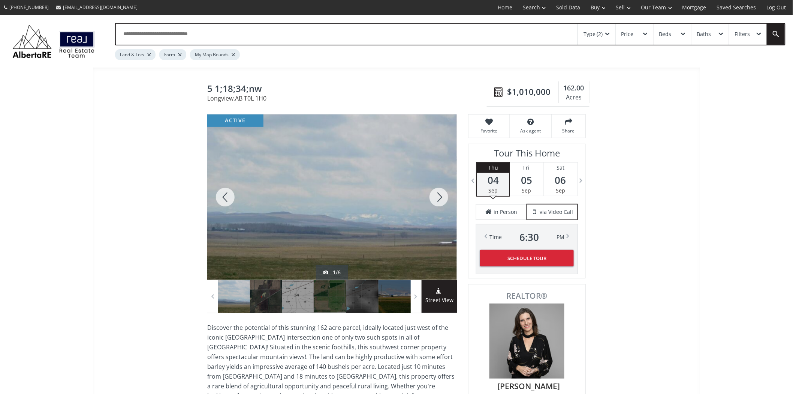
click at [443, 196] on div at bounding box center [439, 196] width 36 height 165
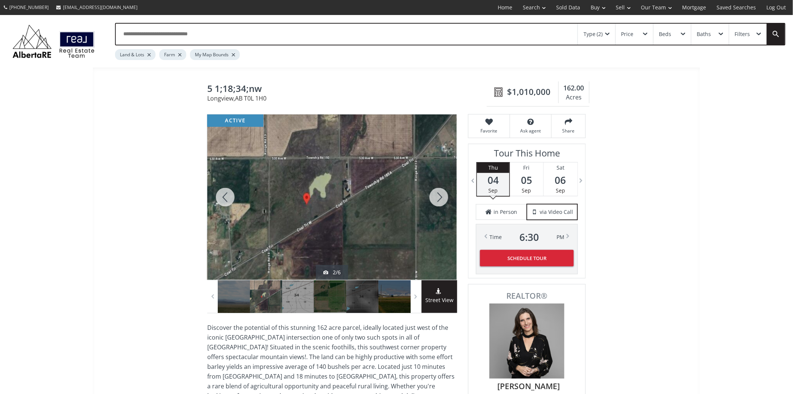
click at [443, 196] on div at bounding box center [439, 196] width 36 height 165
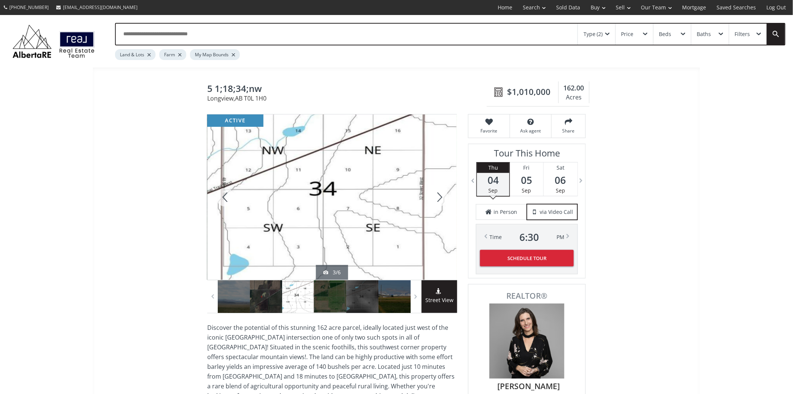
click at [443, 196] on div at bounding box center [439, 196] width 36 height 165
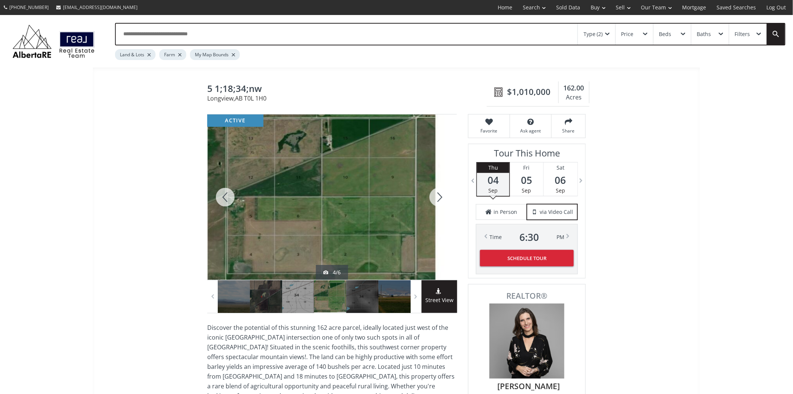
click at [443, 196] on div at bounding box center [439, 196] width 36 height 165
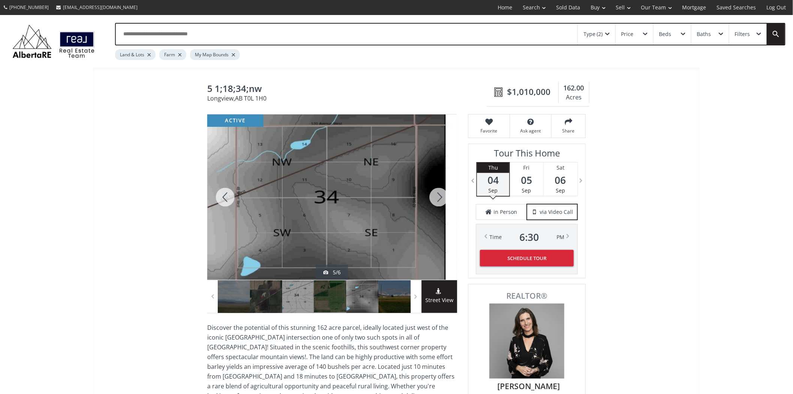
click at [443, 196] on div at bounding box center [439, 196] width 36 height 165
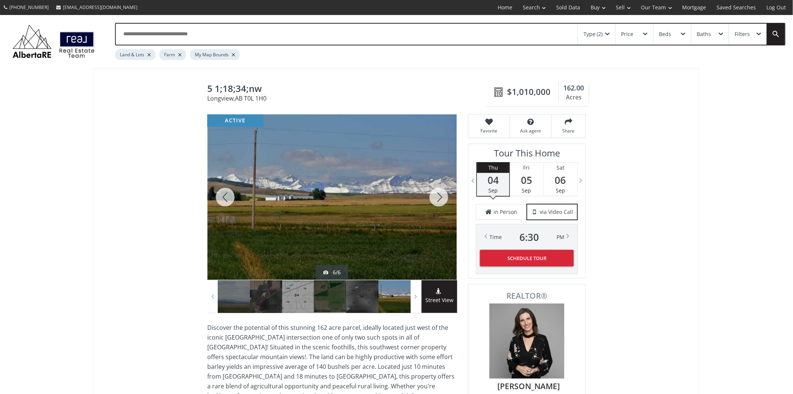
click at [443, 196] on div at bounding box center [439, 196] width 36 height 165
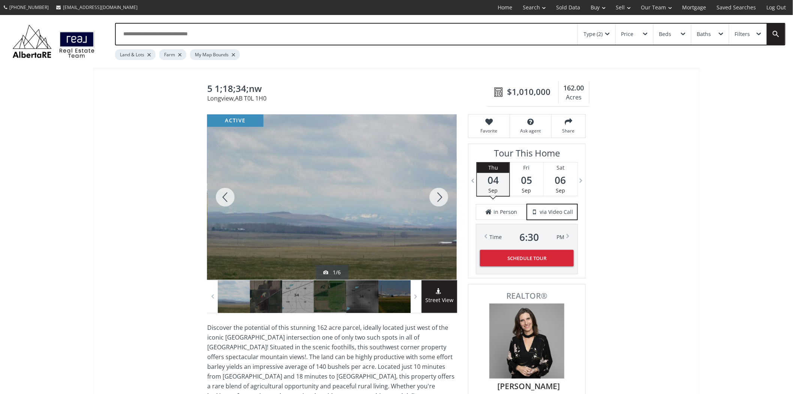
click at [443, 196] on div at bounding box center [439, 196] width 36 height 165
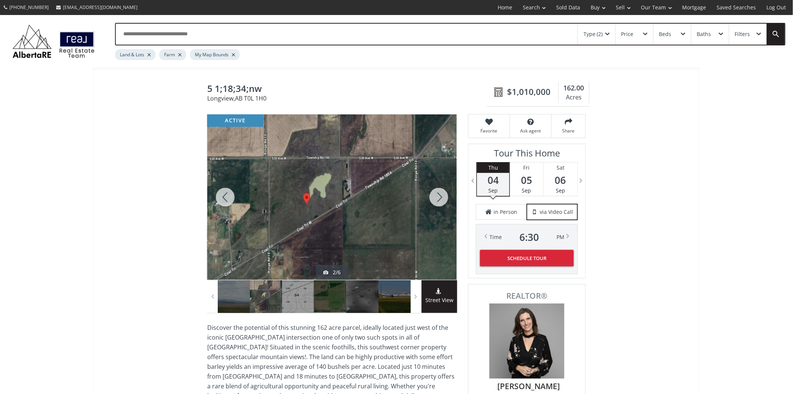
click at [443, 196] on div at bounding box center [439, 196] width 36 height 165
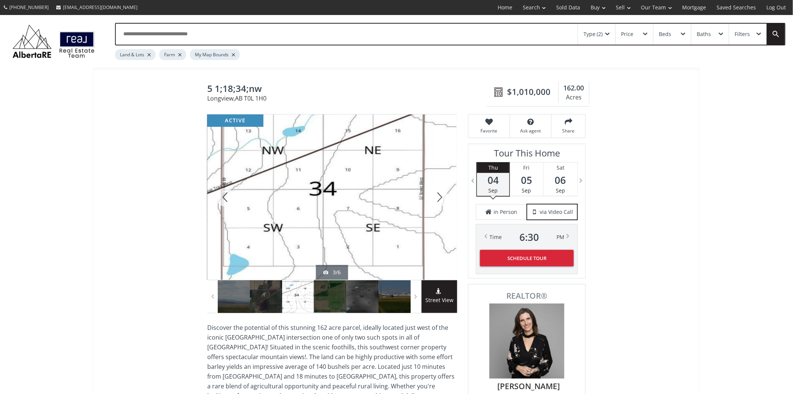
click at [442, 196] on div at bounding box center [439, 196] width 36 height 165
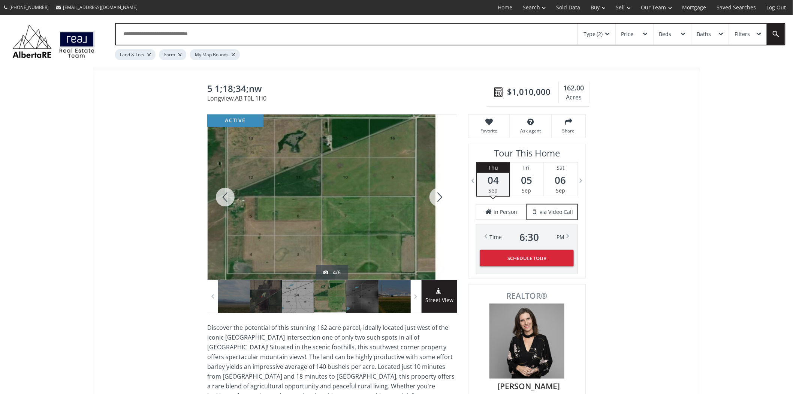
click at [442, 196] on div at bounding box center [439, 196] width 36 height 165
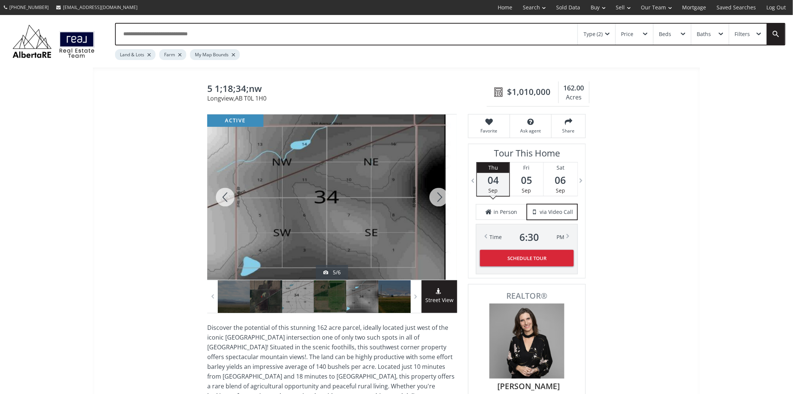
click at [442, 196] on div at bounding box center [439, 196] width 36 height 165
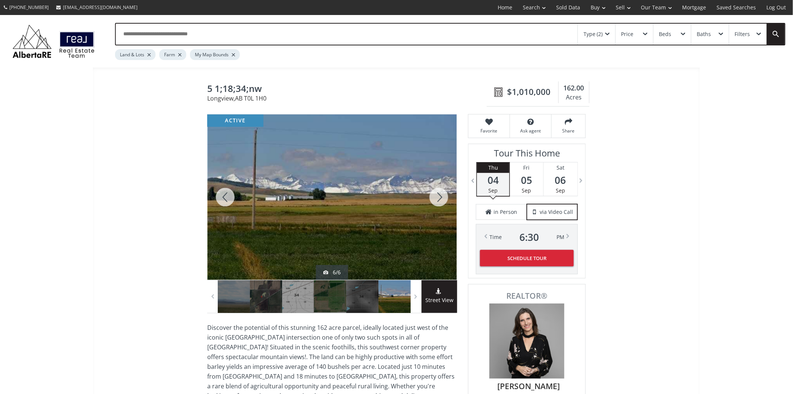
click at [442, 196] on div at bounding box center [439, 196] width 36 height 165
